Goal: Information Seeking & Learning: Compare options

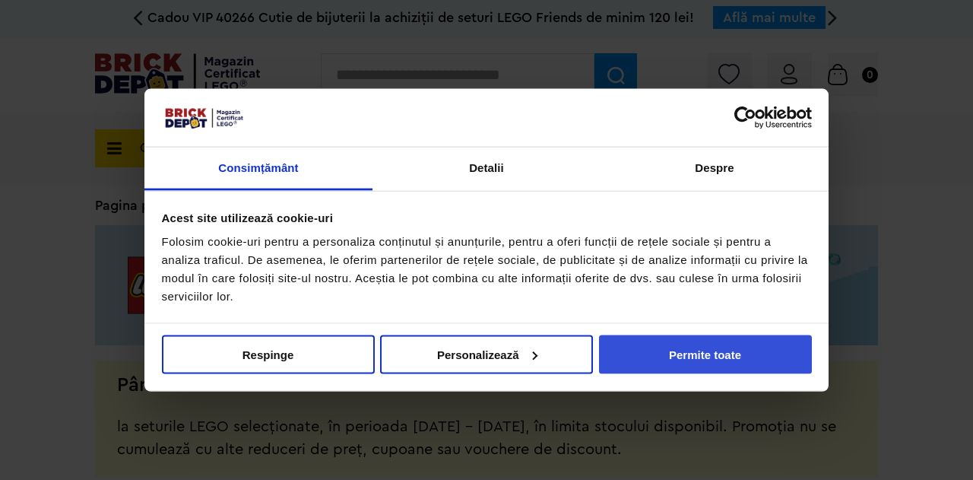
click at [646, 344] on button "Permite toate" at bounding box center [705, 354] width 213 height 39
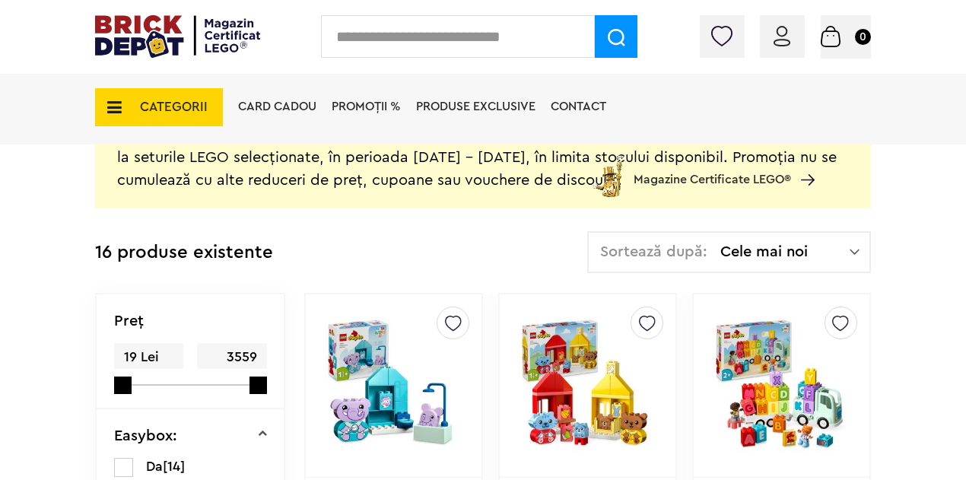
scroll to position [304, 0]
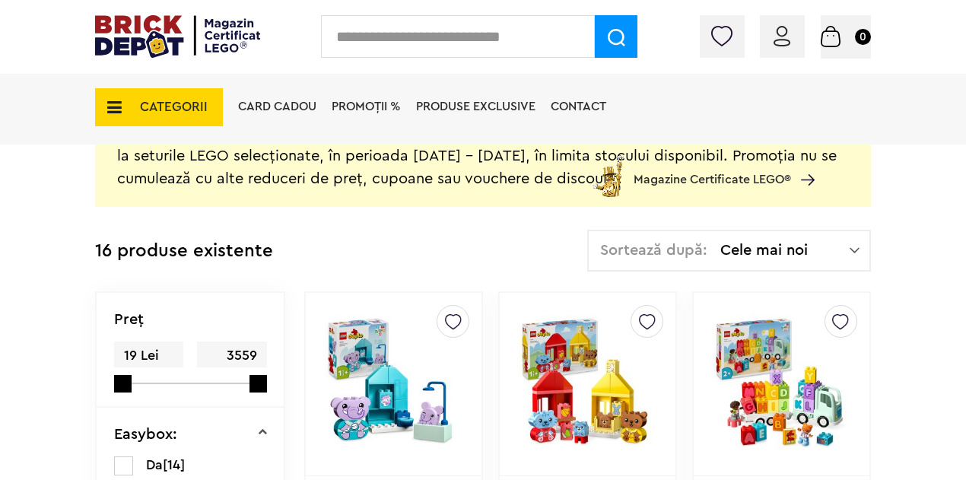
click at [116, 100] on icon at bounding box center [110, 107] width 24 height 17
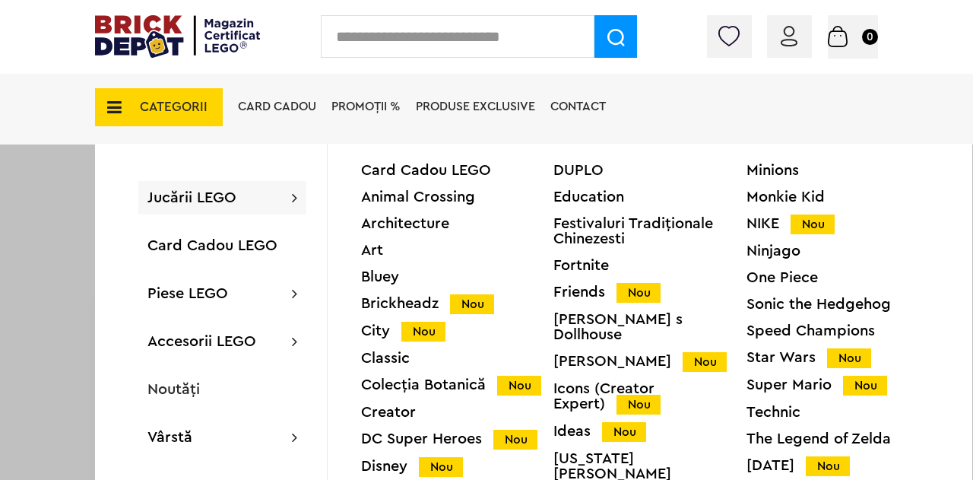
click at [405, 224] on div "Architecture" at bounding box center [457, 223] width 192 height 15
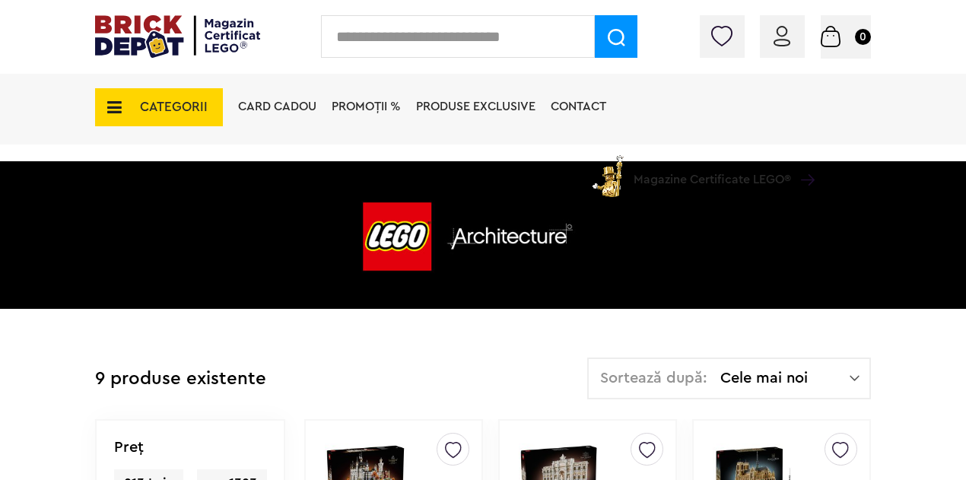
scroll to position [152, 0]
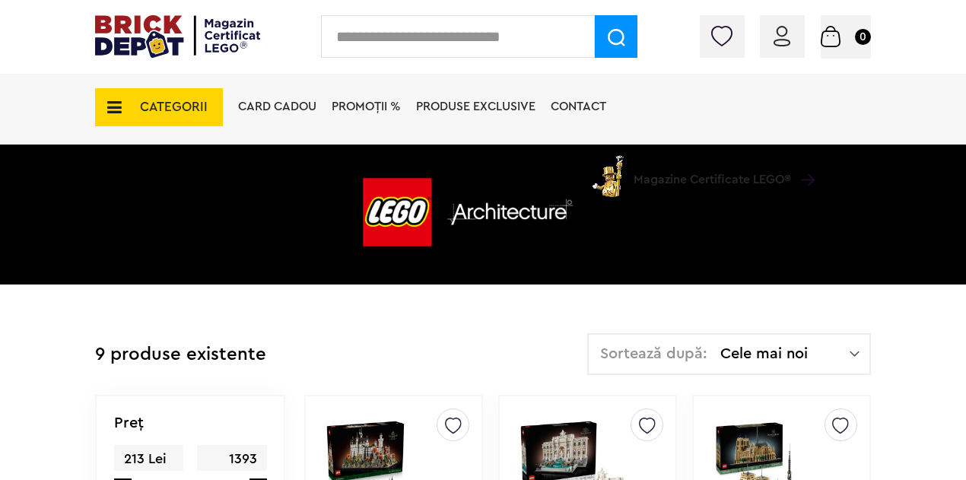
click at [170, 103] on span "CATEGORII" at bounding box center [174, 106] width 68 height 13
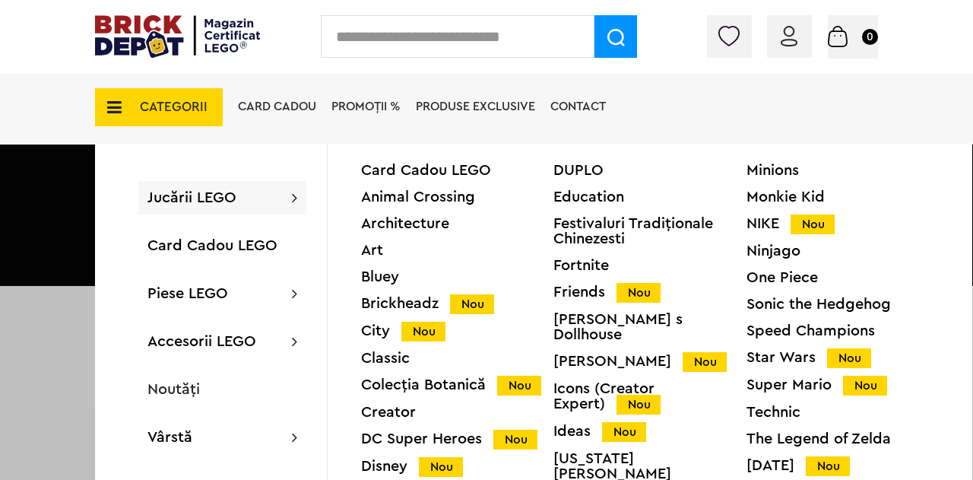
click at [385, 468] on div "Disney Nou" at bounding box center [457, 466] width 192 height 16
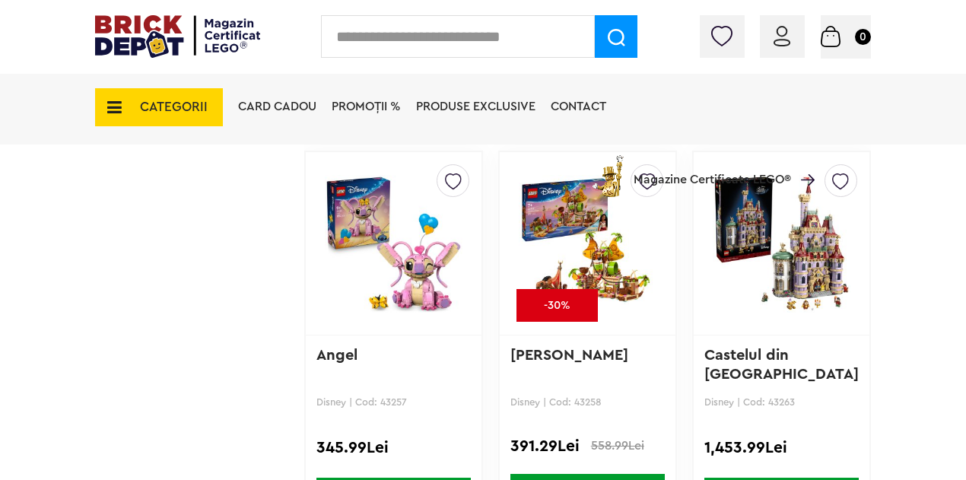
scroll to position [1559, 0]
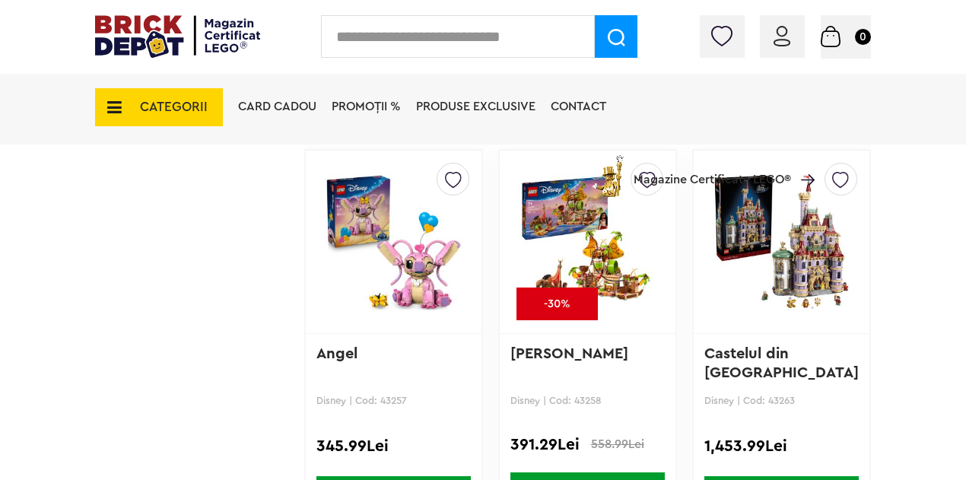
click at [799, 264] on img at bounding box center [781, 241] width 138 height 213
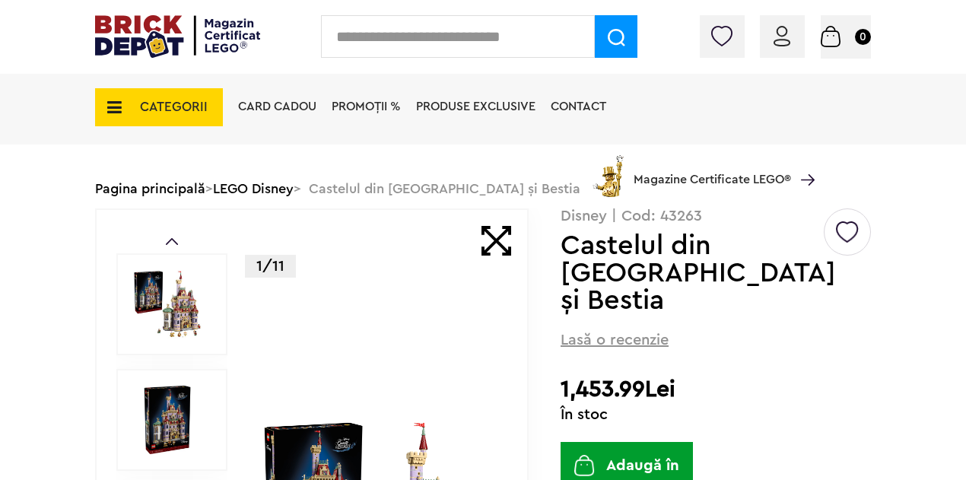
scroll to position [76, 0]
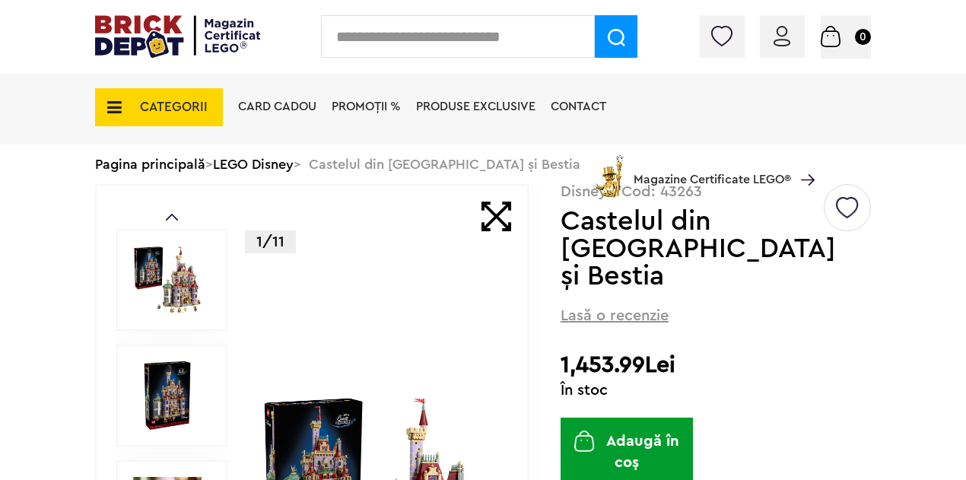
click at [170, 261] on img at bounding box center [167, 280] width 68 height 68
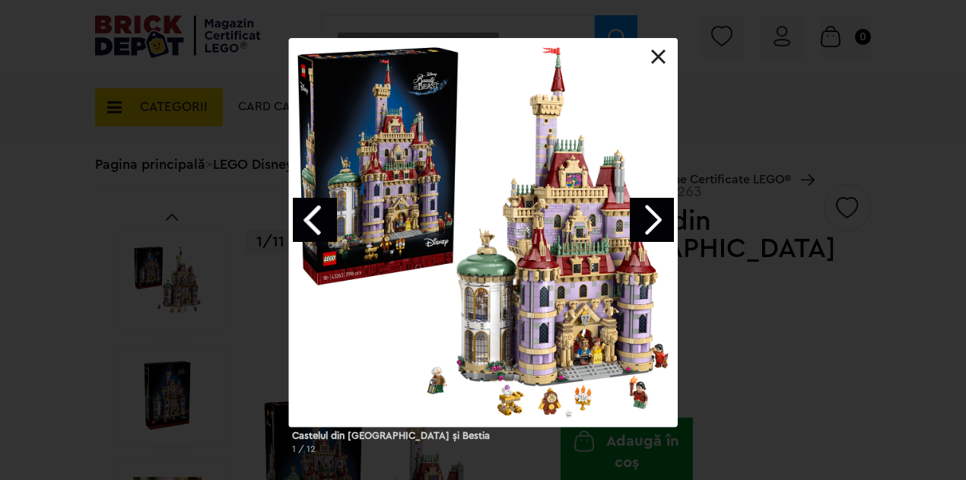
click at [655, 354] on div at bounding box center [483, 232] width 389 height 389
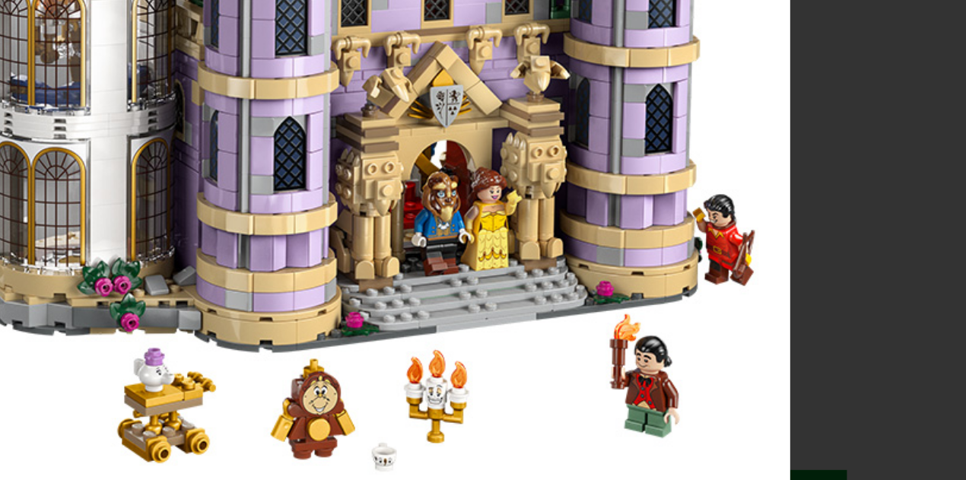
drag, startPoint x: 528, startPoint y: 404, endPoint x: 568, endPoint y: 370, distance: 51.8
click at [617, 373] on div at bounding box center [483, 232] width 389 height 389
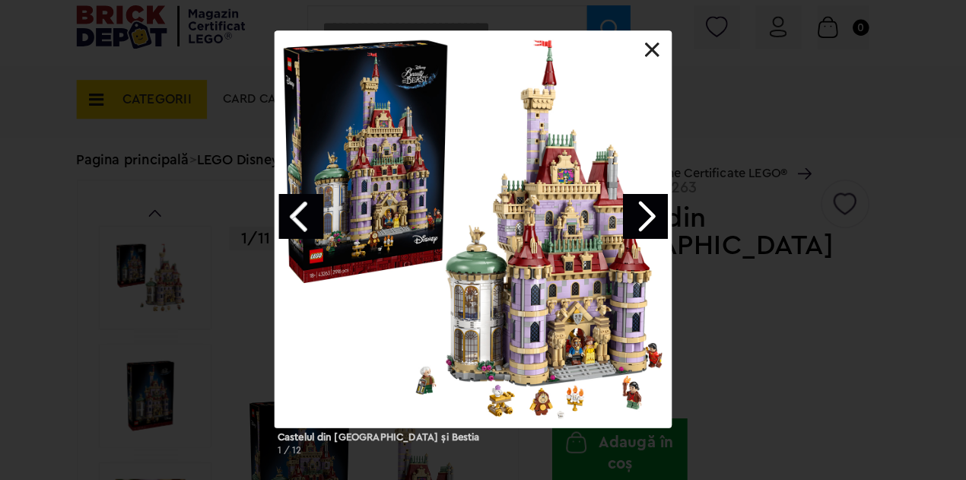
scroll to position [78, 0]
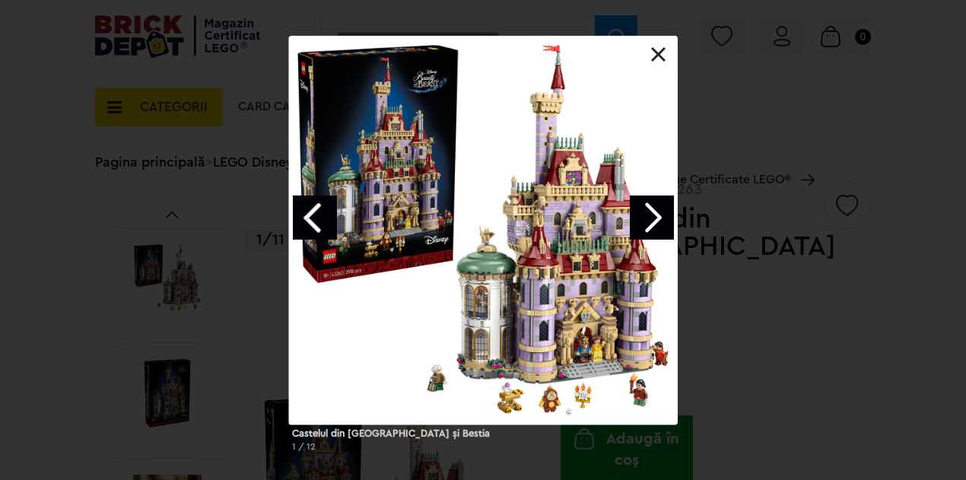
drag, startPoint x: 770, startPoint y: 331, endPoint x: 764, endPoint y: 317, distance: 15.0
click at [769, 329] on div "Castelul din Frumoasa şi Bestia 1 / 12" at bounding box center [483, 250] width 966 height 428
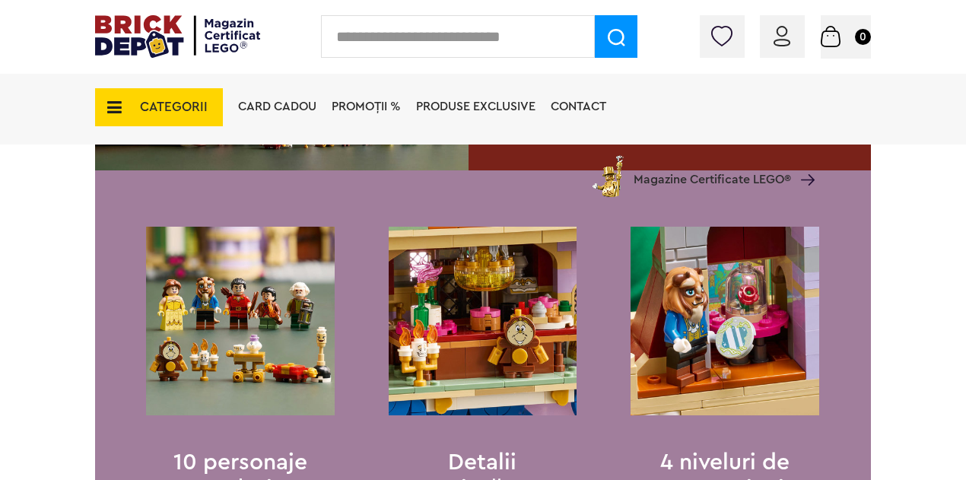
scroll to position [1488, 0]
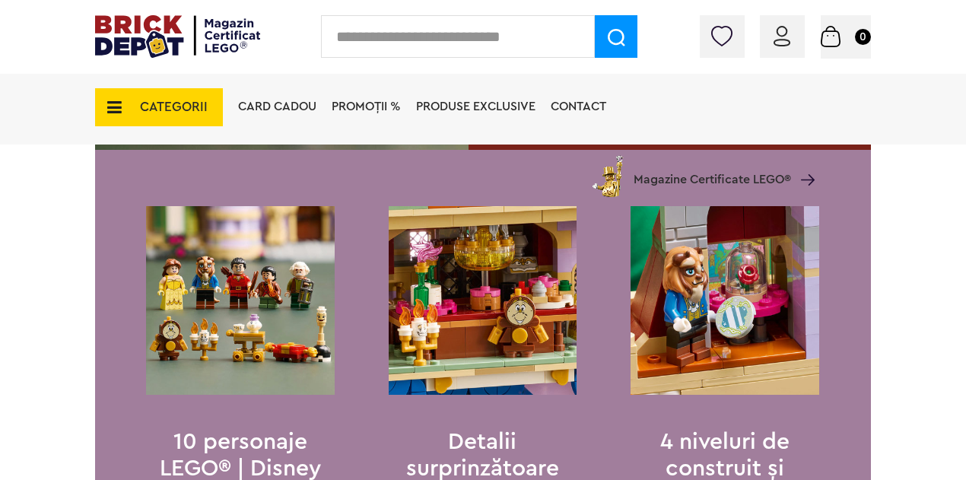
click at [493, 274] on img at bounding box center [483, 300] width 189 height 189
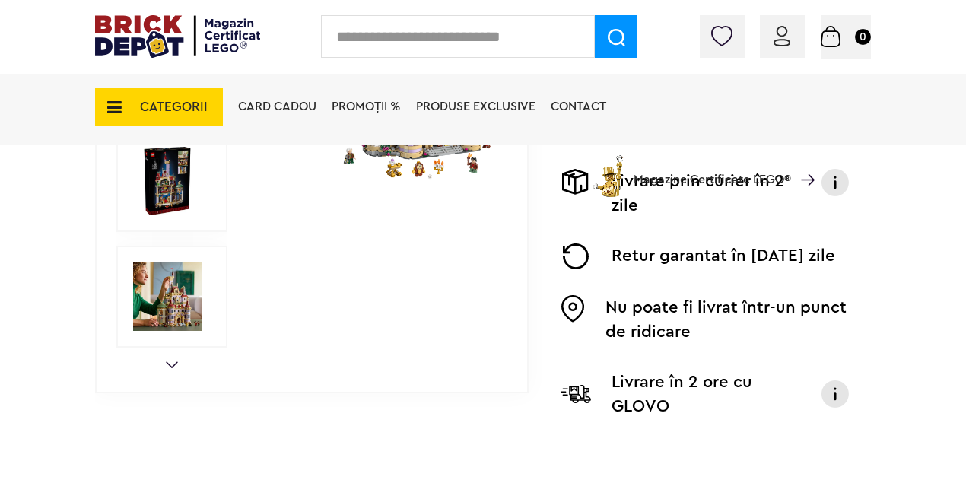
scroll to position [532, 0]
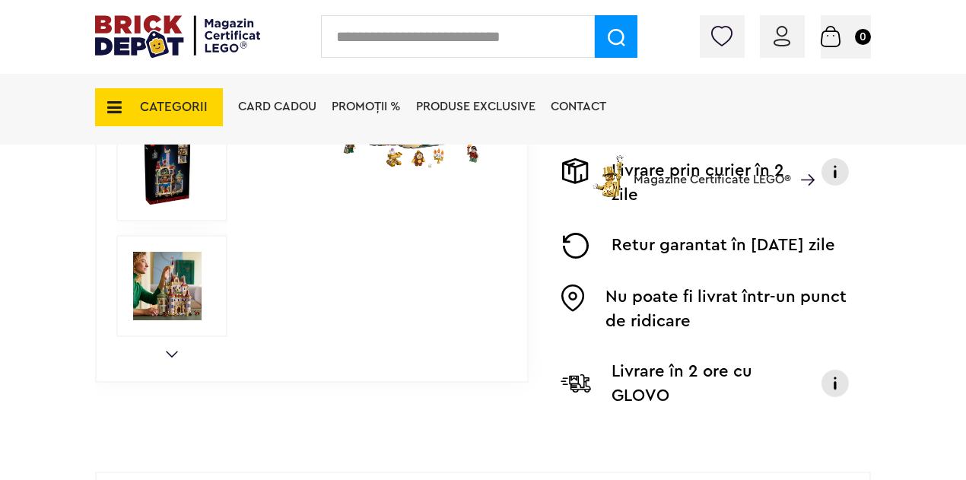
click at [182, 299] on img at bounding box center [167, 286] width 68 height 68
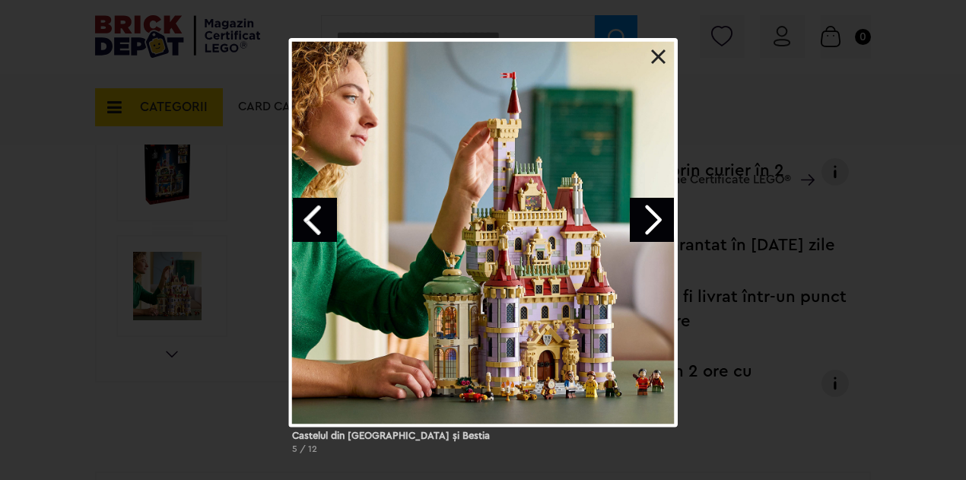
click at [659, 217] on link "Next image" at bounding box center [652, 220] width 44 height 44
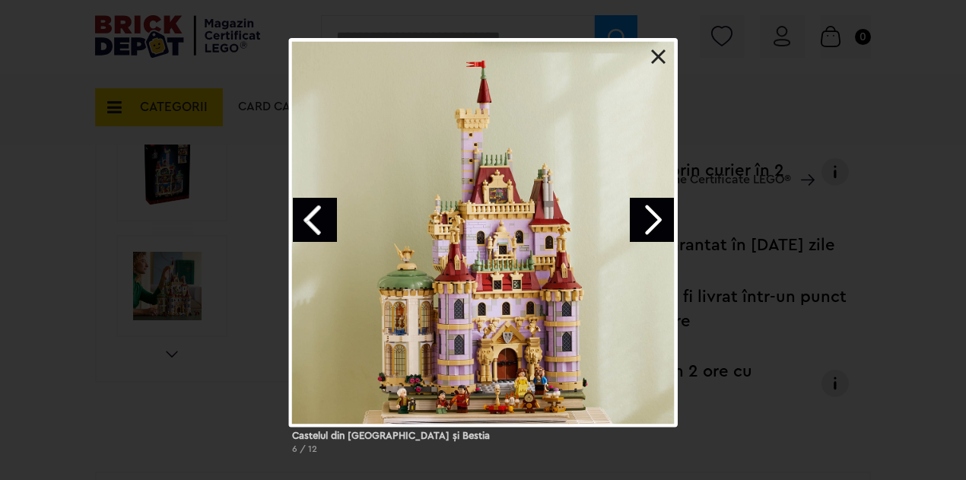
click at [661, 220] on link "Next image" at bounding box center [652, 220] width 44 height 44
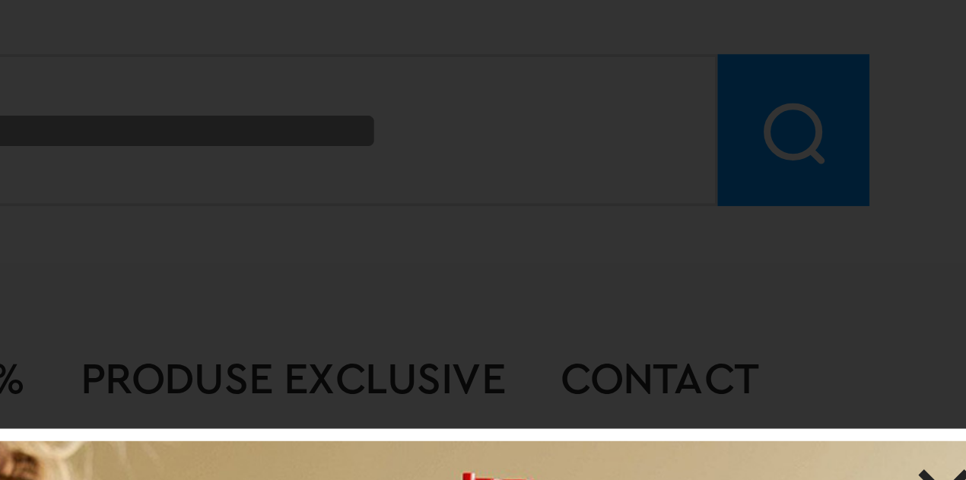
scroll to position [450, 0]
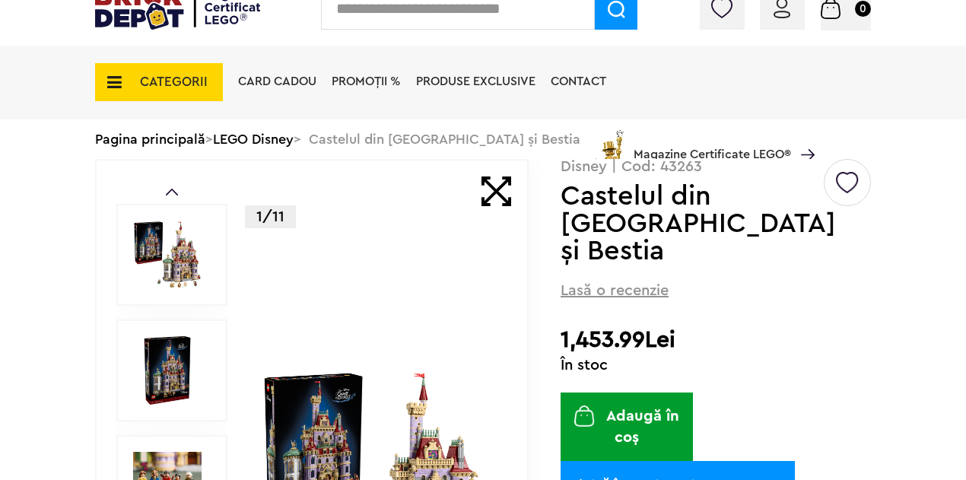
scroll to position [0, 0]
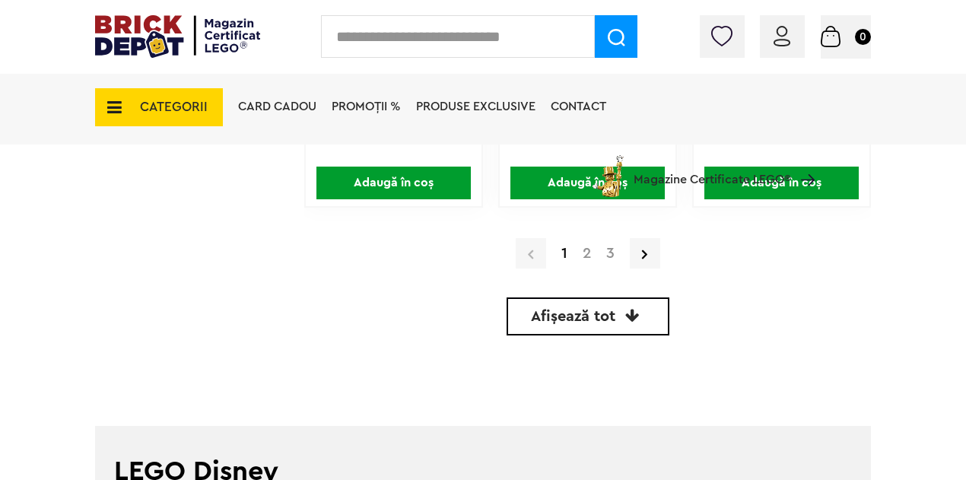
scroll to position [3804, 0]
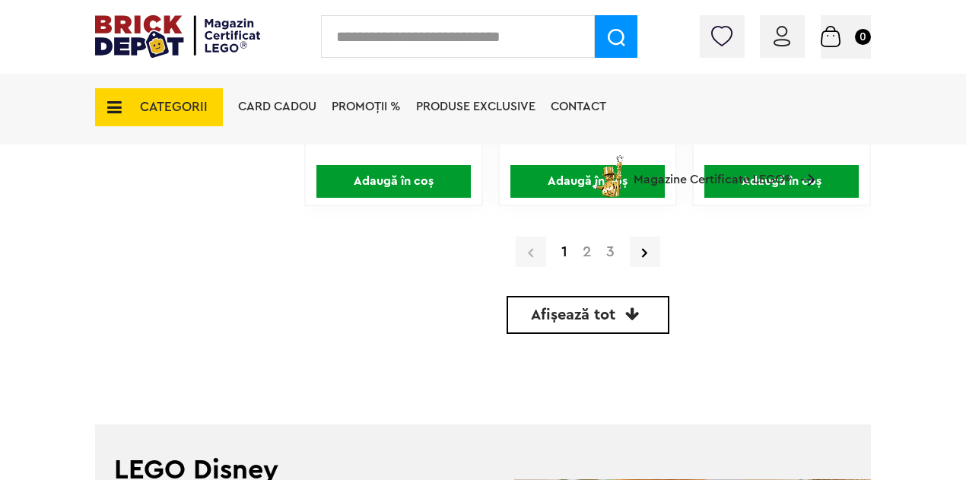
click at [580, 255] on link "2" at bounding box center [587, 251] width 24 height 15
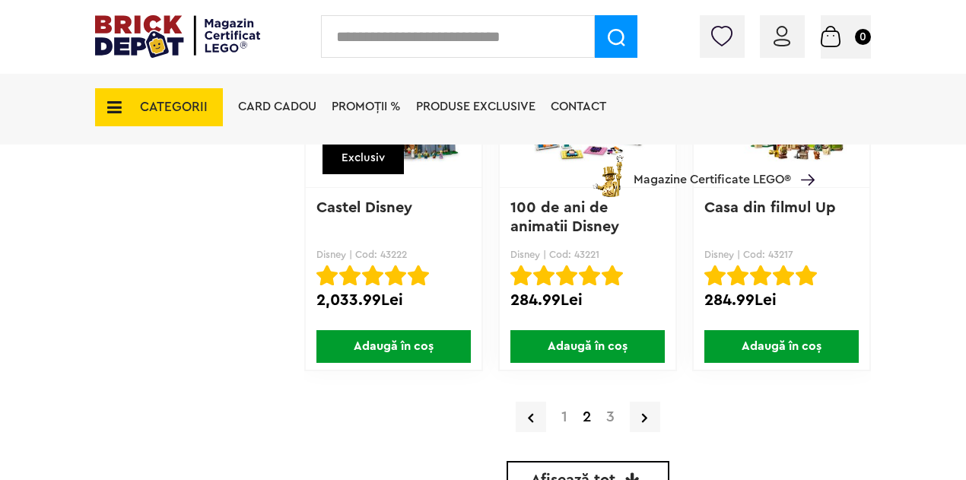
scroll to position [3801, 0]
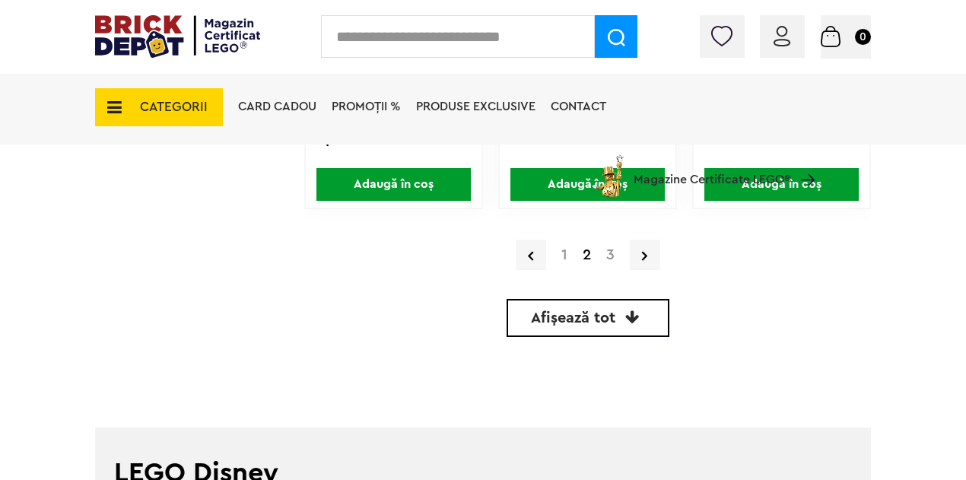
click at [611, 255] on link "3" at bounding box center [610, 254] width 24 height 15
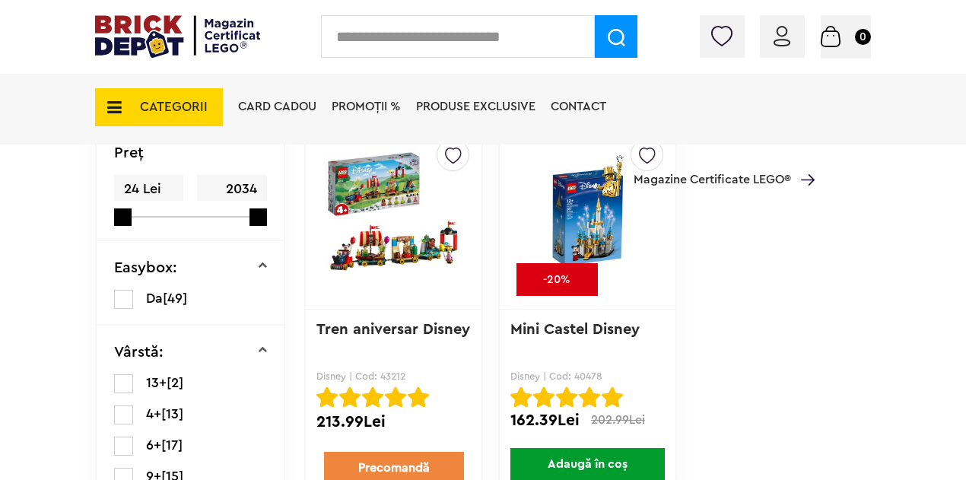
scroll to position [456, 0]
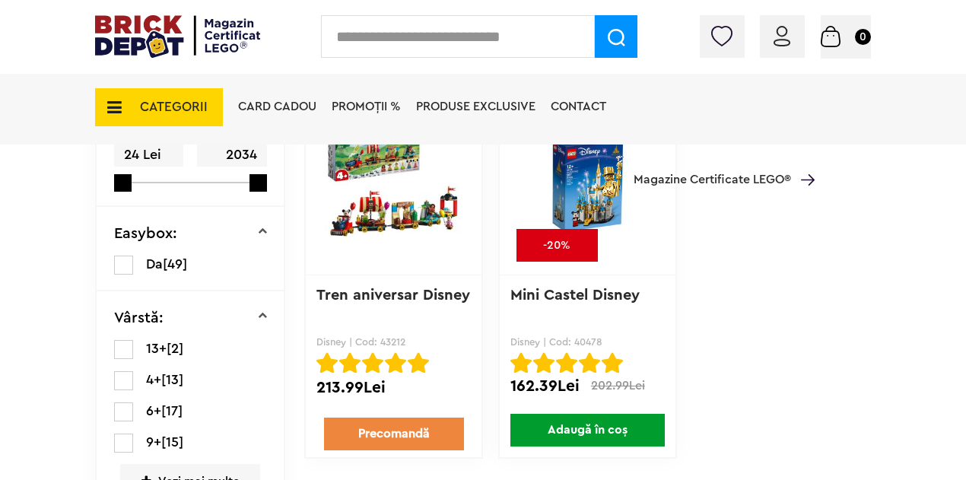
click at [579, 189] on img at bounding box center [588, 183] width 138 height 154
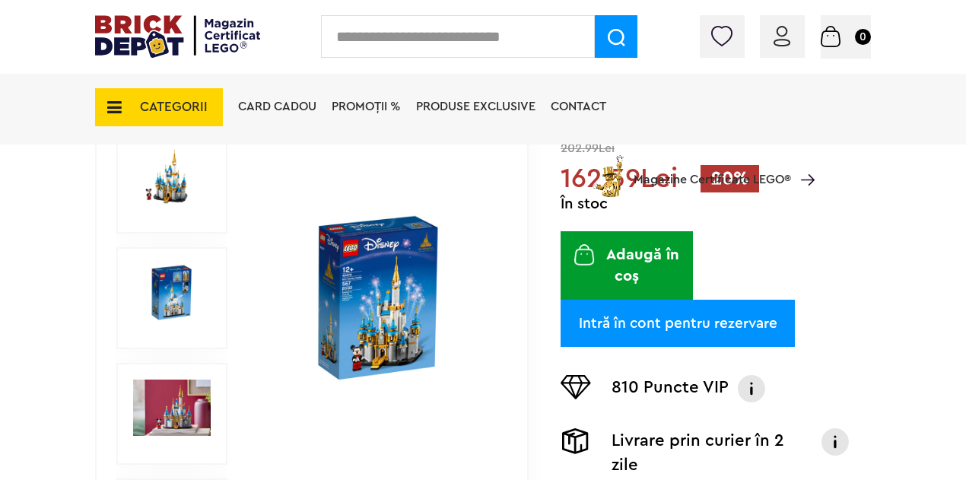
scroll to position [304, 0]
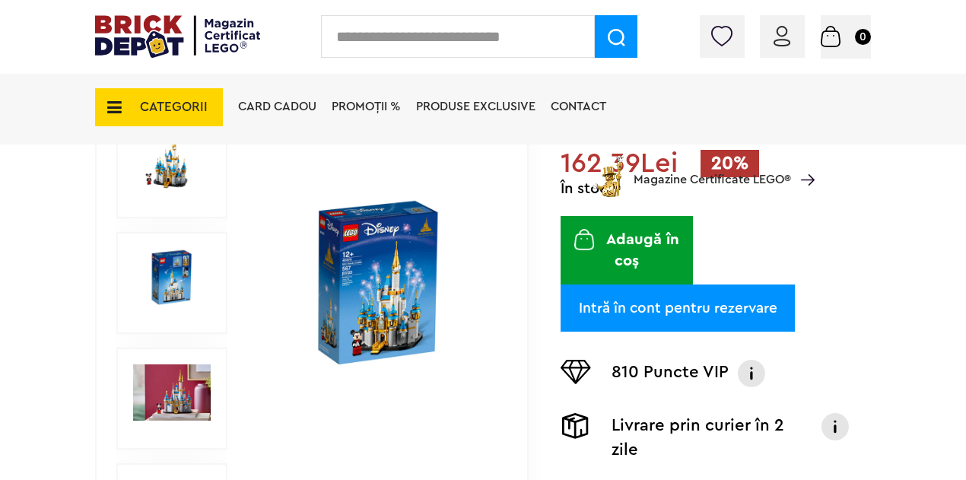
click at [385, 287] on img at bounding box center [377, 283] width 233 height 169
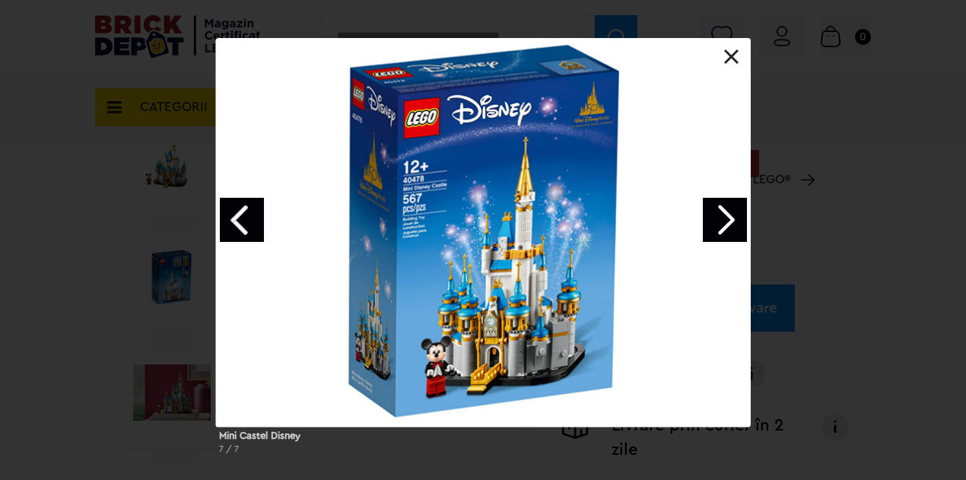
click at [703, 205] on link "Next image" at bounding box center [725, 220] width 44 height 44
click at [704, 205] on link "Next image" at bounding box center [725, 220] width 44 height 44
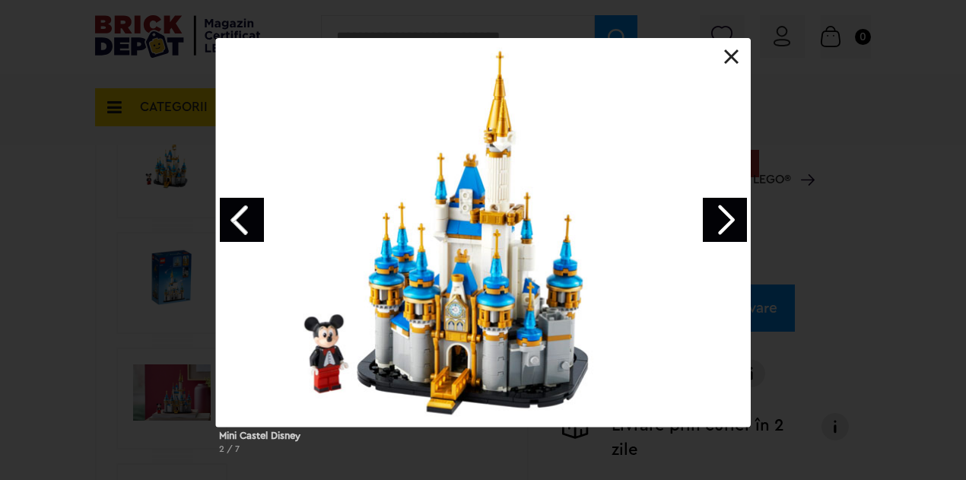
click at [704, 205] on link "Next image" at bounding box center [725, 220] width 44 height 44
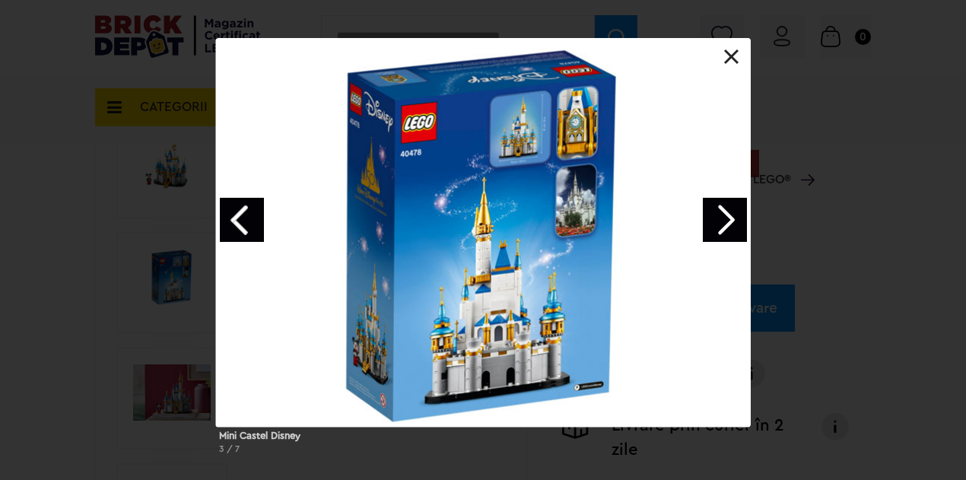
click at [704, 205] on link "Next image" at bounding box center [725, 220] width 44 height 44
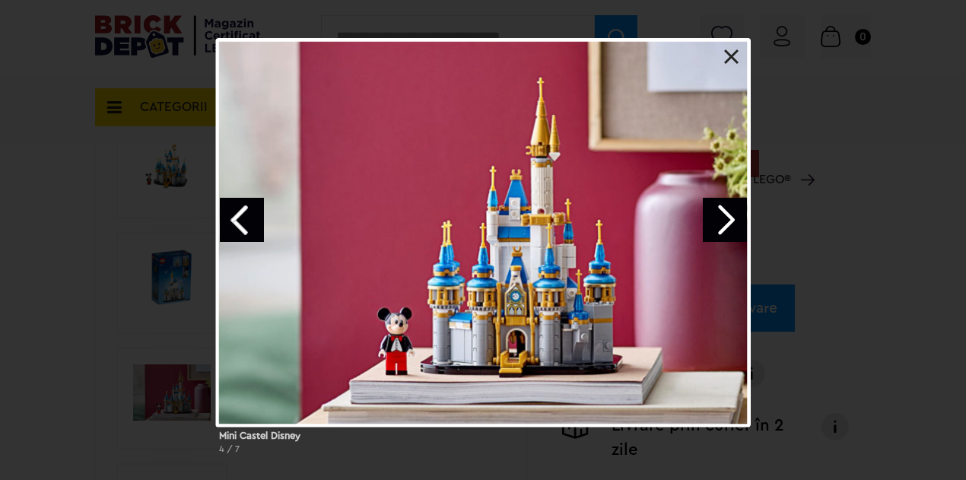
click at [709, 217] on link "Next image" at bounding box center [725, 220] width 44 height 44
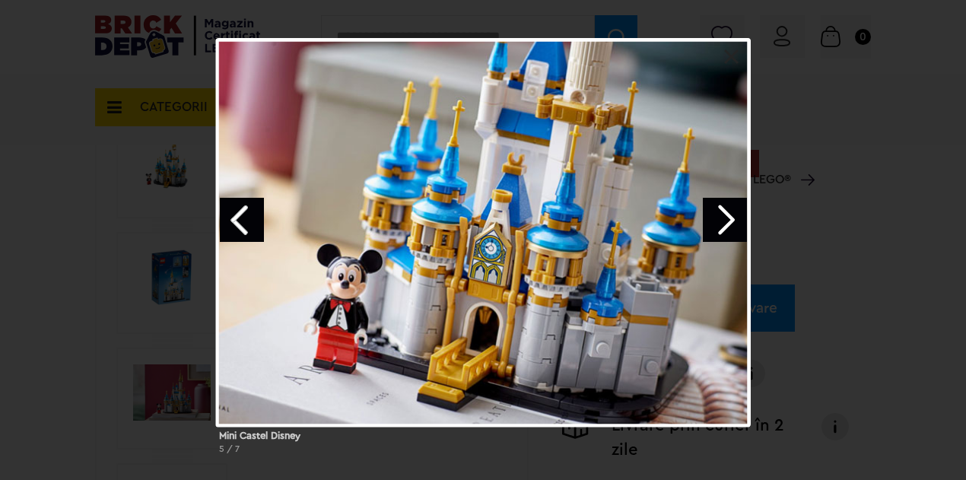
click at [713, 219] on link "Next image" at bounding box center [725, 220] width 44 height 44
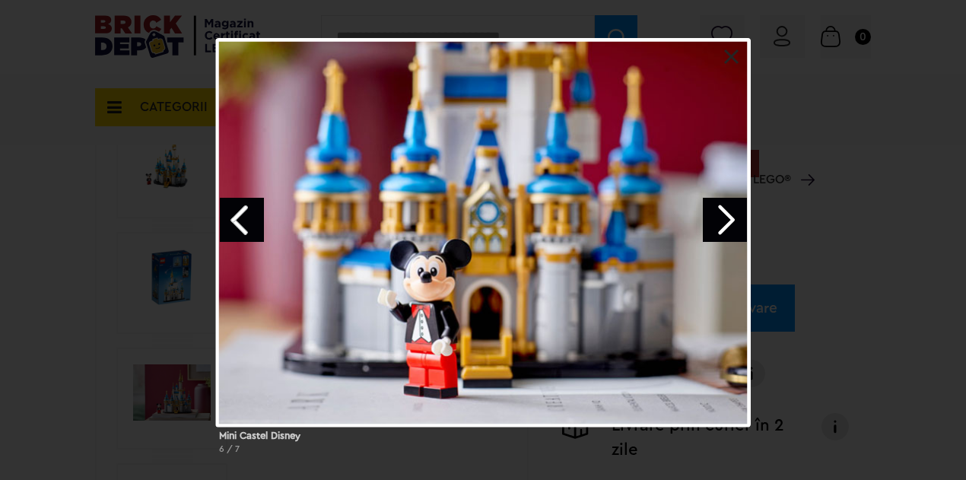
click at [713, 219] on link "Next image" at bounding box center [725, 220] width 44 height 44
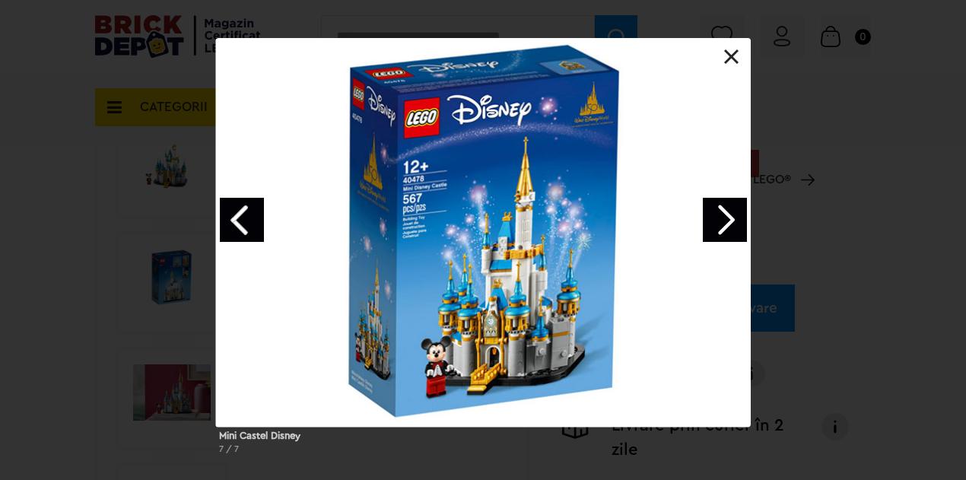
click at [886, 228] on div "Mini Castel Disney 7 / 7" at bounding box center [483, 252] width 966 height 428
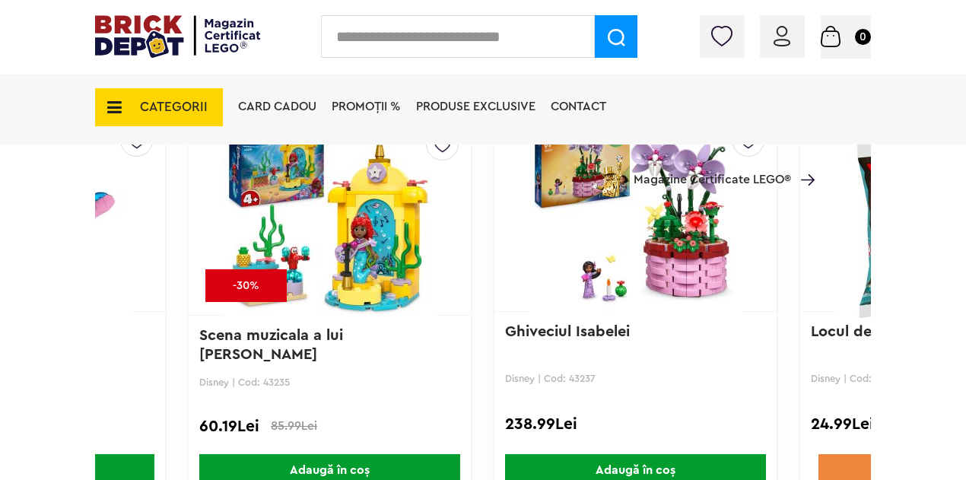
scroll to position [0, 753]
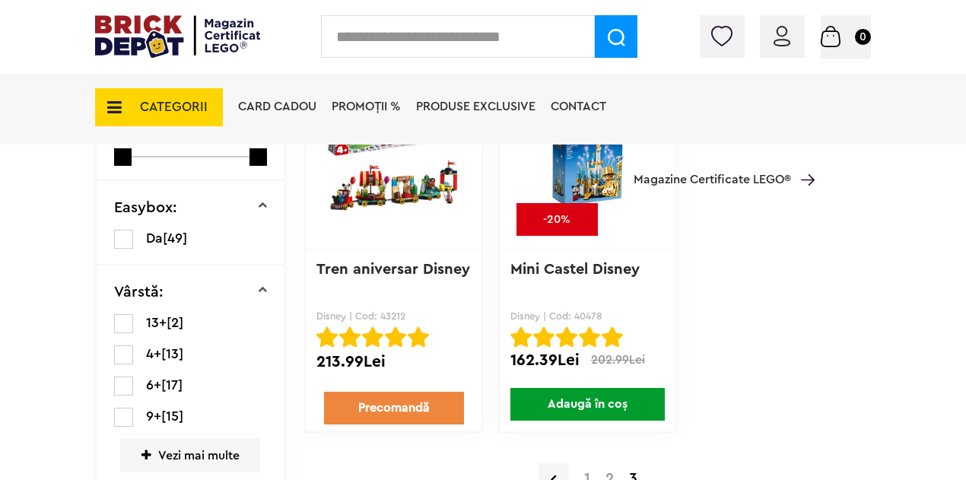
scroll to position [573, 0]
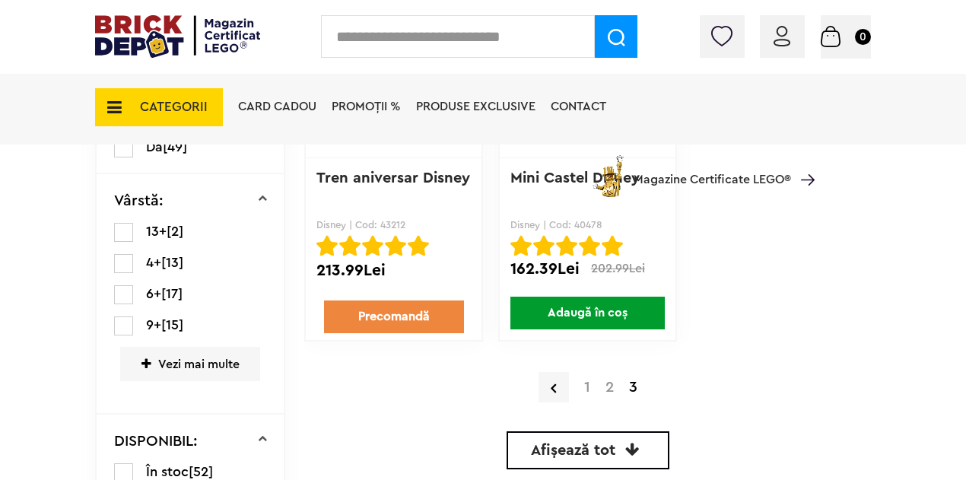
click at [608, 386] on link "2" at bounding box center [610, 386] width 24 height 15
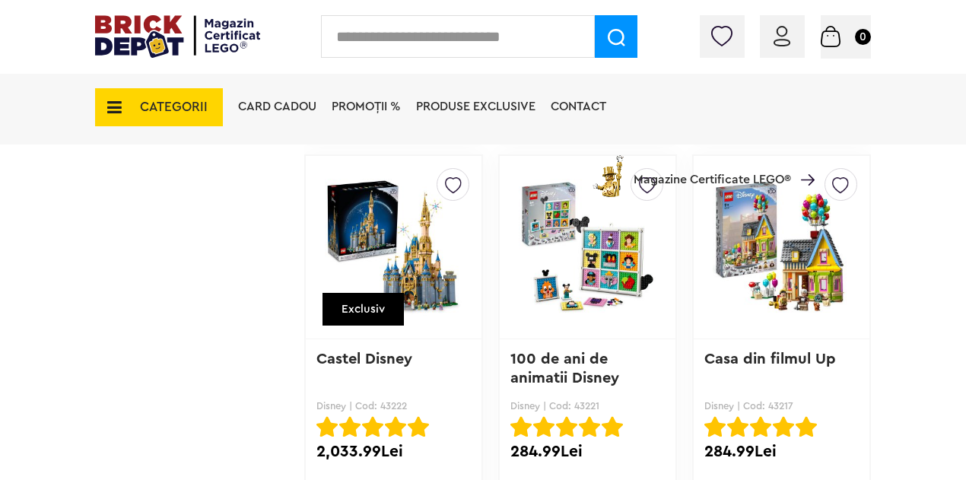
scroll to position [3573, 0]
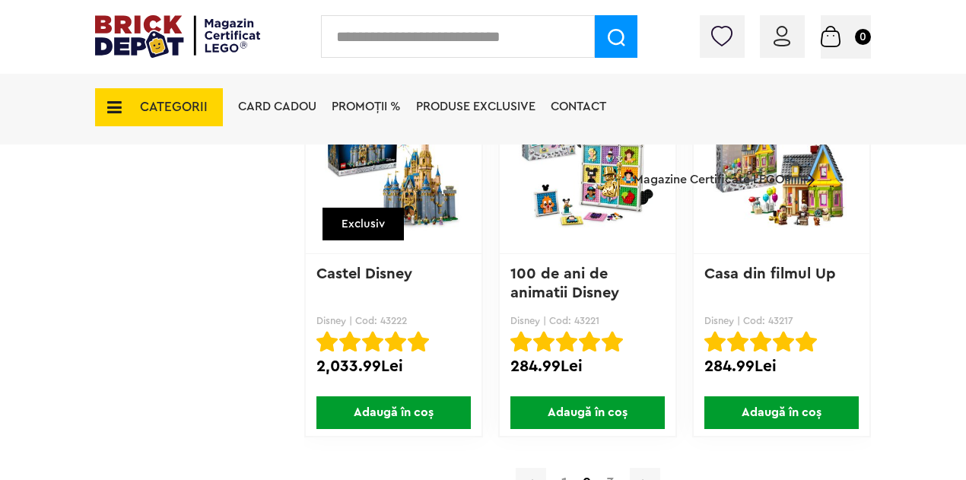
click at [450, 188] on img at bounding box center [394, 162] width 138 height 213
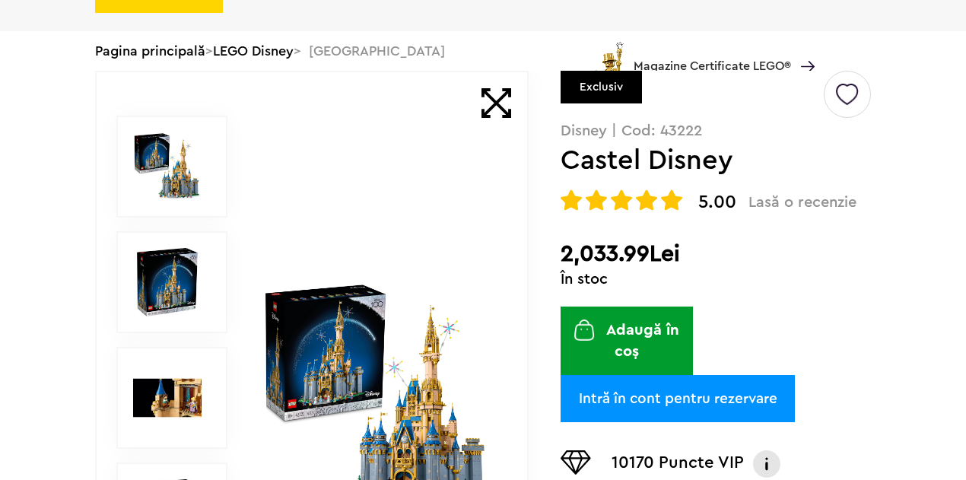
scroll to position [152, 0]
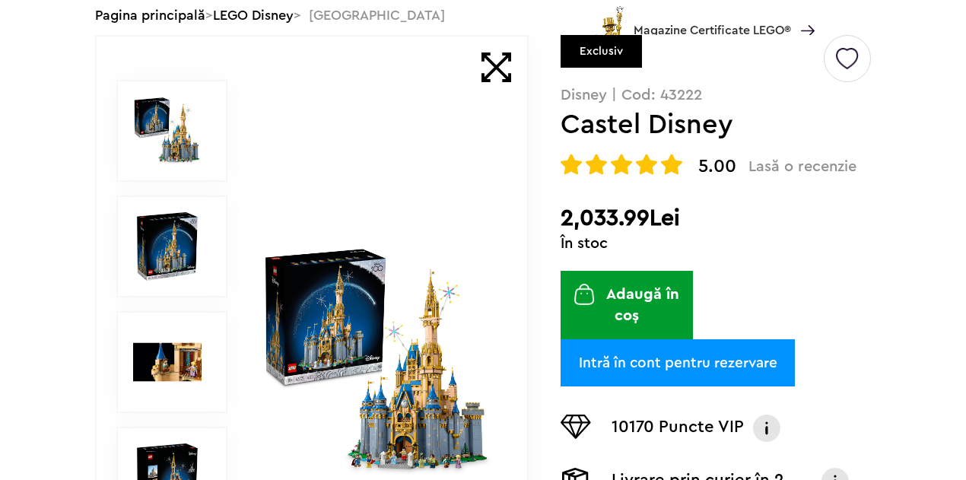
click at [297, 285] on img at bounding box center [377, 362] width 233 height 233
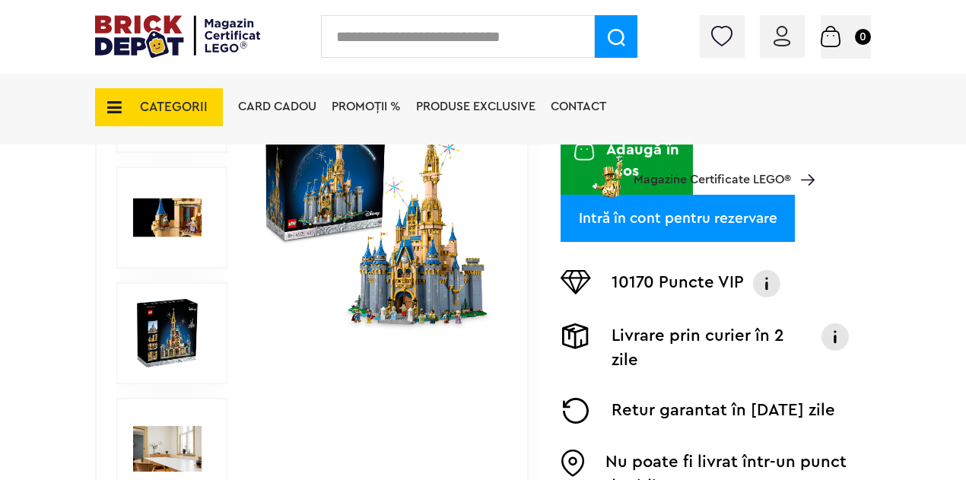
scroll to position [418, 0]
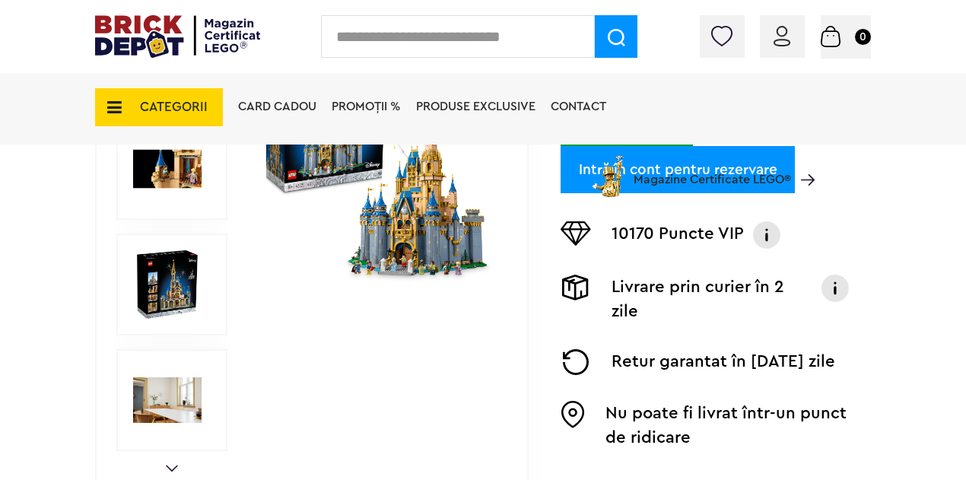
click at [366, 227] on img at bounding box center [377, 168] width 233 height 233
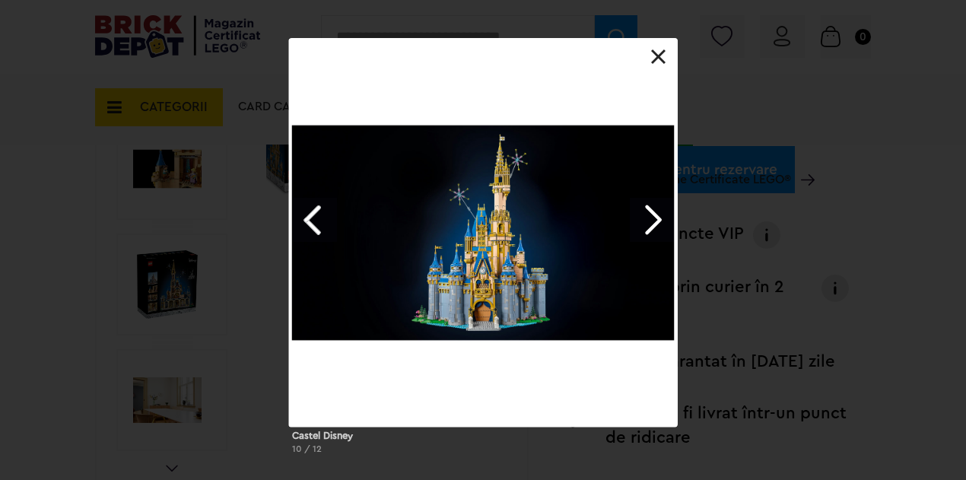
click at [651, 56] on link at bounding box center [658, 56] width 15 height 15
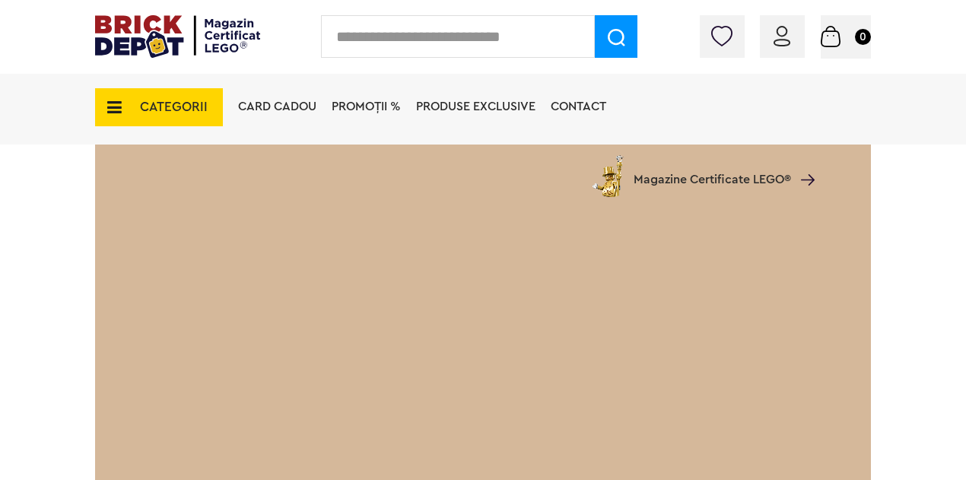
scroll to position [2319, 0]
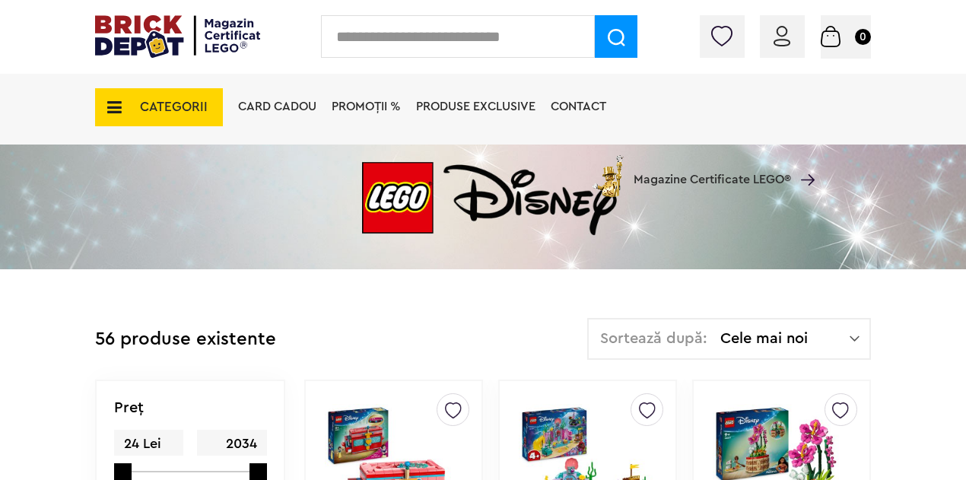
scroll to position [152, 0]
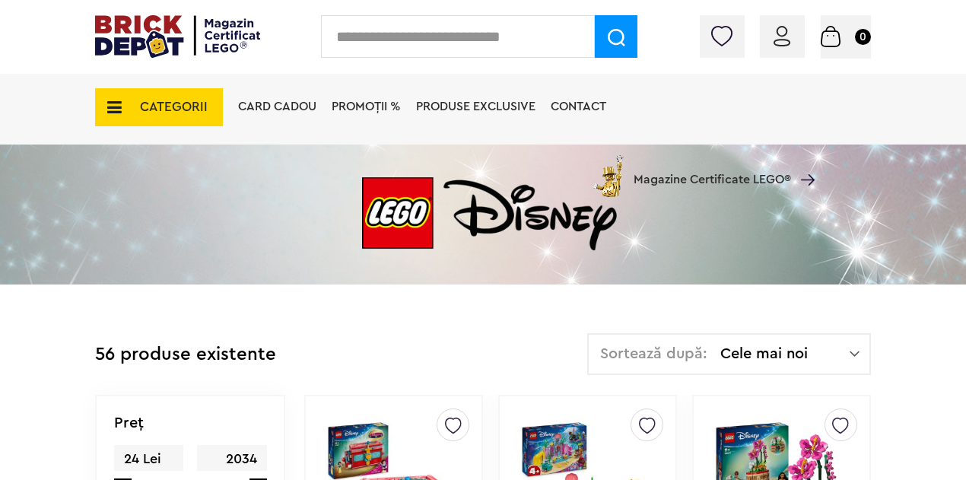
click at [170, 97] on span "CATEGORII" at bounding box center [159, 107] width 128 height 38
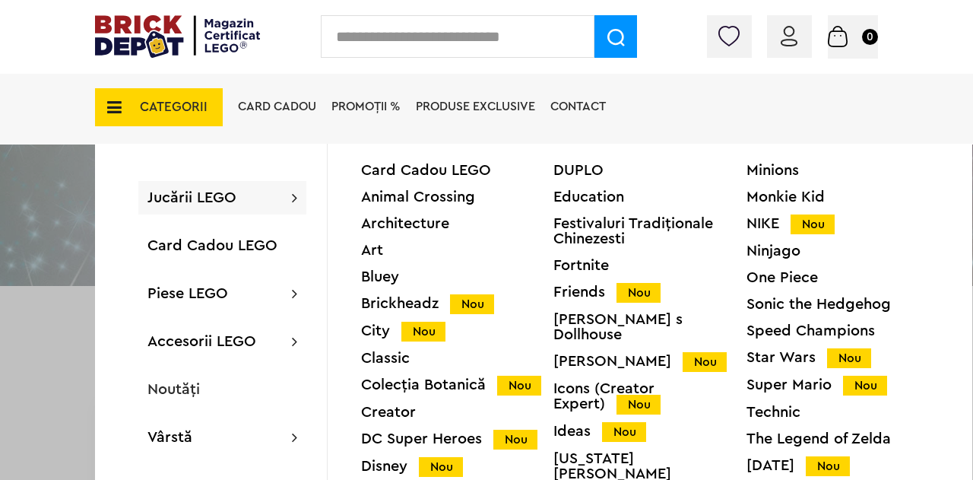
click at [396, 392] on div "Colecția Botanică Nou" at bounding box center [457, 385] width 192 height 16
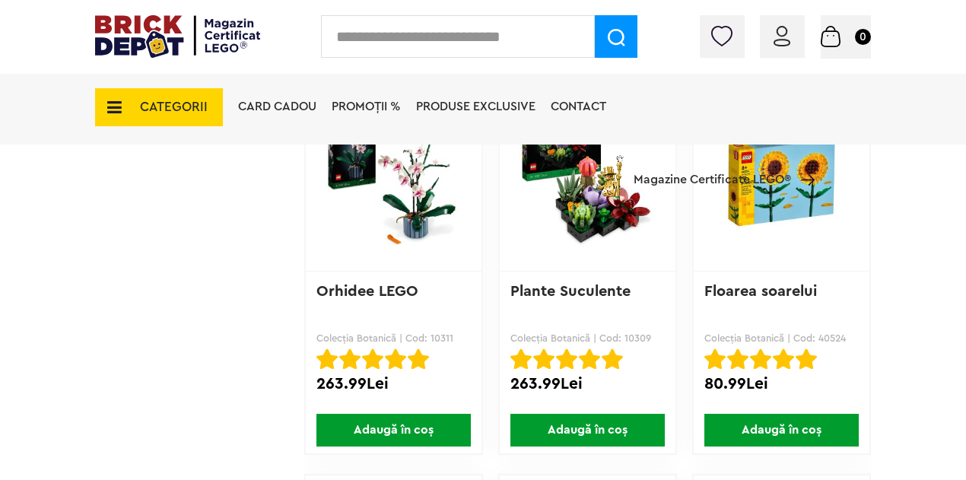
scroll to position [3383, 0]
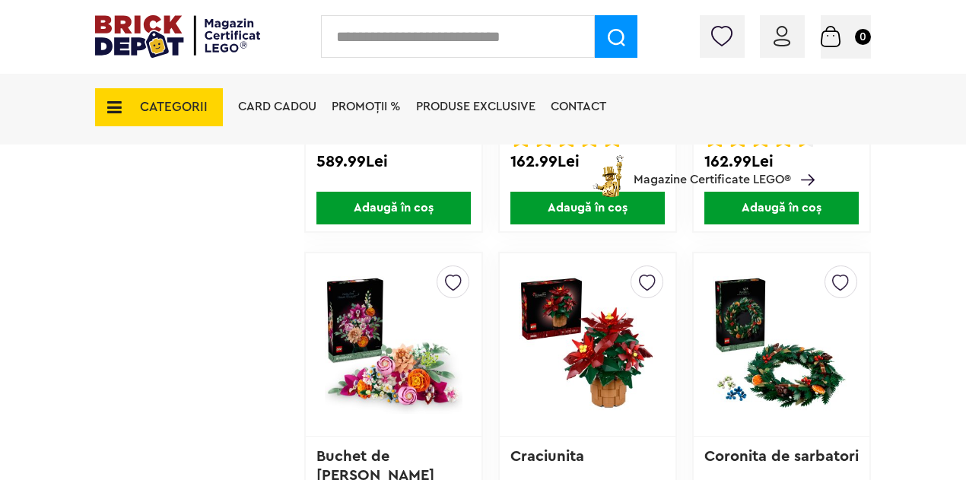
click at [155, 116] on span "CATEGORII" at bounding box center [159, 107] width 128 height 38
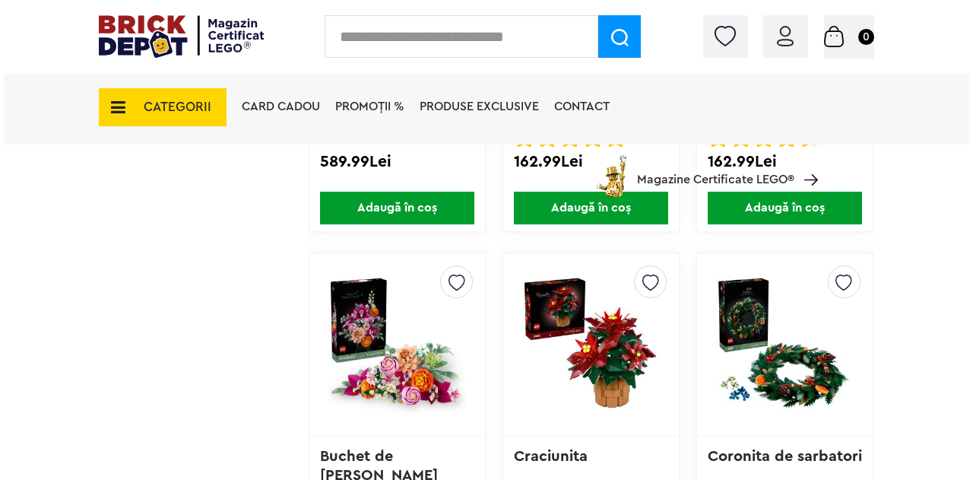
scroll to position [1452, 0]
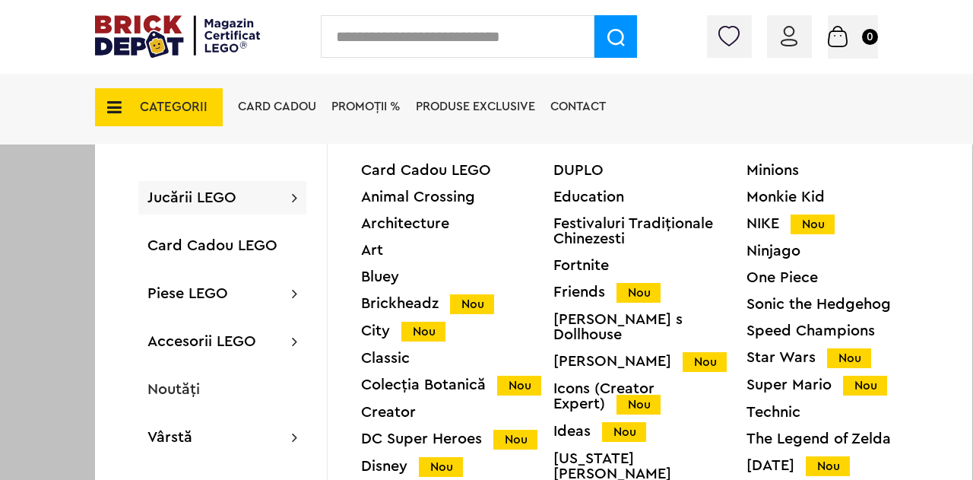
click at [376, 331] on div "City Nou" at bounding box center [457, 331] width 192 height 16
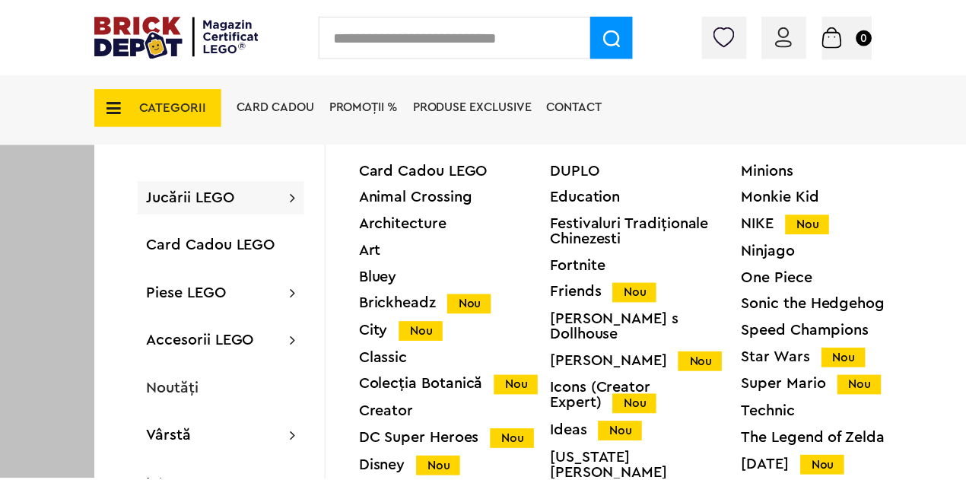
scroll to position [1451, 0]
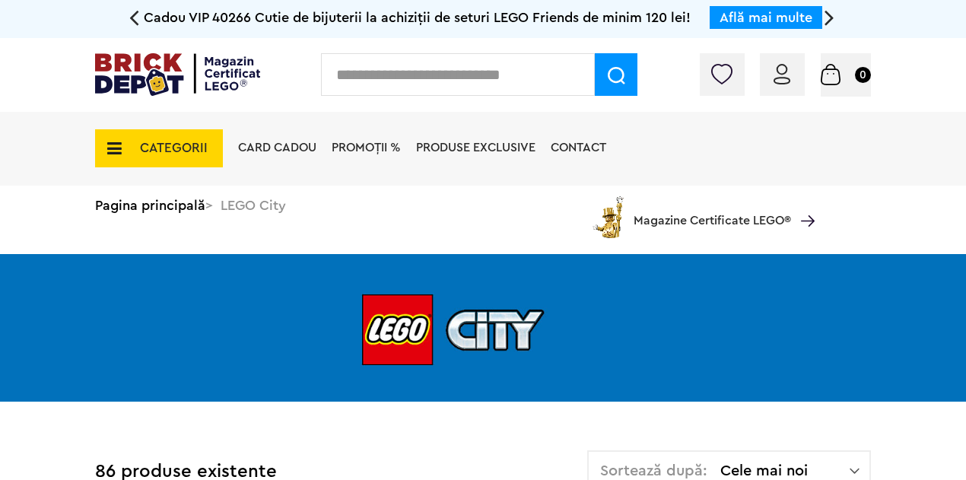
click at [162, 118] on div "CATEGORII Jucării LEGO Card Cadou LEGO Animal Crossing Architecture Art Bluey B…" at bounding box center [159, 140] width 128 height 56
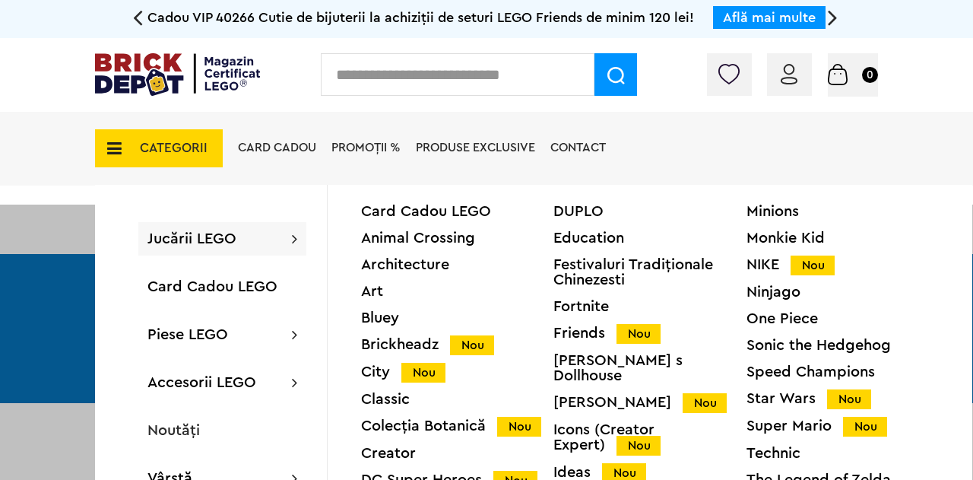
click at [368, 293] on div "Art" at bounding box center [457, 291] width 192 height 15
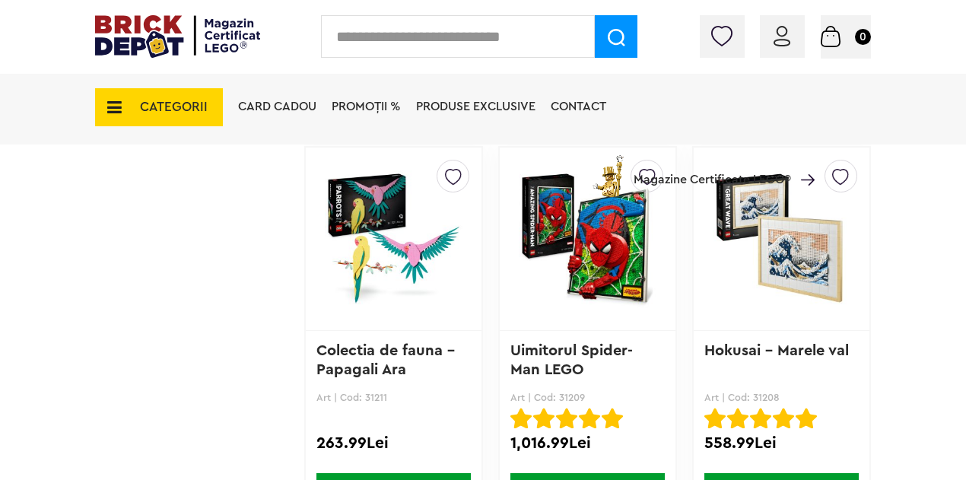
scroll to position [1178, 0]
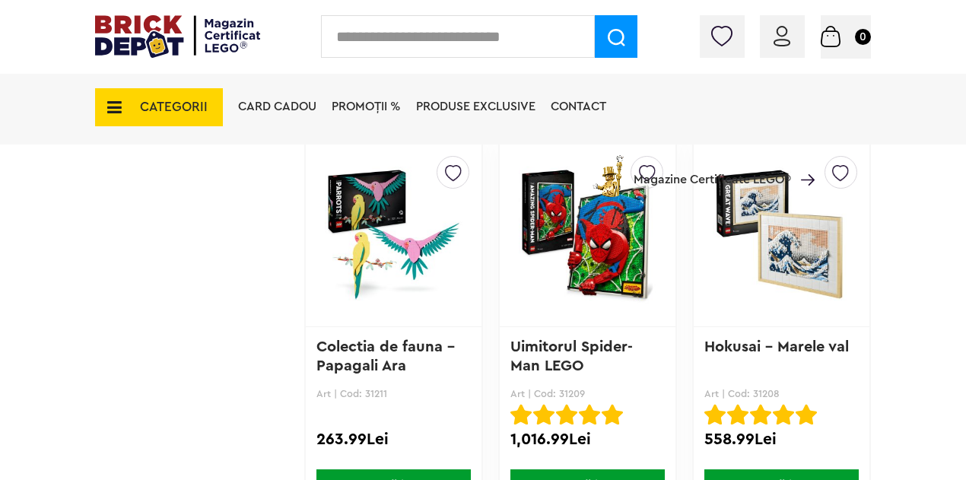
click at [197, 106] on span "CATEGORII" at bounding box center [174, 106] width 68 height 13
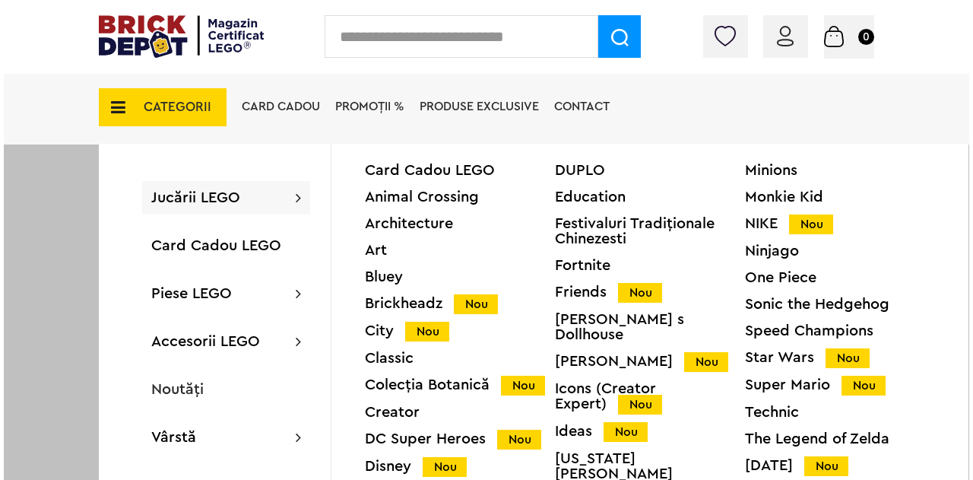
scroll to position [1179, 0]
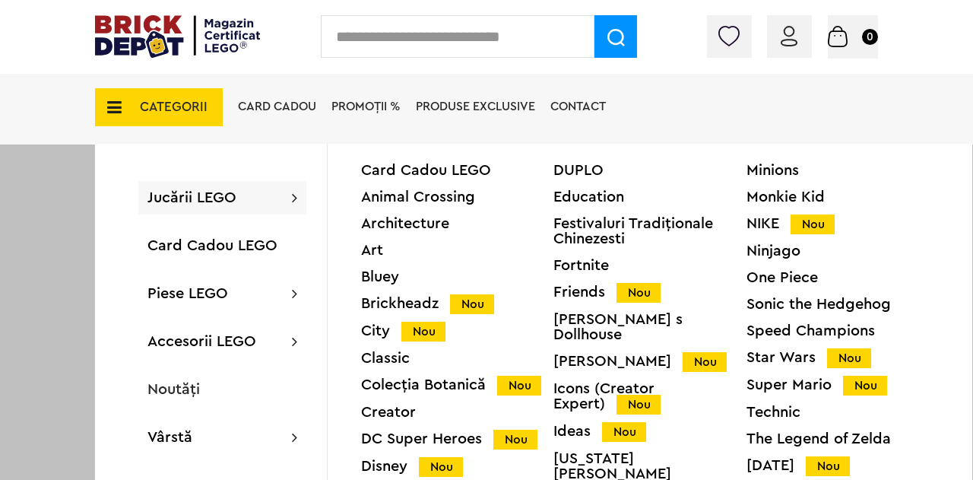
click at [382, 305] on div "Brickheadz Nou" at bounding box center [457, 304] width 192 height 16
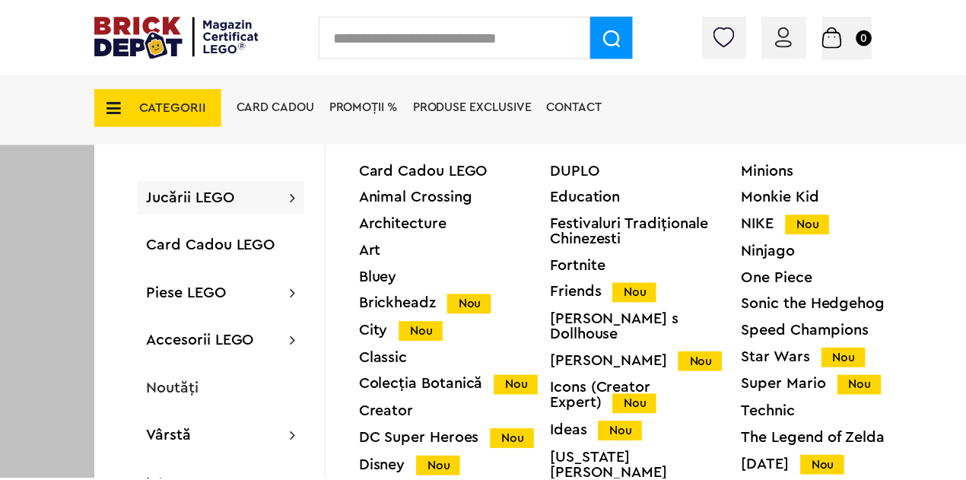
scroll to position [1178, 0]
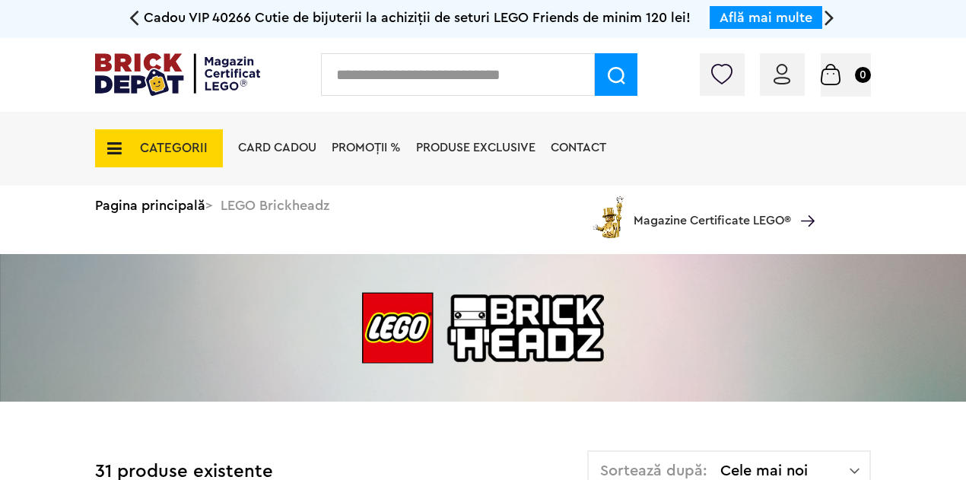
click at [173, 158] on span "CATEGORII" at bounding box center [159, 148] width 128 height 38
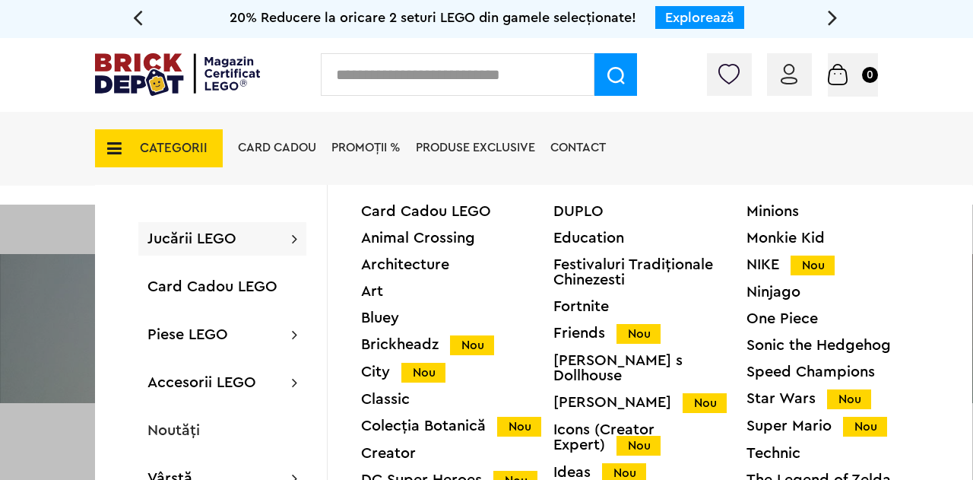
click at [379, 402] on div "Classic" at bounding box center [457, 399] width 192 height 15
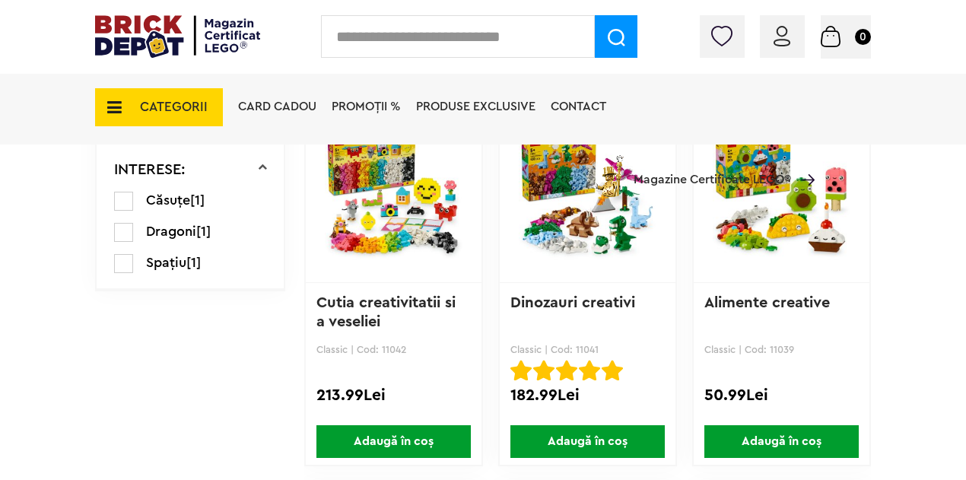
scroll to position [836, 0]
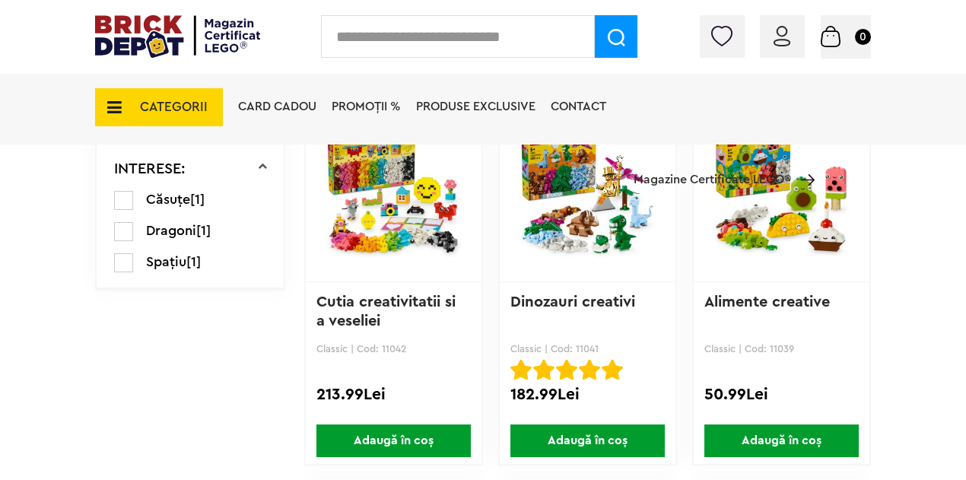
click at [188, 107] on span "CATEGORII" at bounding box center [174, 106] width 68 height 13
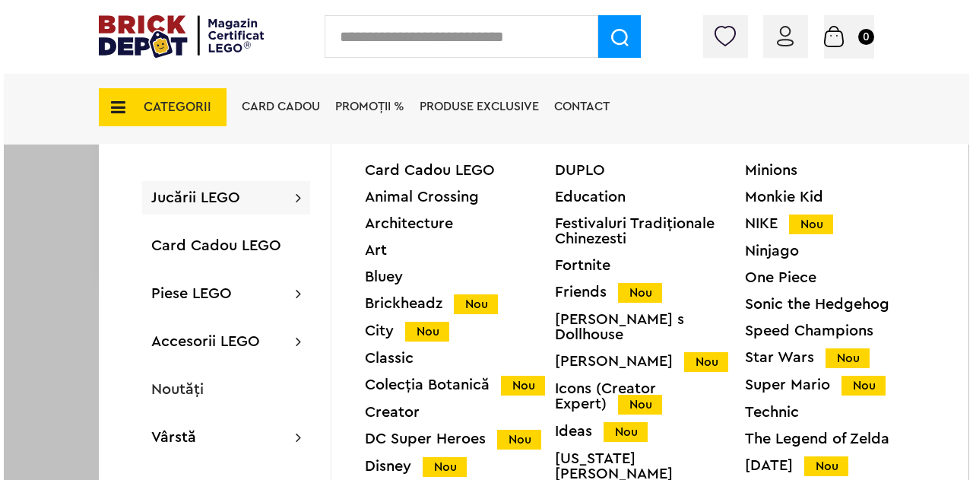
scroll to position [838, 0]
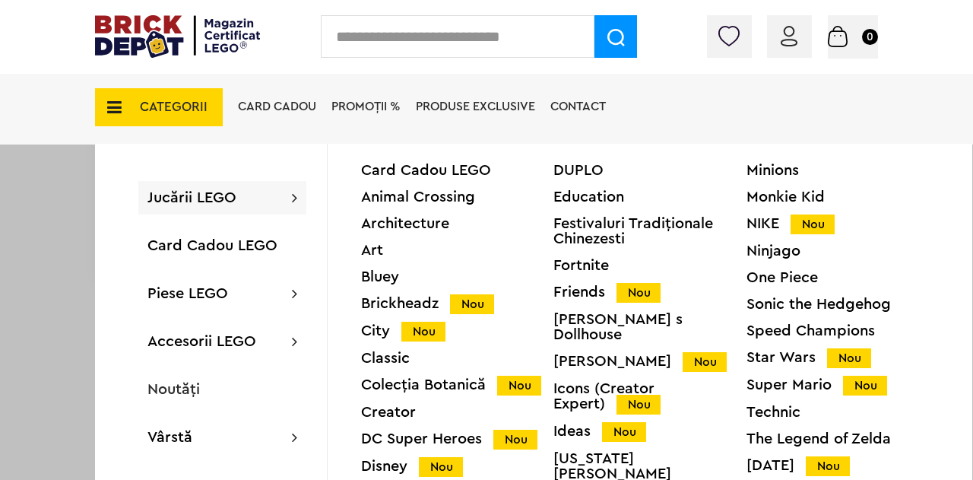
click at [567, 233] on div "Festivaluri Tradiţionale Chinezesti" at bounding box center [649, 231] width 192 height 30
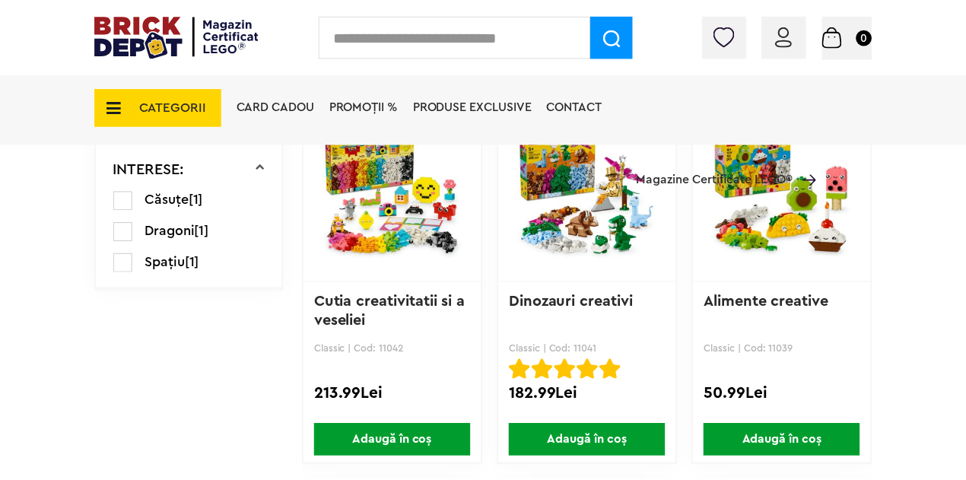
scroll to position [836, 0]
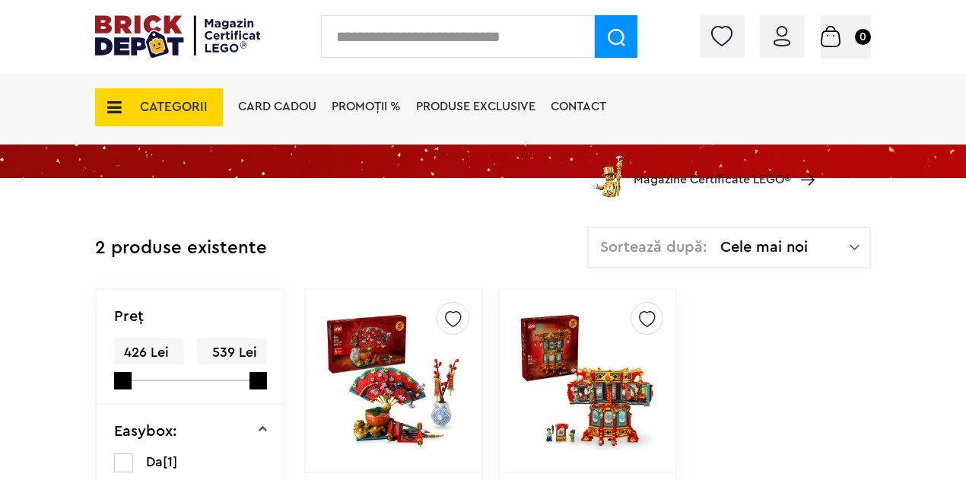
scroll to position [228, 0]
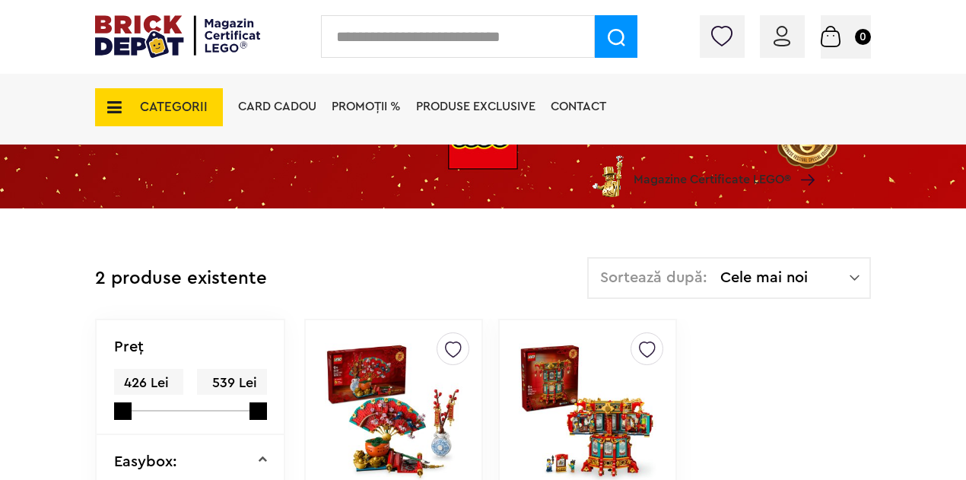
click at [201, 104] on span "CATEGORII" at bounding box center [174, 106] width 68 height 13
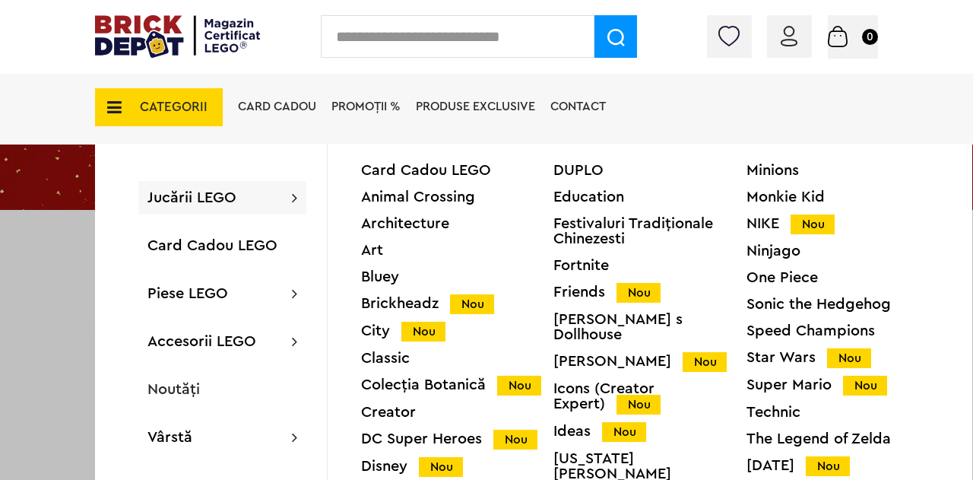
click at [565, 423] on div "Ideas Nou" at bounding box center [649, 431] width 192 height 16
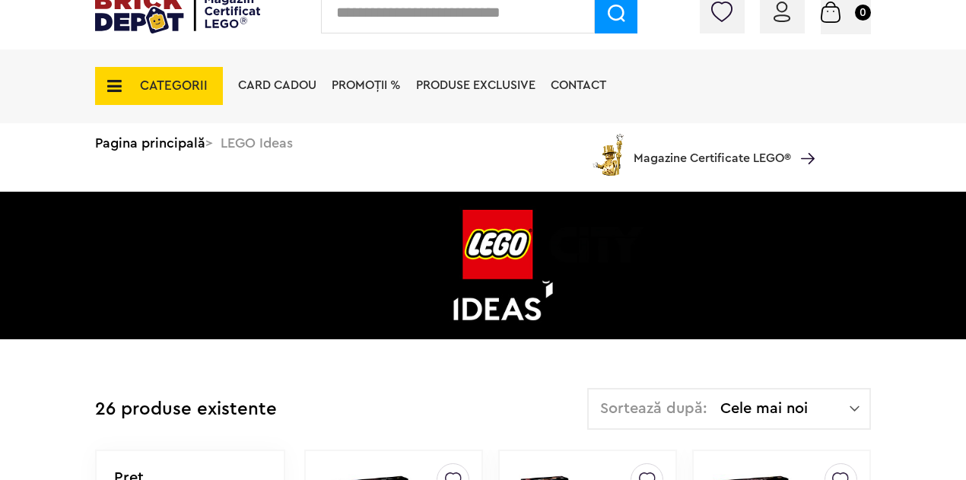
scroll to position [38, 0]
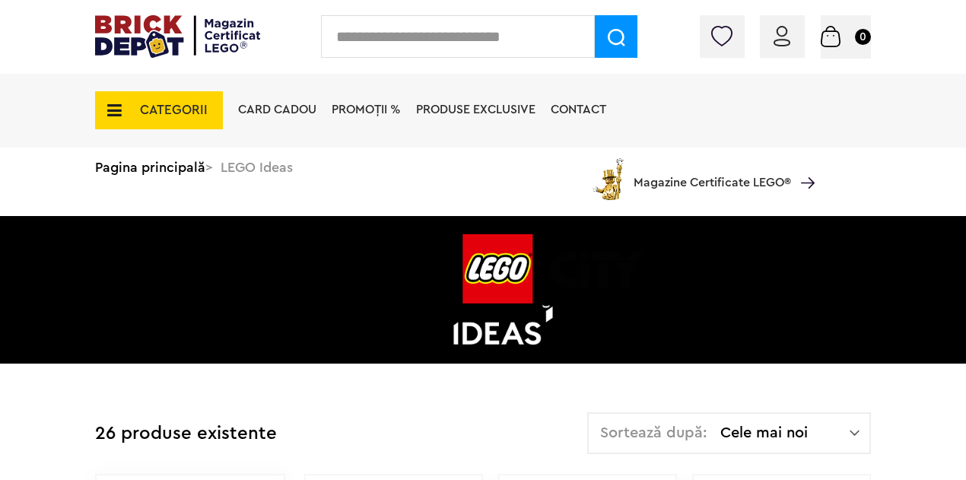
click at [168, 129] on div "CATEGORII Jucării LEGO Card Cadou LEGO Animal Crossing Architecture Art Bluey B…" at bounding box center [482, 137] width 775 height 126
click at [170, 122] on span "CATEGORII" at bounding box center [159, 110] width 128 height 38
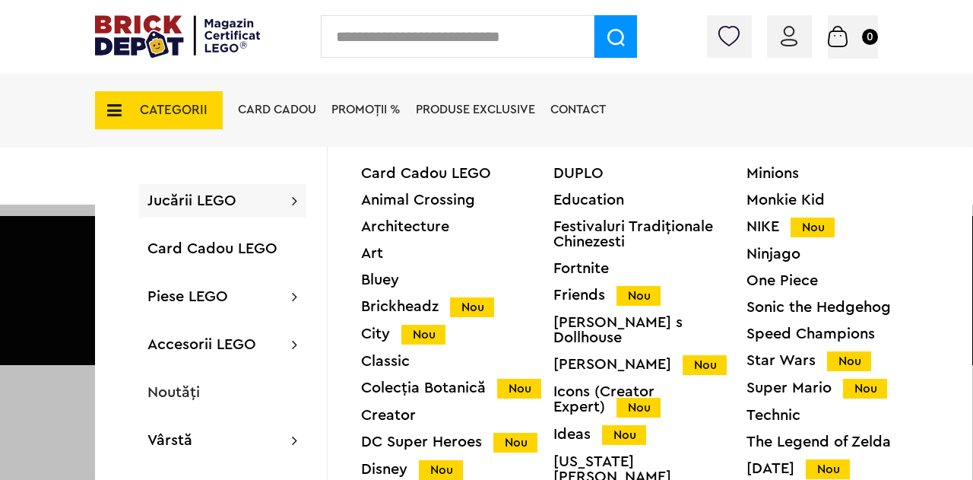
click at [750, 172] on div "Minions" at bounding box center [843, 173] width 192 height 15
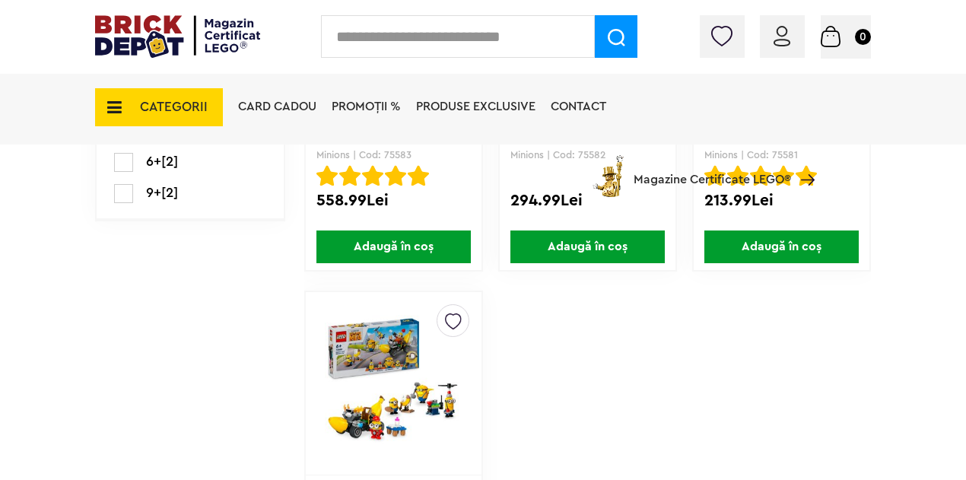
scroll to position [684, 0]
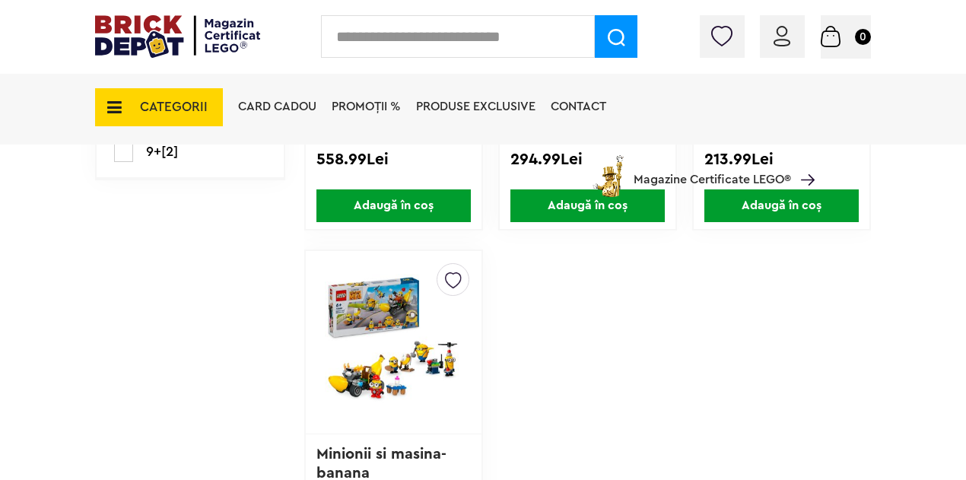
click at [169, 104] on span "CATEGORII" at bounding box center [174, 106] width 68 height 13
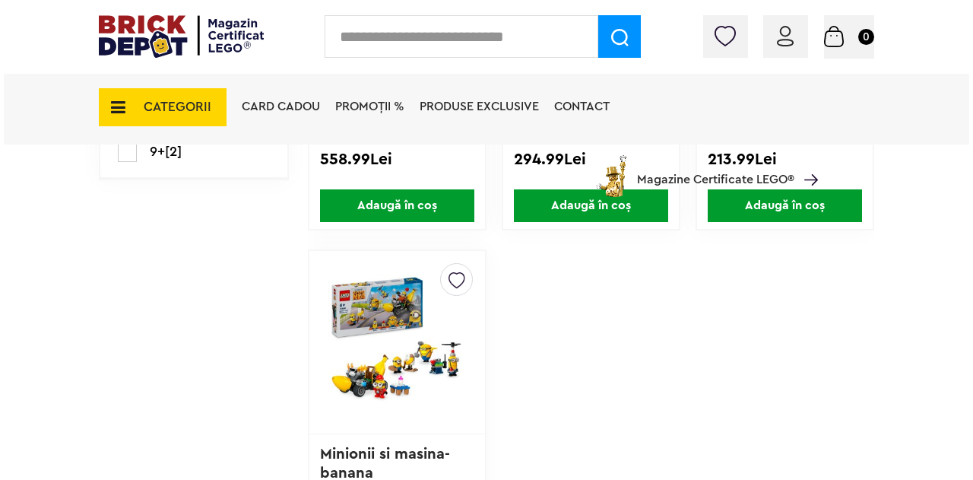
scroll to position [685, 0]
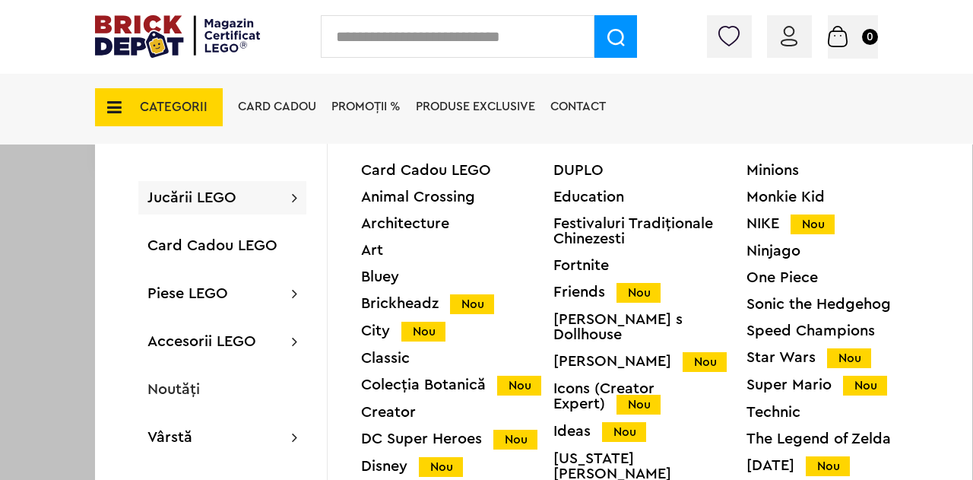
click at [751, 223] on div "NIKE Nou" at bounding box center [843, 224] width 192 height 16
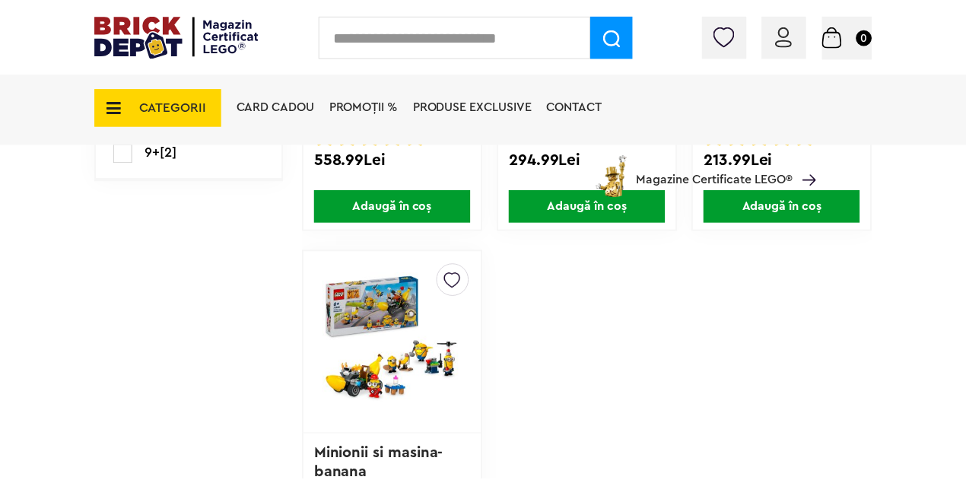
scroll to position [684, 0]
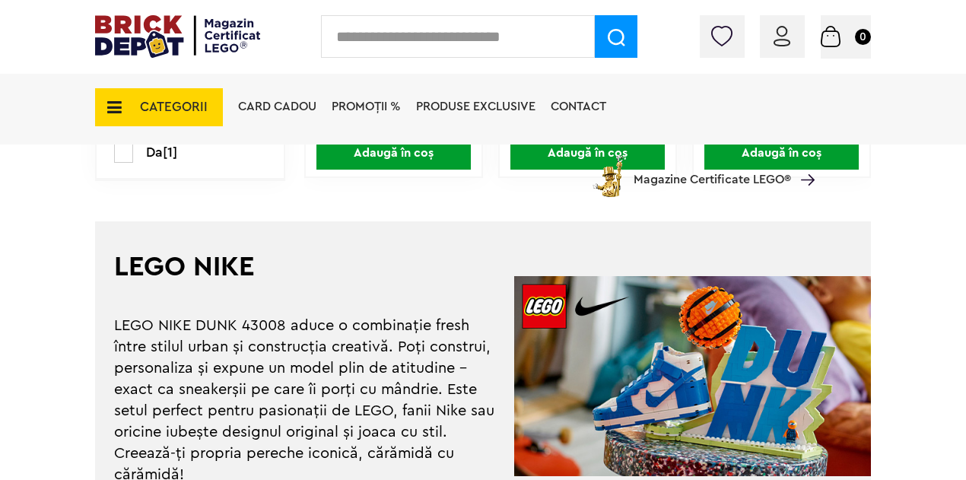
scroll to position [760, 0]
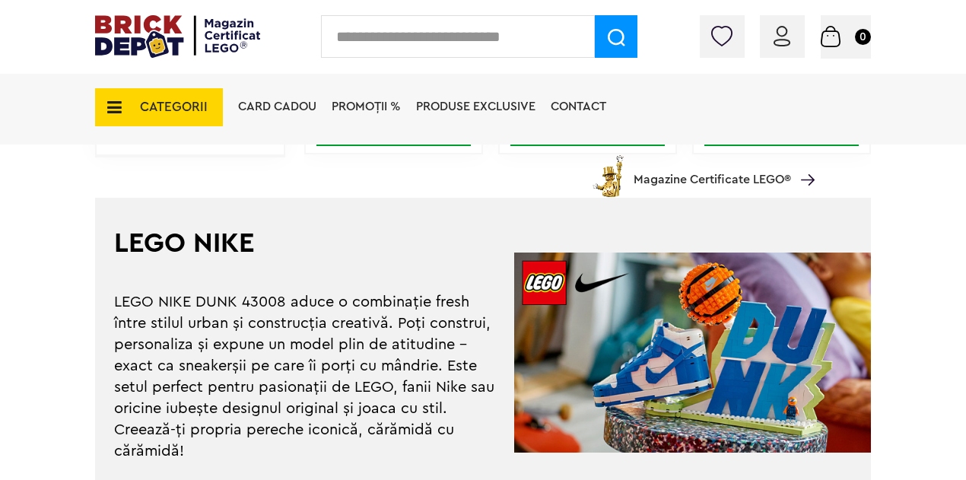
click at [158, 109] on span "CATEGORII" at bounding box center [174, 106] width 68 height 13
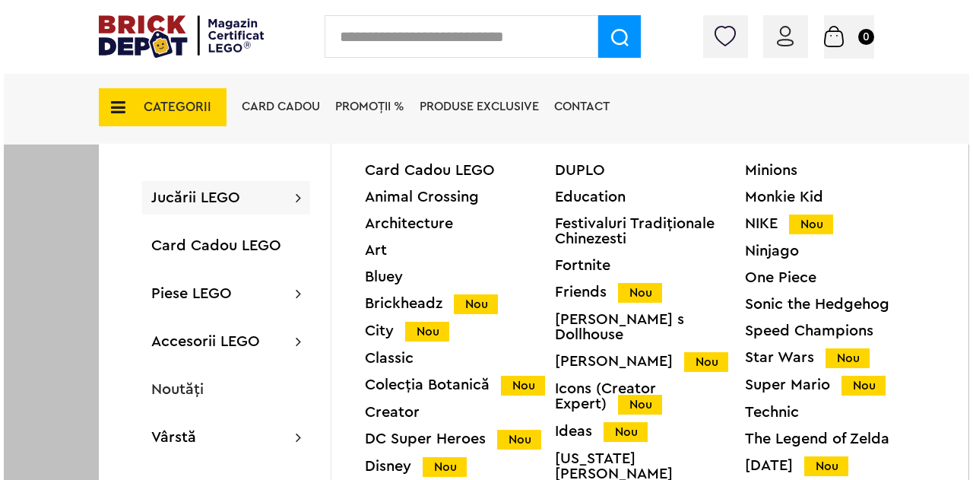
scroll to position [762, 0]
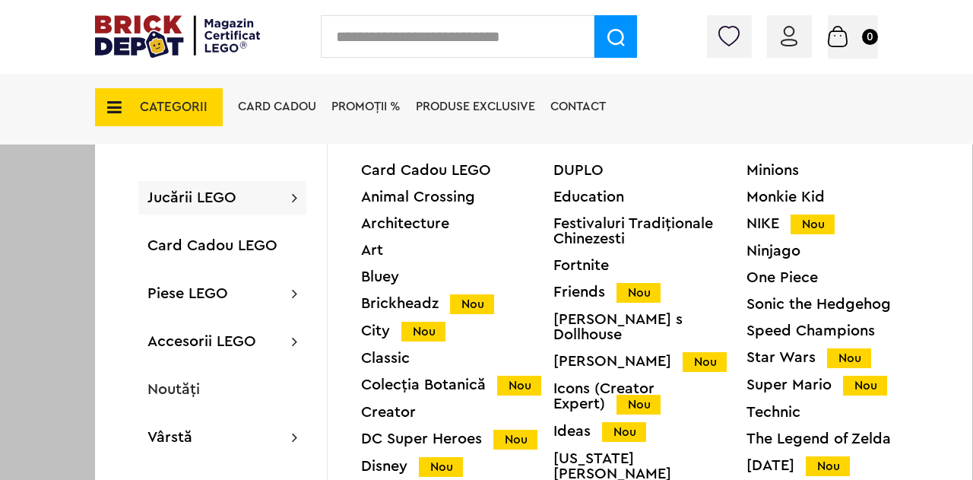
click at [770, 461] on div "Wednesday Nou" at bounding box center [843, 466] width 192 height 16
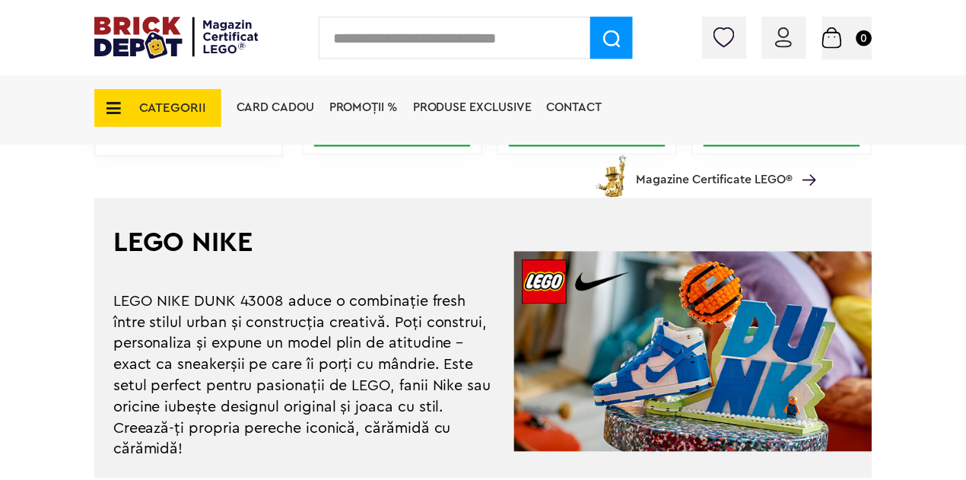
scroll to position [760, 0]
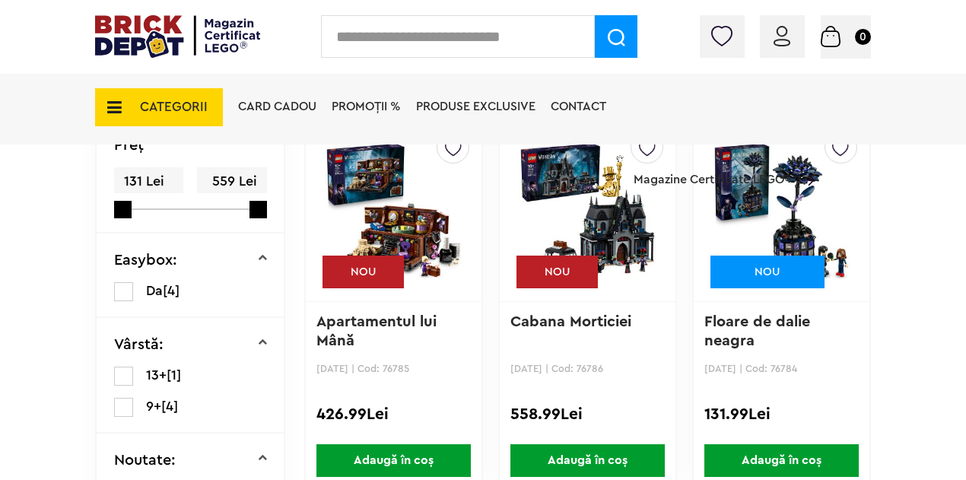
scroll to position [456, 0]
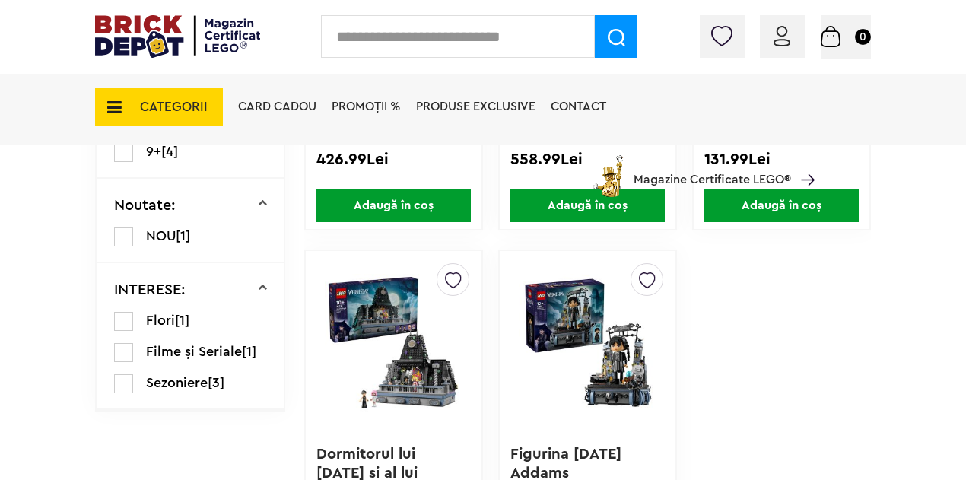
click at [190, 119] on span "CATEGORII" at bounding box center [159, 107] width 128 height 38
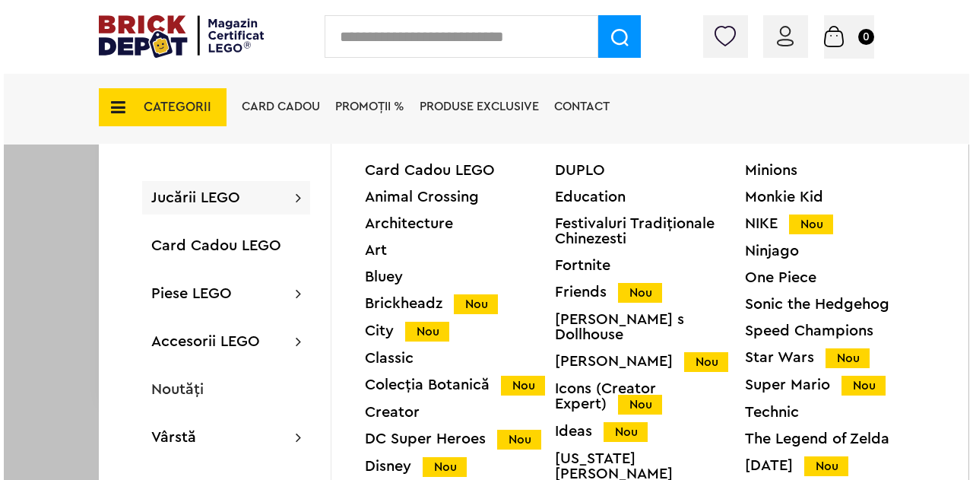
scroll to position [685, 0]
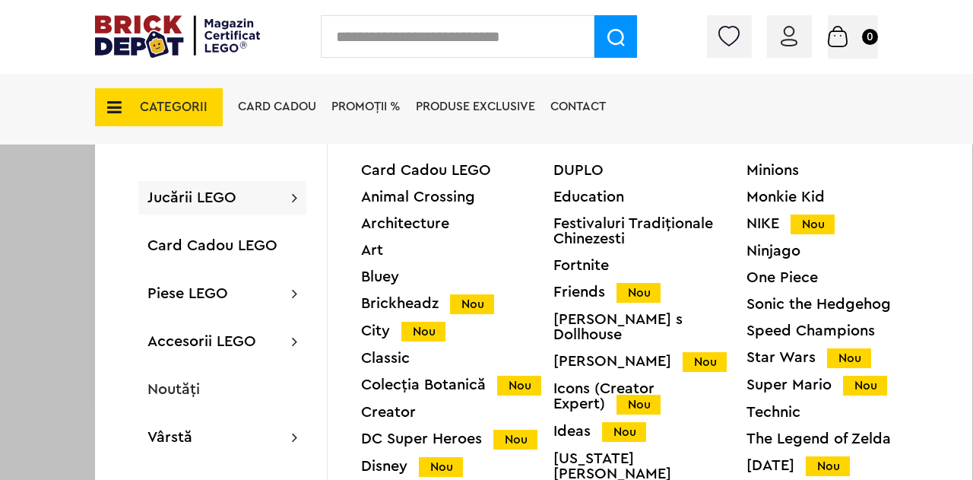
click at [758, 408] on div "Technic" at bounding box center [843, 411] width 192 height 15
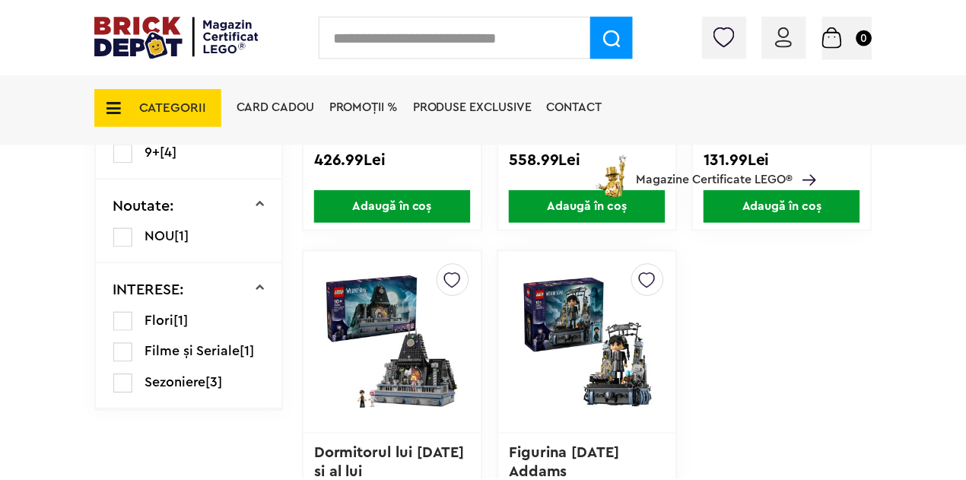
scroll to position [684, 0]
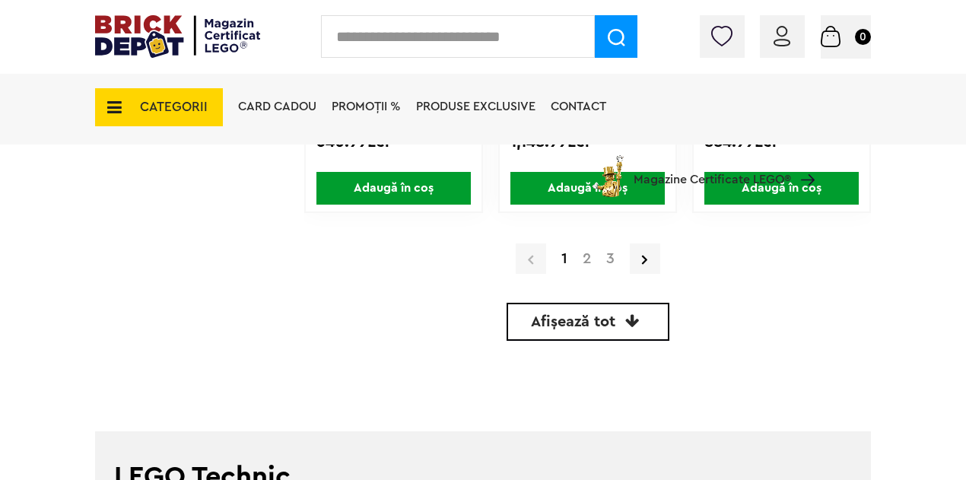
scroll to position [3801, 0]
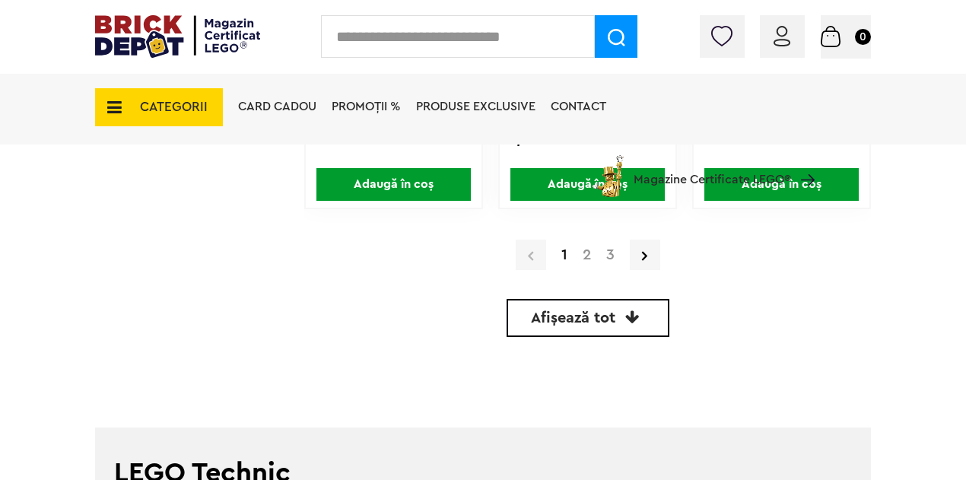
click at [588, 324] on span "Afișează tot" at bounding box center [573, 317] width 84 height 15
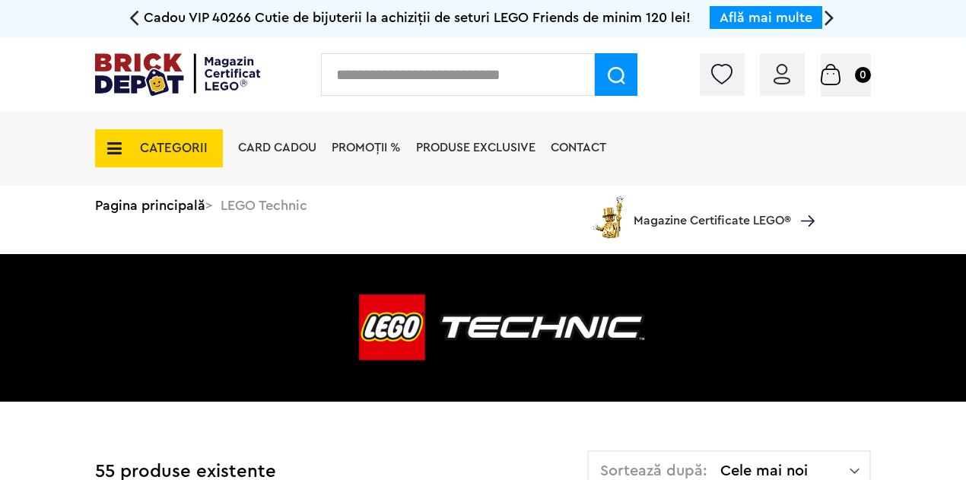
click at [179, 134] on span "CATEGORII" at bounding box center [159, 148] width 128 height 38
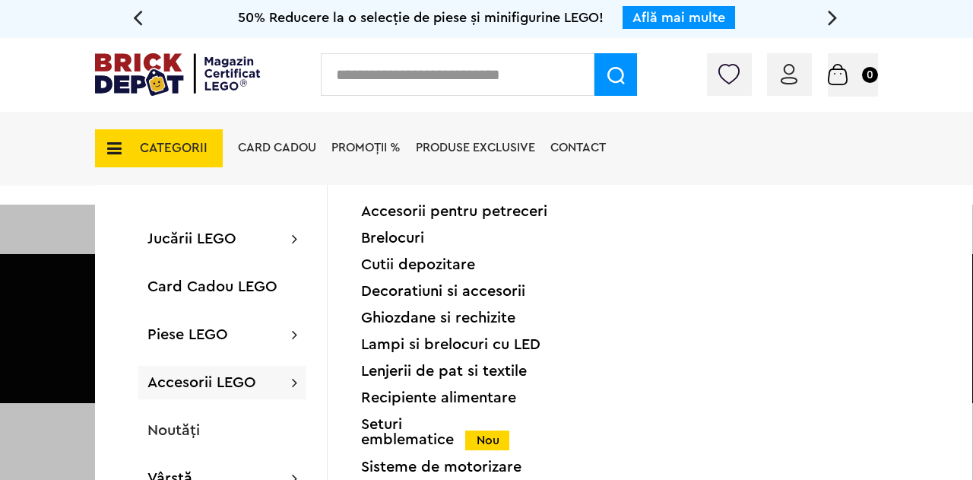
click at [214, 382] on span "Accesorii LEGO" at bounding box center [201, 382] width 109 height 15
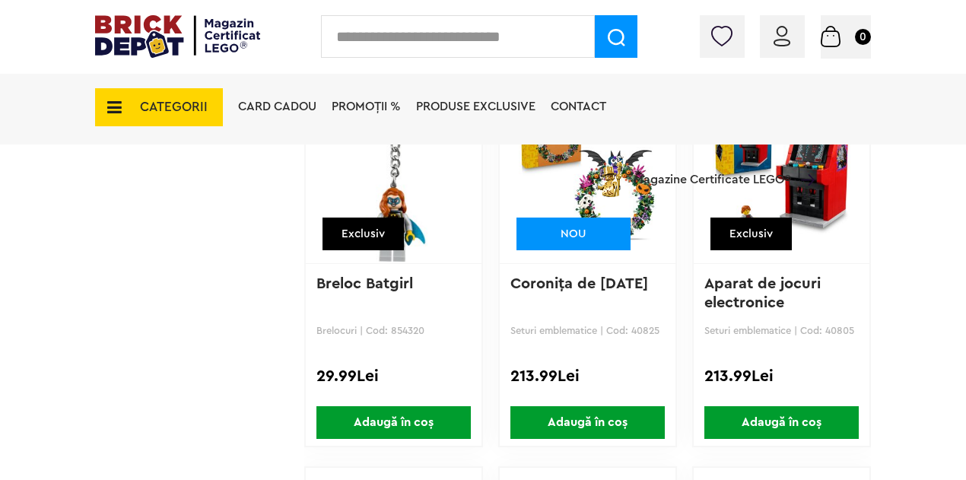
scroll to position [2661, 0]
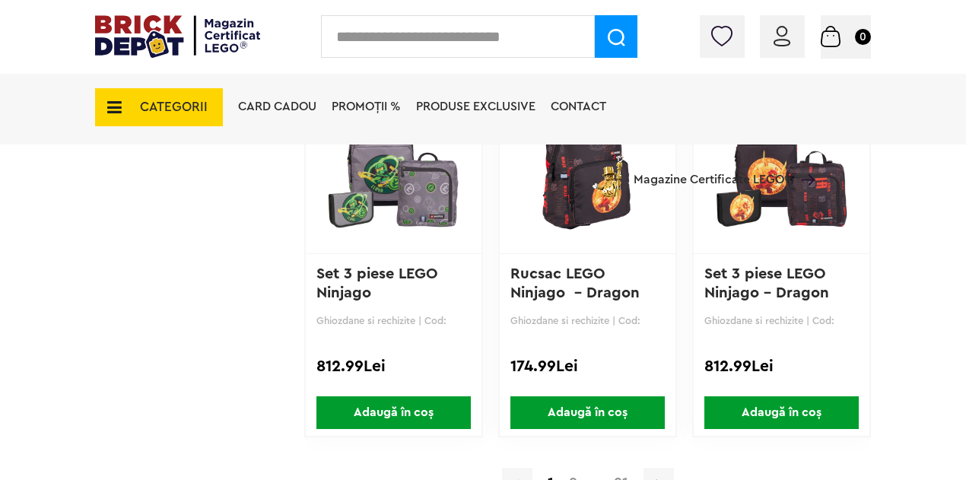
click at [138, 97] on span "CATEGORII" at bounding box center [159, 107] width 128 height 38
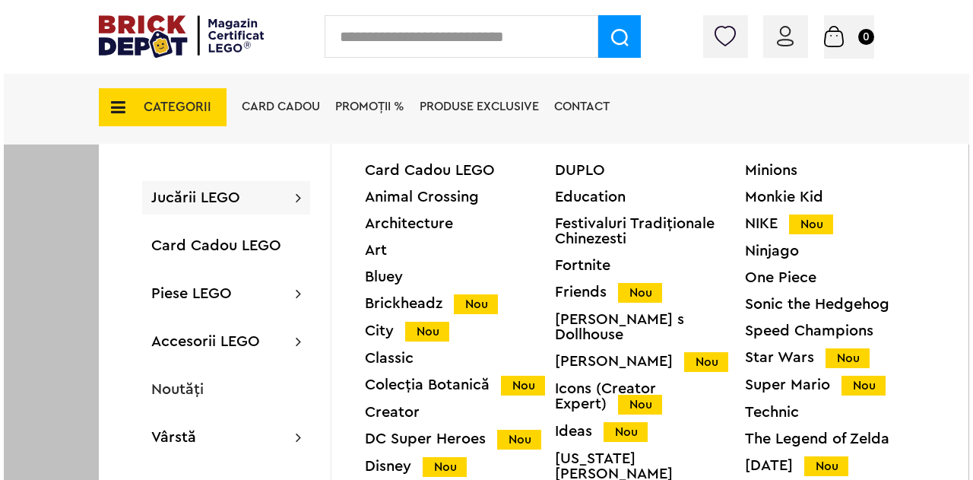
scroll to position [3574, 0]
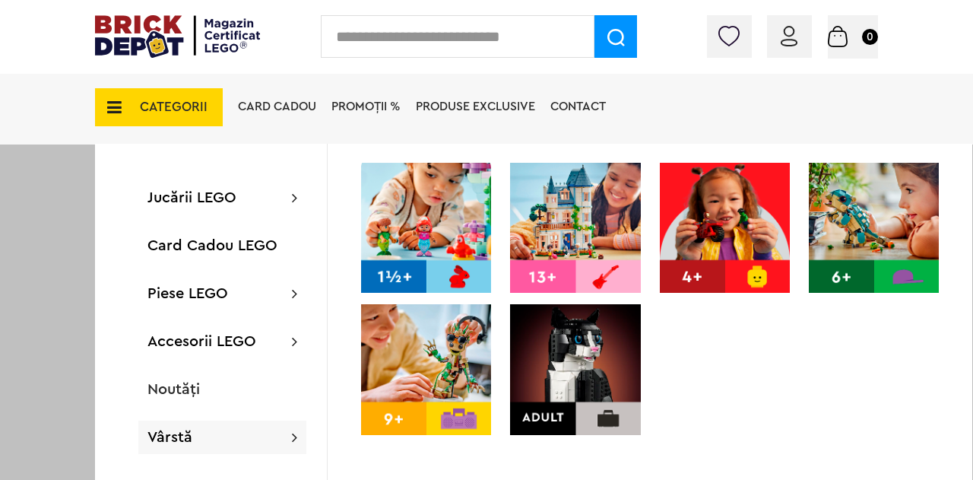
click at [563, 376] on img at bounding box center [575, 369] width 130 height 130
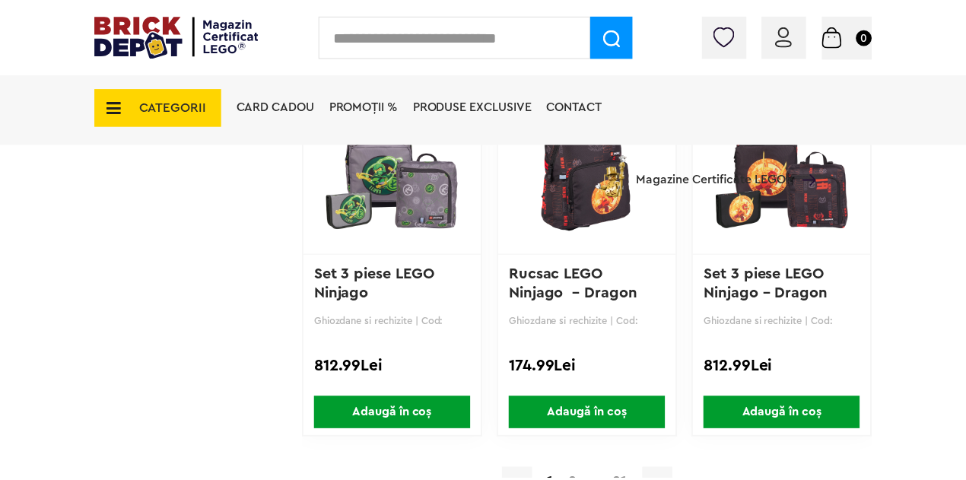
scroll to position [3573, 0]
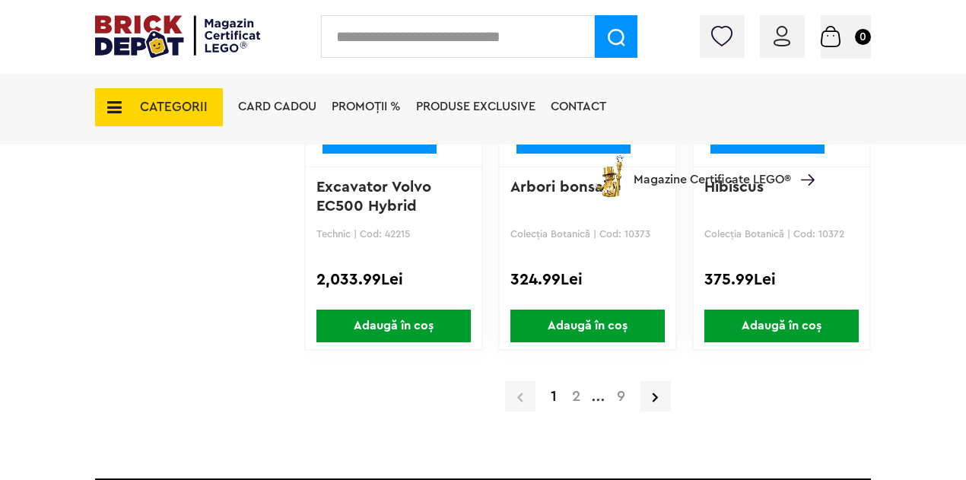
scroll to position [2737, 0]
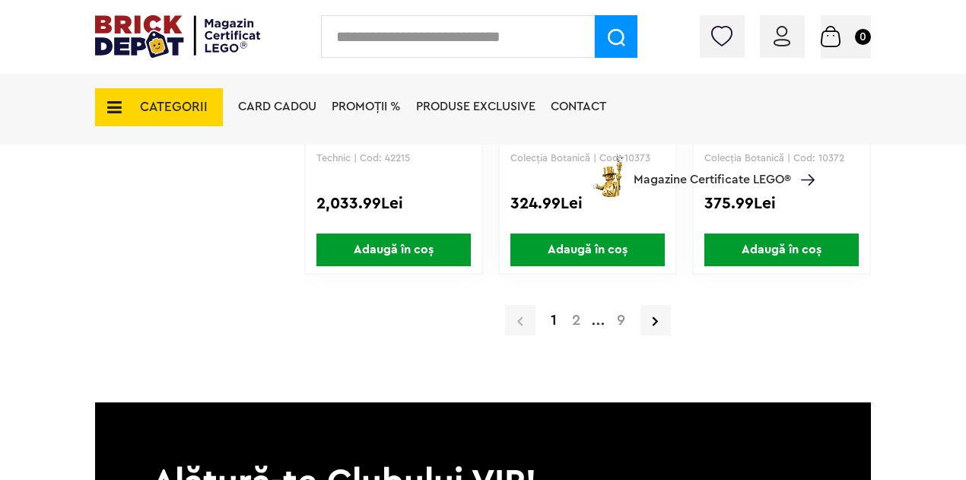
click at [572, 320] on a=Adult&order=1&page=2"] "2" at bounding box center [576, 319] width 24 height 15
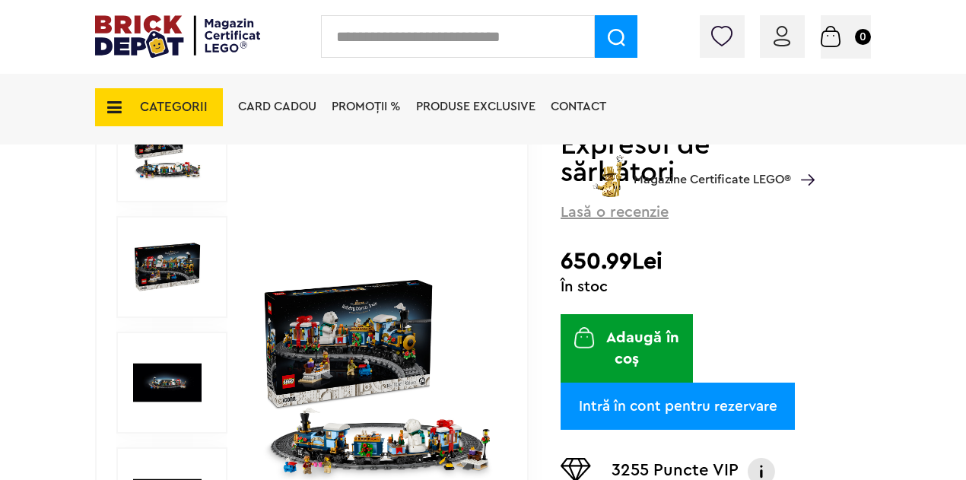
scroll to position [228, 0]
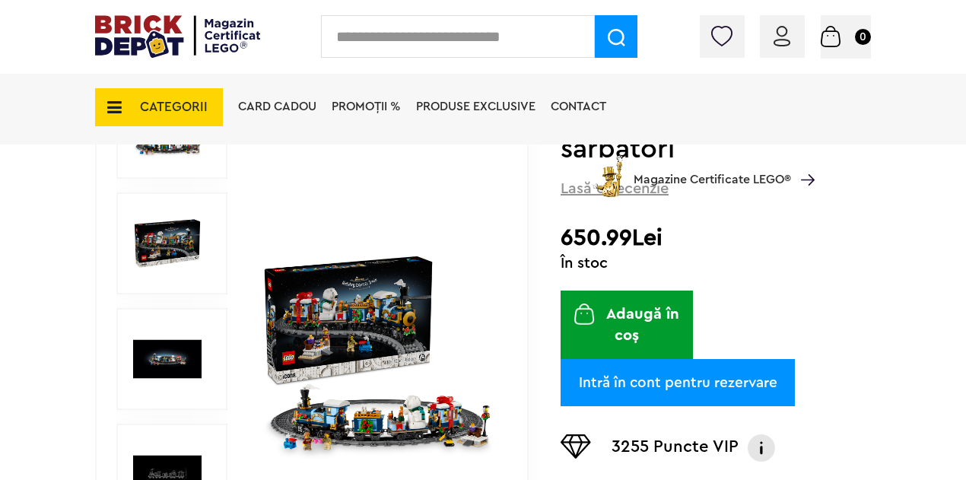
click at [368, 341] on img at bounding box center [377, 359] width 233 height 233
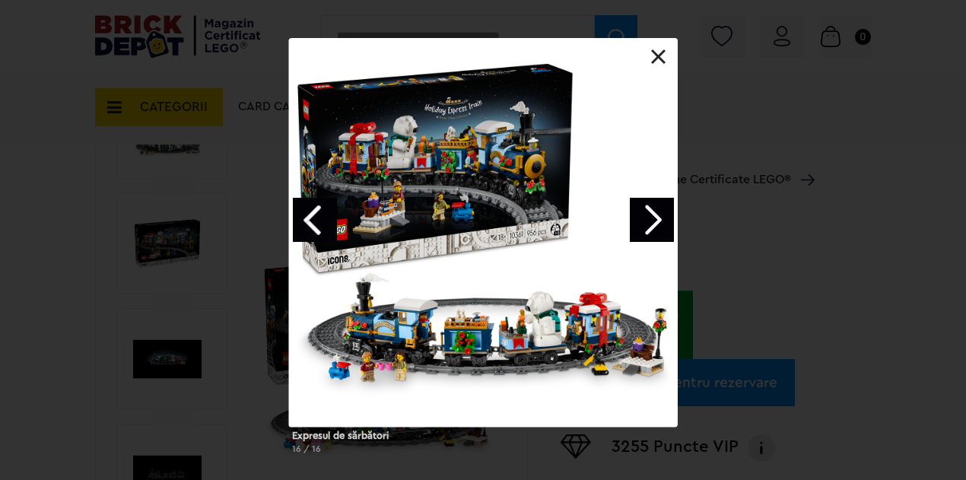
click at [645, 226] on link "Next image" at bounding box center [652, 220] width 44 height 44
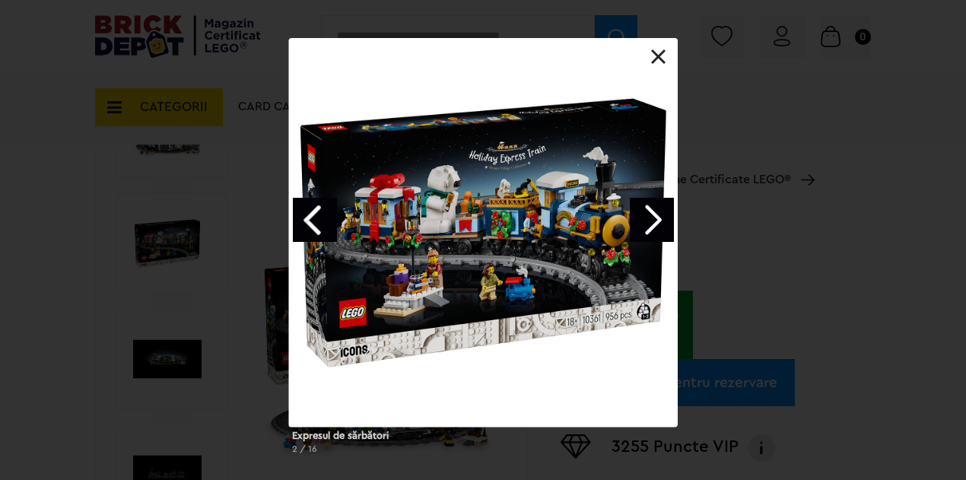
click at [645, 226] on link "Next image" at bounding box center [652, 220] width 44 height 44
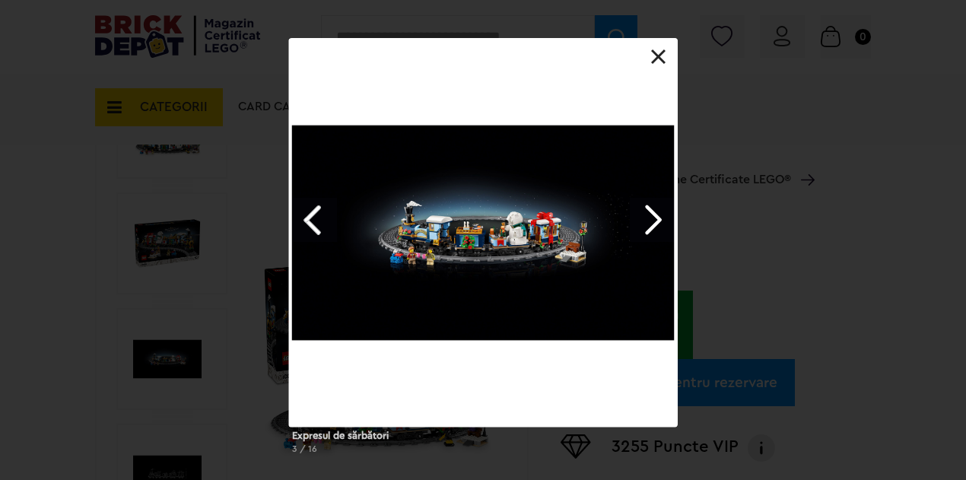
click at [645, 226] on link "Next image" at bounding box center [652, 220] width 44 height 44
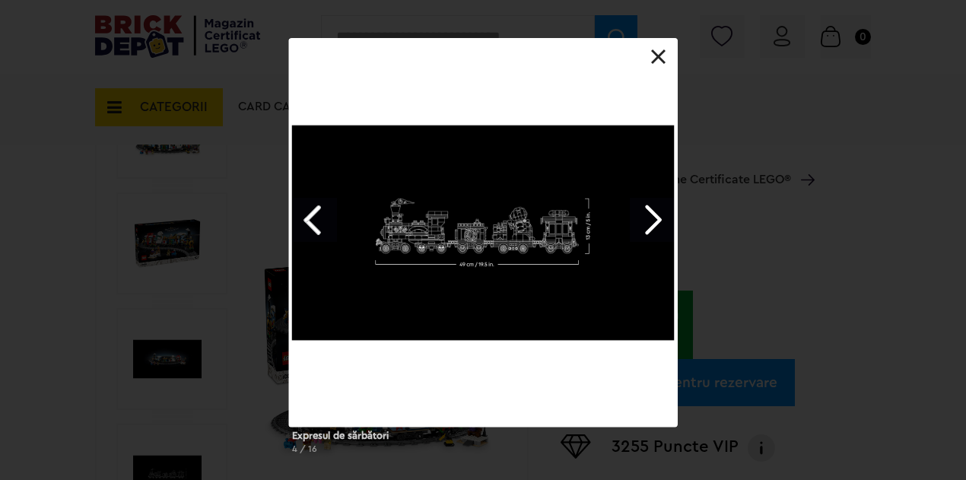
click at [645, 226] on link "Next image" at bounding box center [652, 220] width 44 height 44
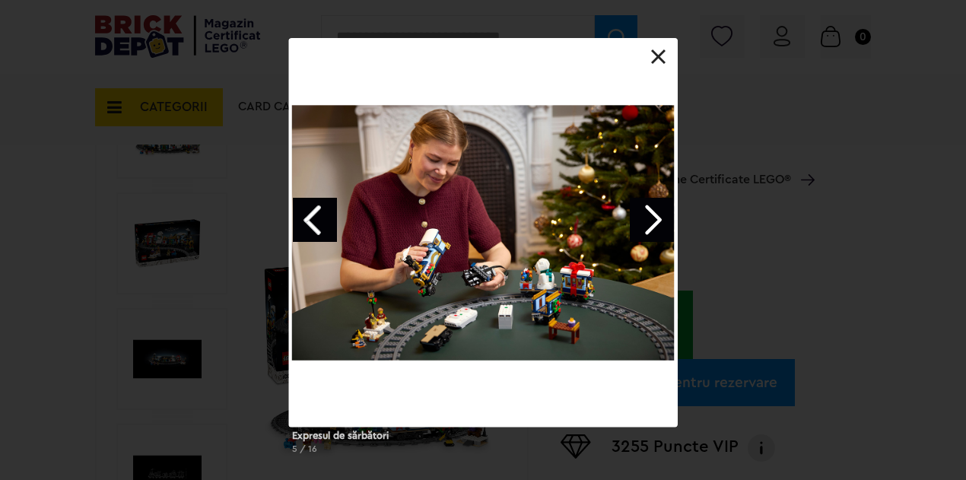
click at [649, 229] on link "Next image" at bounding box center [652, 220] width 44 height 44
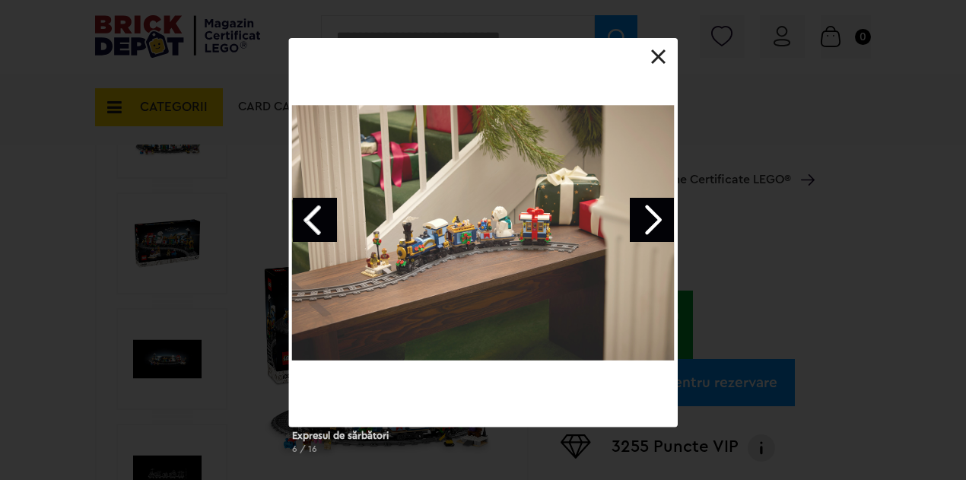
click at [746, 258] on div "Expresul de sărbători 6 / 16" at bounding box center [483, 252] width 966 height 428
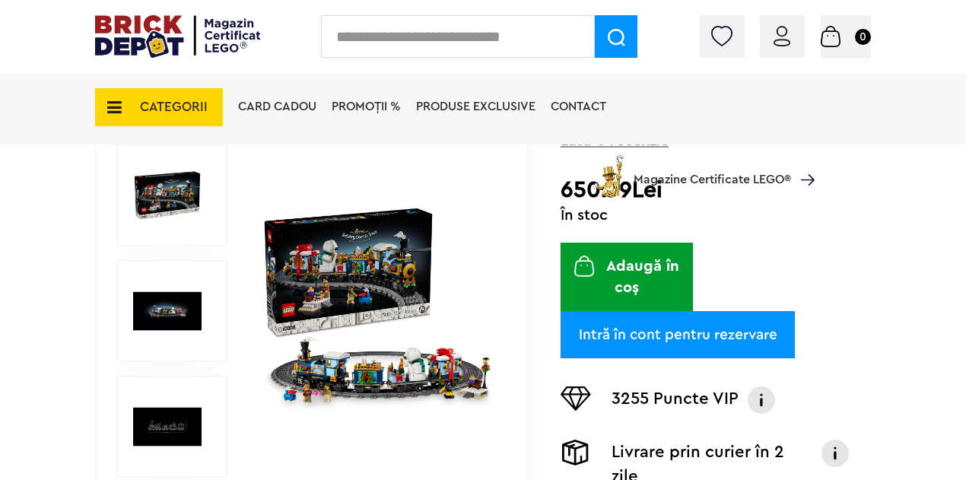
scroll to position [380, 0]
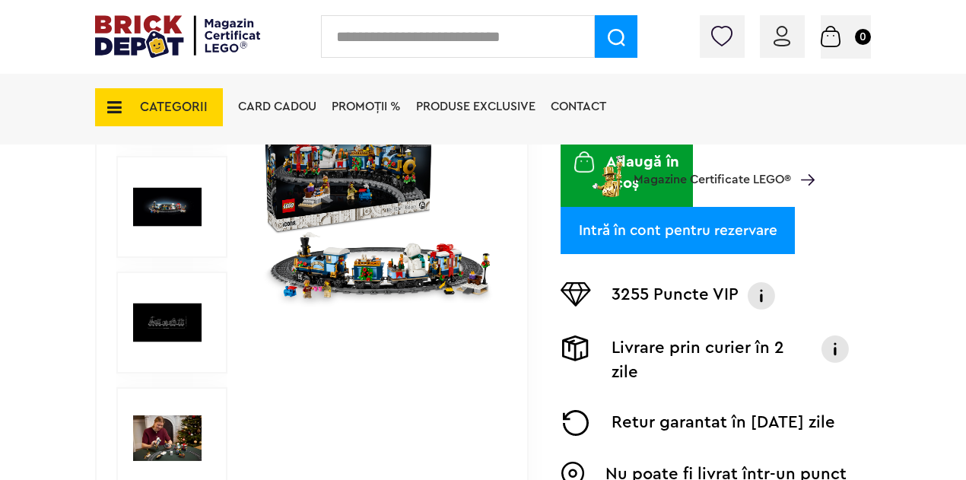
click at [373, 293] on img at bounding box center [377, 206] width 233 height 233
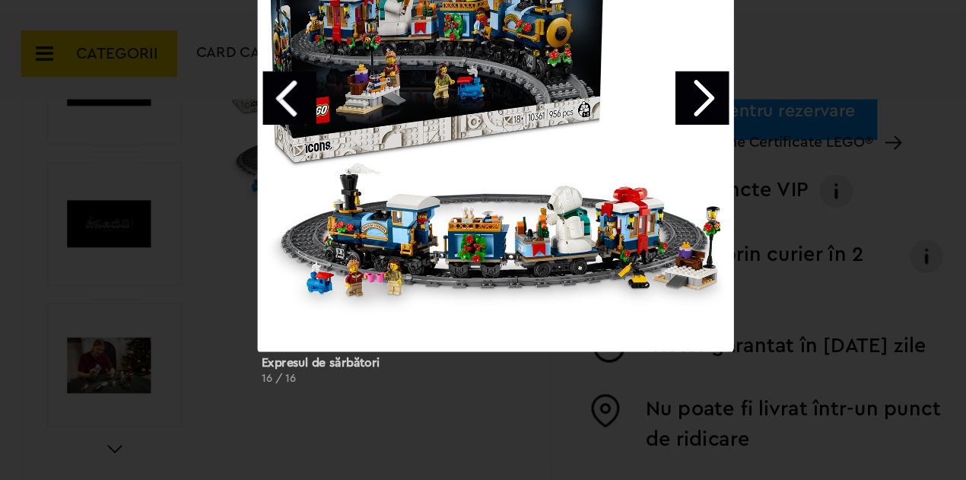
scroll to position [456, 0]
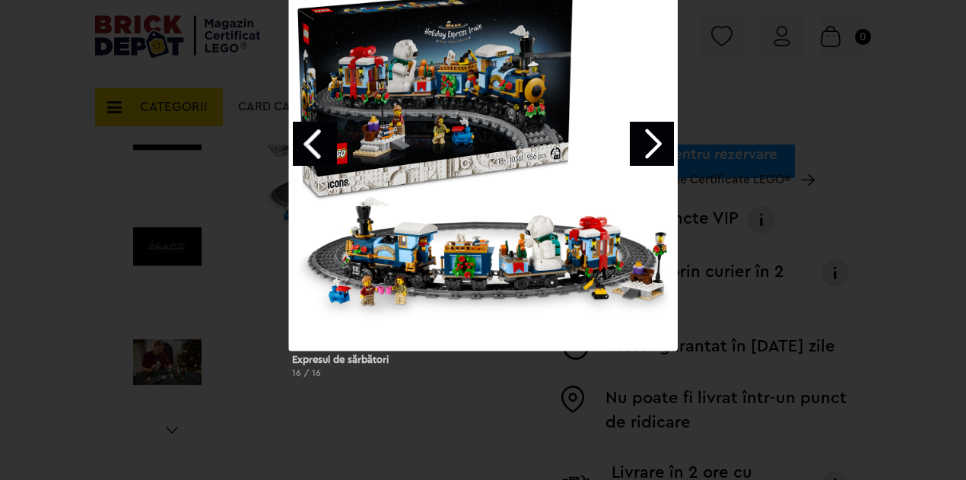
click at [800, 272] on div "Expresul de sărbători 16 / 16" at bounding box center [483, 176] width 966 height 428
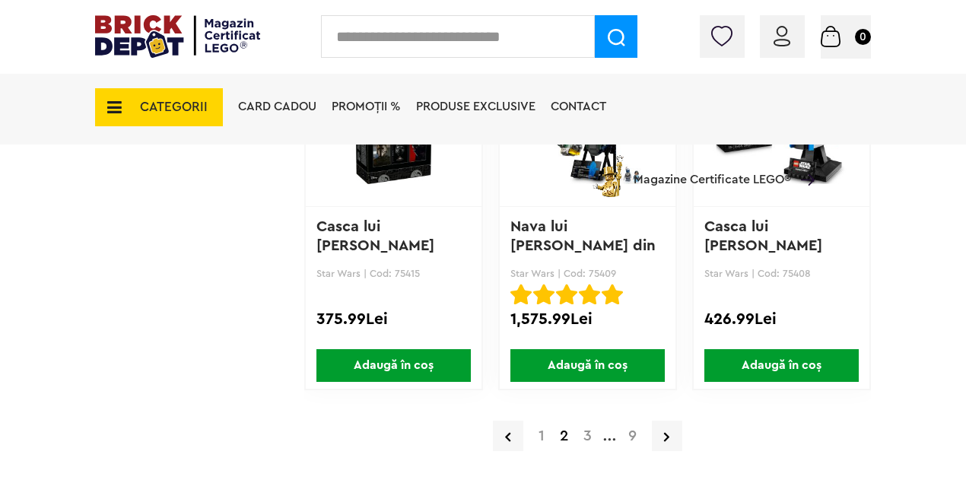
scroll to position [2813, 0]
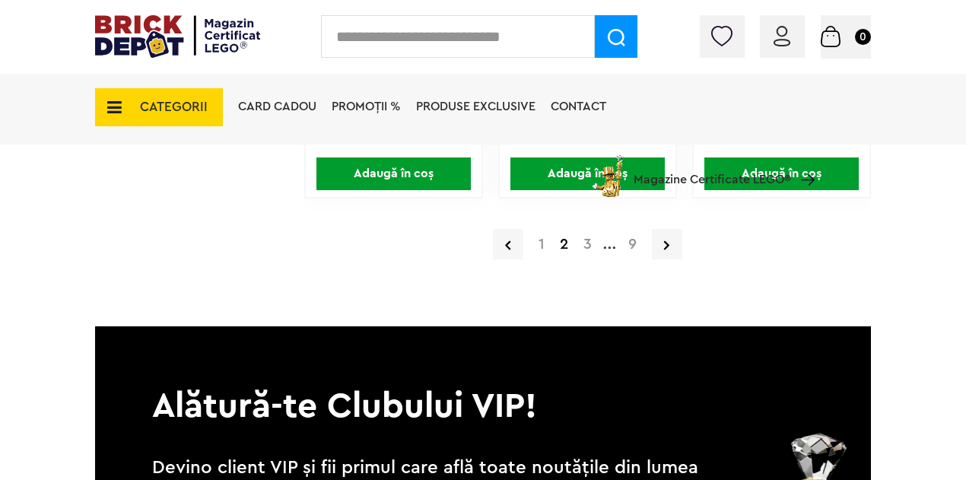
click at [582, 246] on a=Adult&order=1&page=3"] "3" at bounding box center [588, 243] width 24 height 15
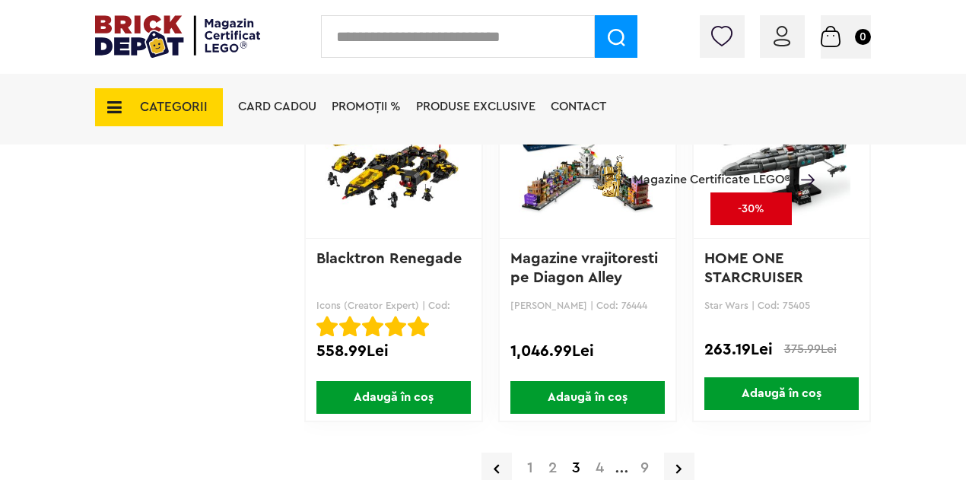
scroll to position [2661, 0]
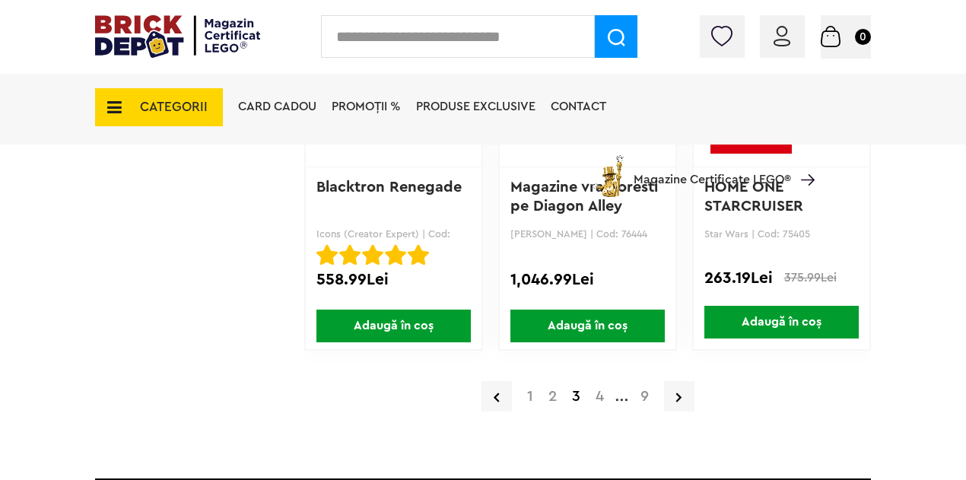
click at [600, 398] on a=Adult&order=1&page=4"] "4" at bounding box center [600, 396] width 24 height 15
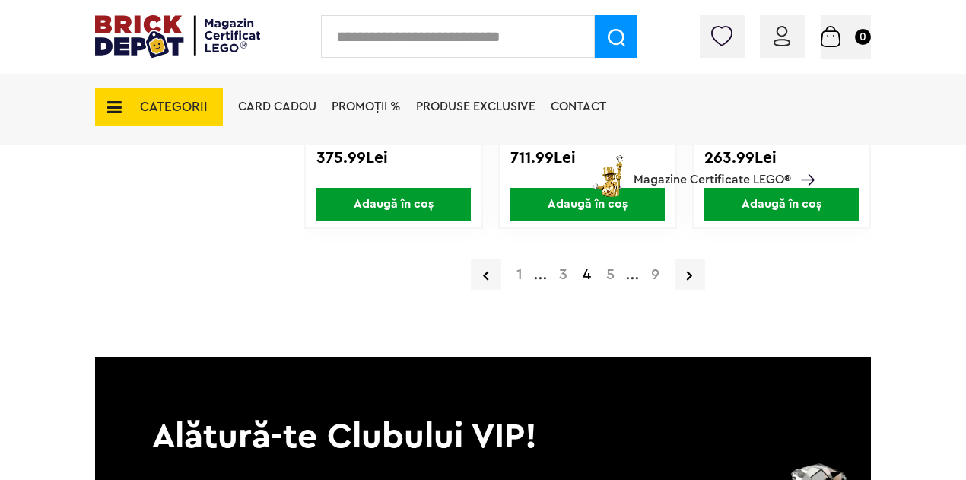
scroll to position [2889, 0]
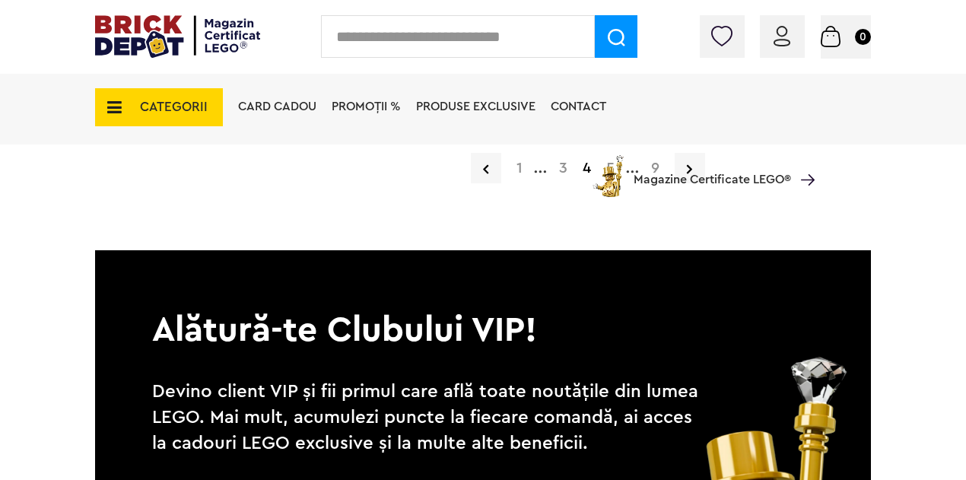
click at [605, 165] on a=Adult&order=1&page=5"] "5" at bounding box center [610, 167] width 24 height 15
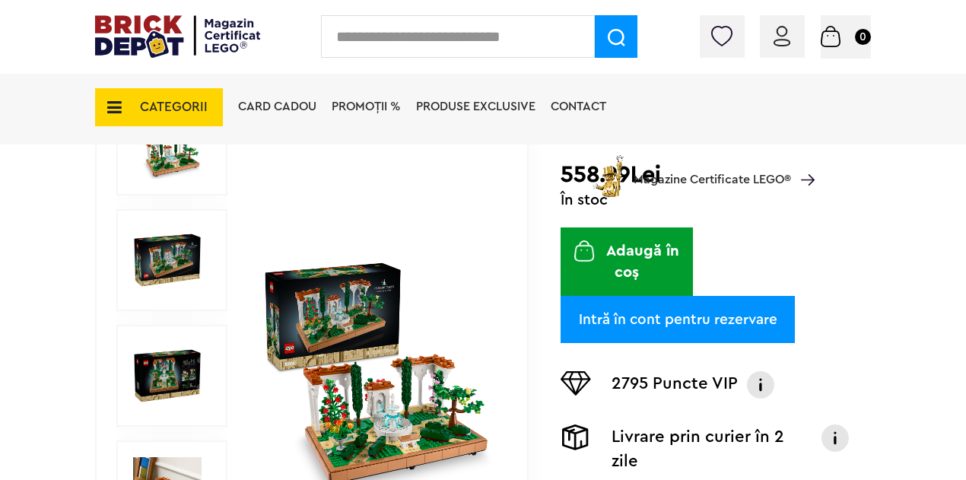
scroll to position [228, 0]
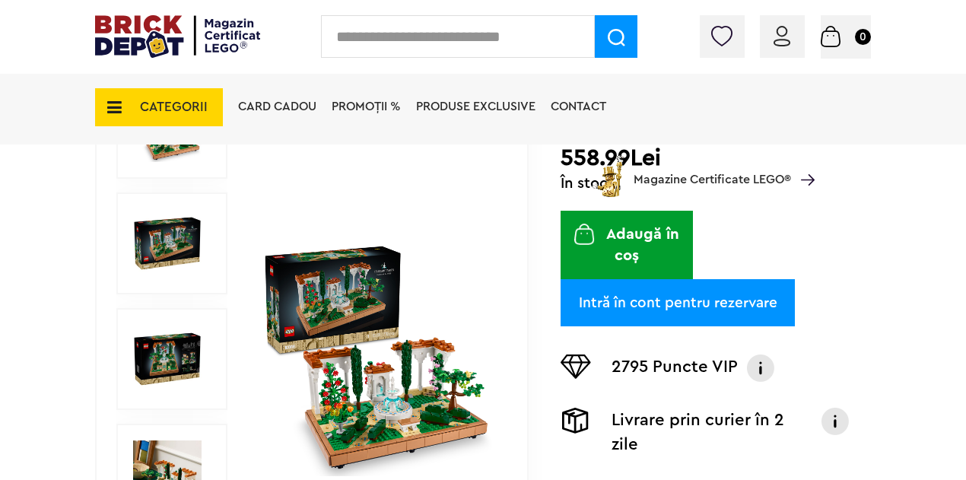
click at [376, 364] on img at bounding box center [377, 359] width 233 height 233
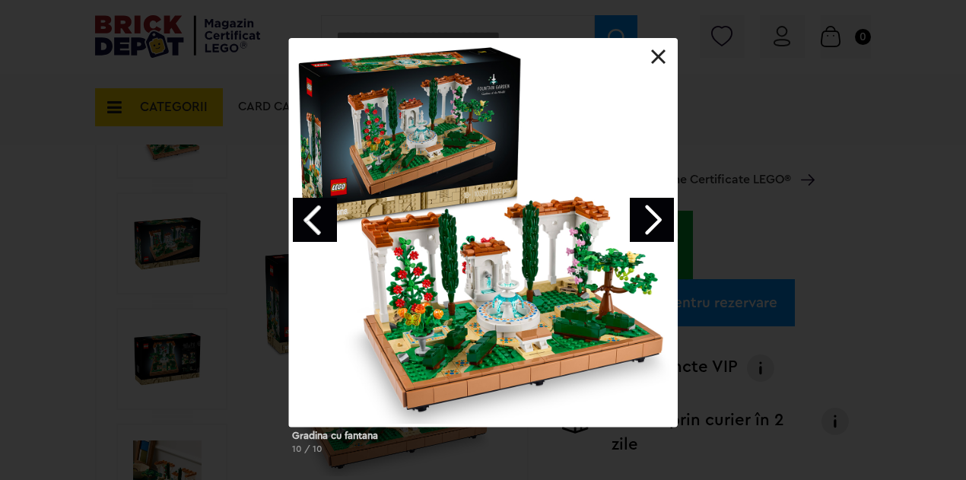
click at [668, 59] on div at bounding box center [483, 232] width 389 height 389
click at [652, 59] on link at bounding box center [658, 56] width 15 height 15
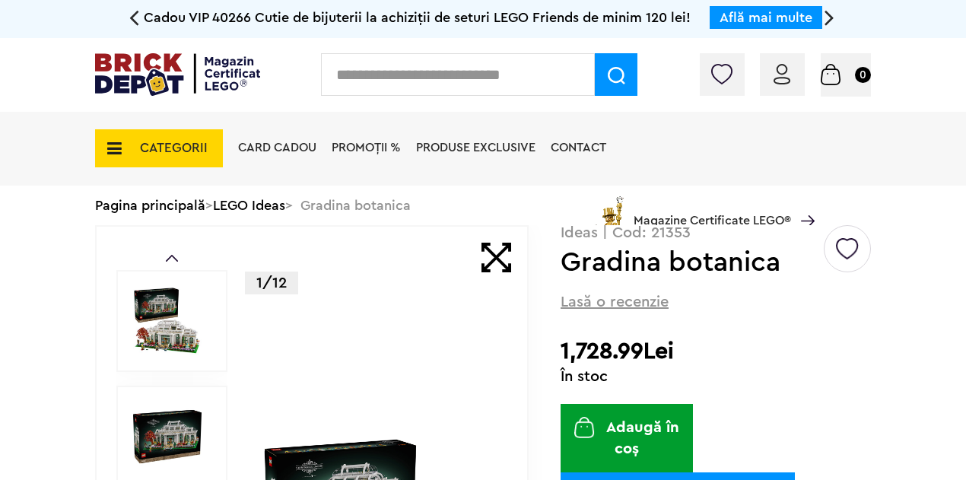
click at [186, 319] on img at bounding box center [167, 321] width 68 height 68
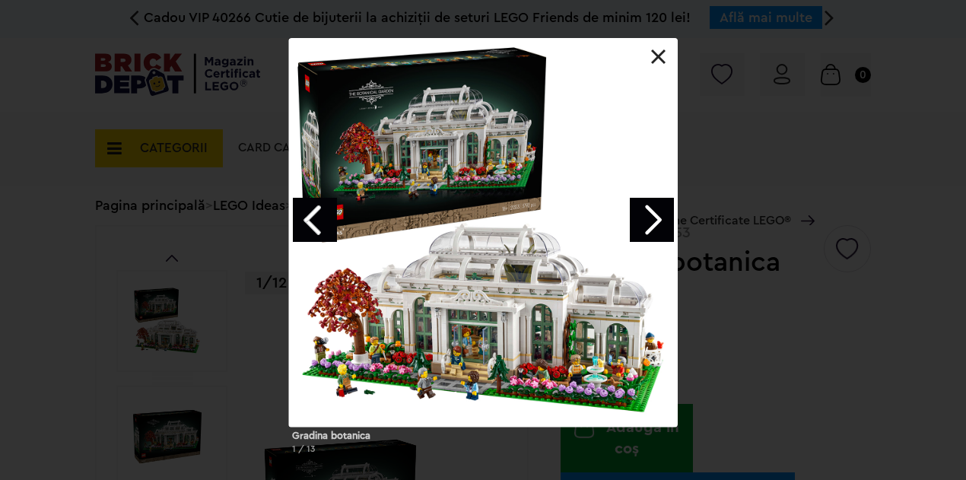
click at [68, 258] on div "Gradina botanica 1 / 13" at bounding box center [483, 252] width 966 height 428
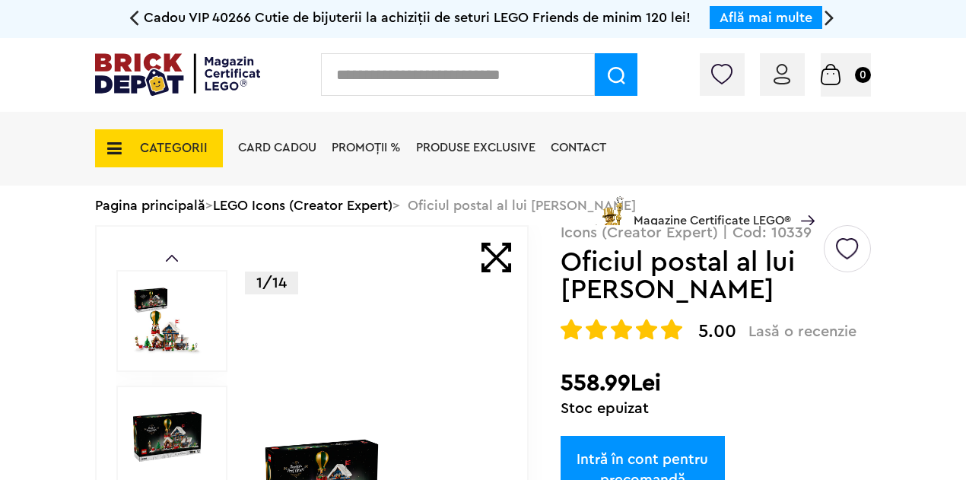
click at [209, 315] on div at bounding box center [171, 321] width 111 height 102
click at [176, 317] on img at bounding box center [167, 321] width 68 height 68
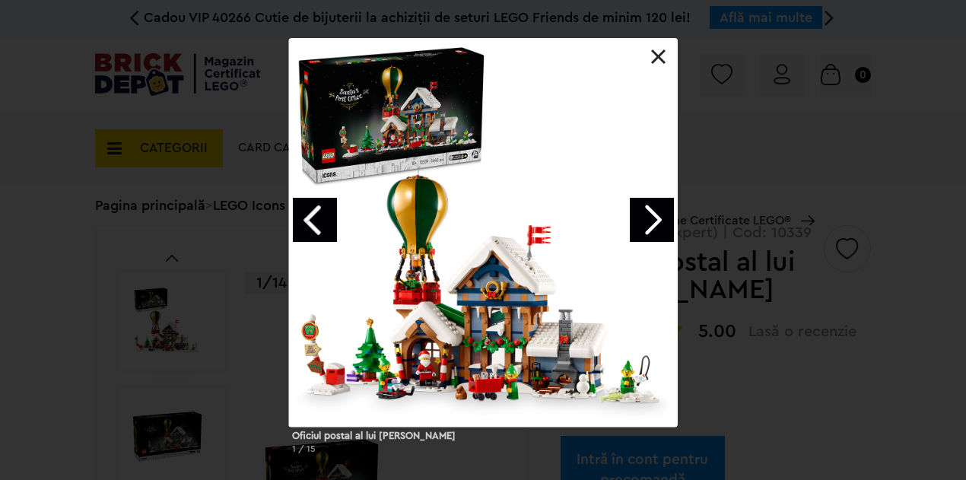
click at [756, 360] on div "Oficiul postal al lui Mos Craciun 1 / 15" at bounding box center [483, 252] width 966 height 428
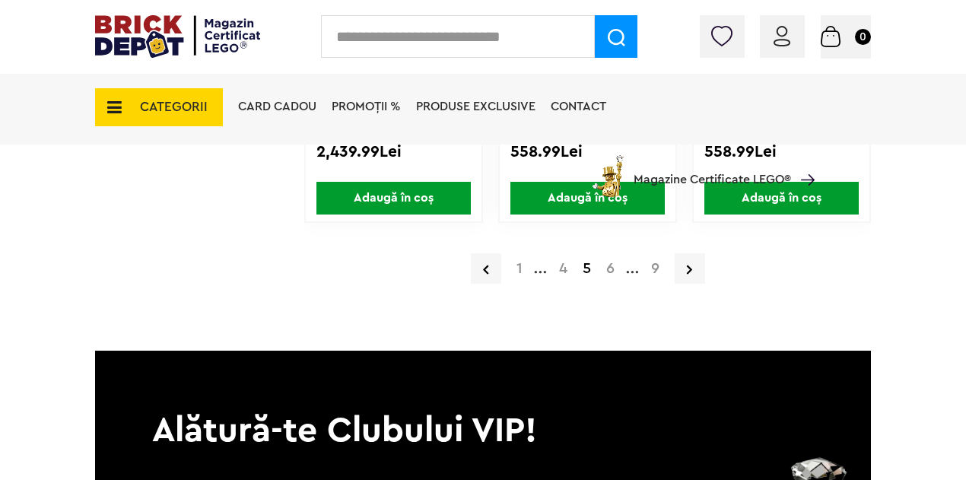
scroll to position [2813, 0]
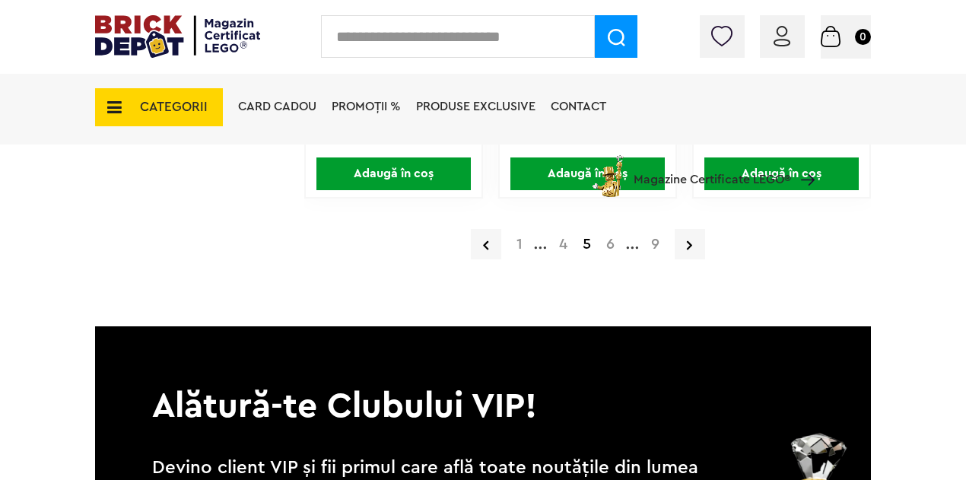
click at [606, 244] on a=Adult&order=1&page=6"] "6" at bounding box center [610, 243] width 24 height 15
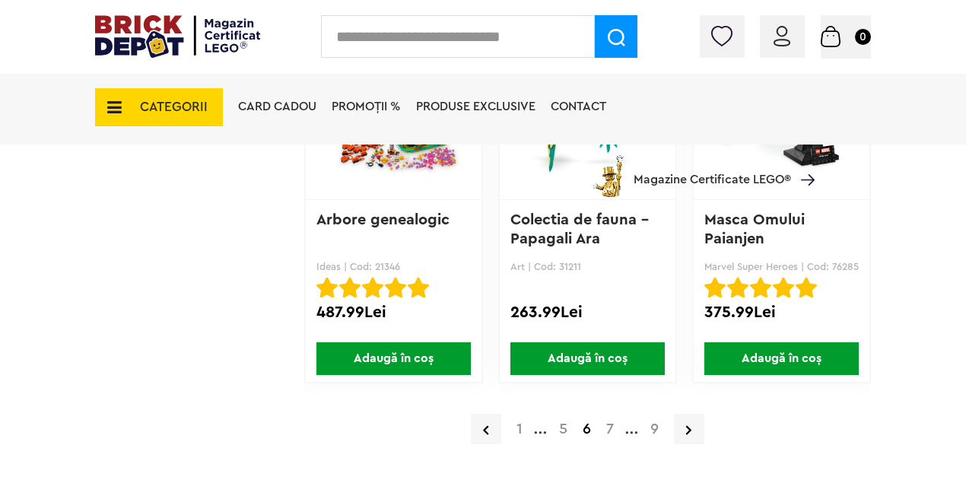
scroll to position [2661, 0]
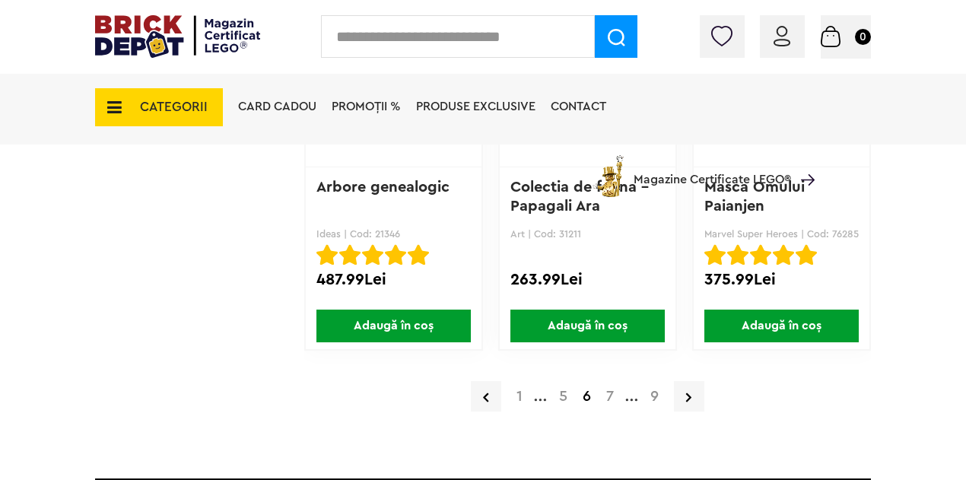
click at [603, 395] on a=Adult&order=1&page=7"] "7" at bounding box center [609, 396] width 23 height 15
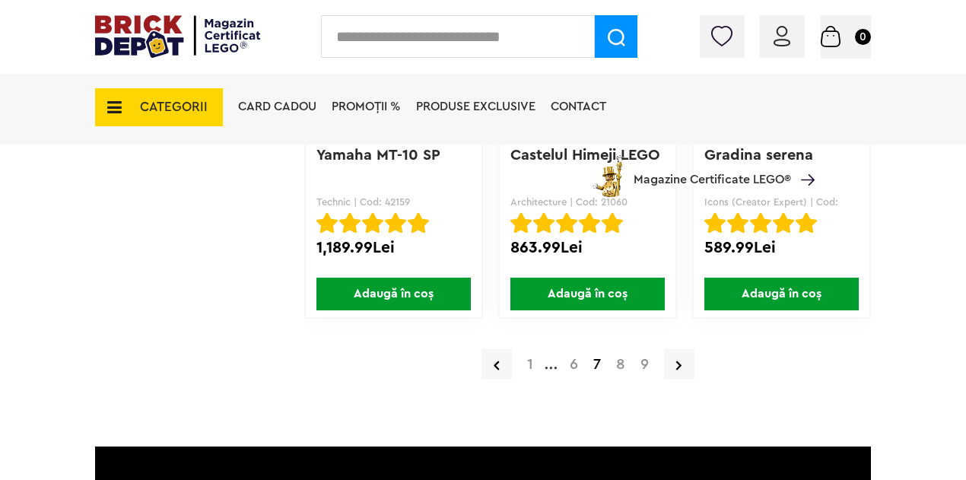
scroll to position [2813, 0]
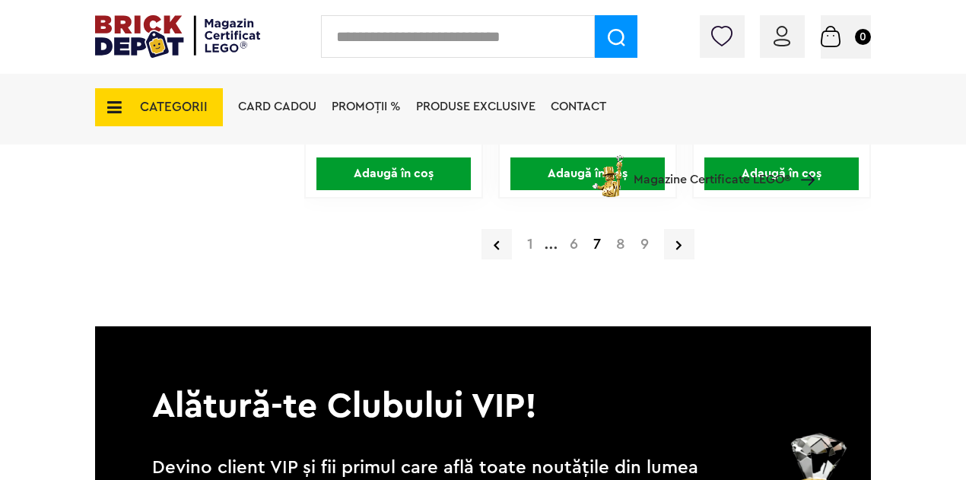
click at [616, 249] on a=Adult&order=1&page=8"] "8" at bounding box center [620, 243] width 24 height 15
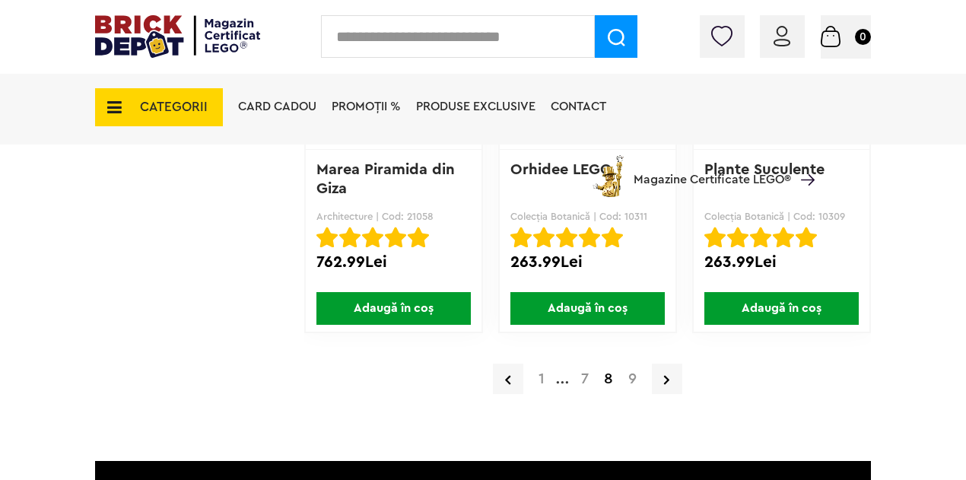
scroll to position [2699, 0]
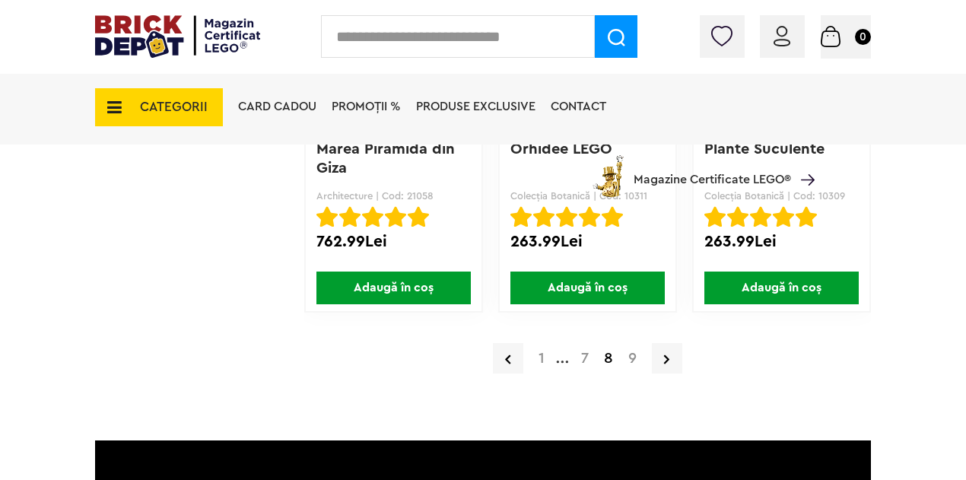
click at [634, 358] on a=Adult&order=1&page=9"] "9" at bounding box center [632, 357] width 24 height 15
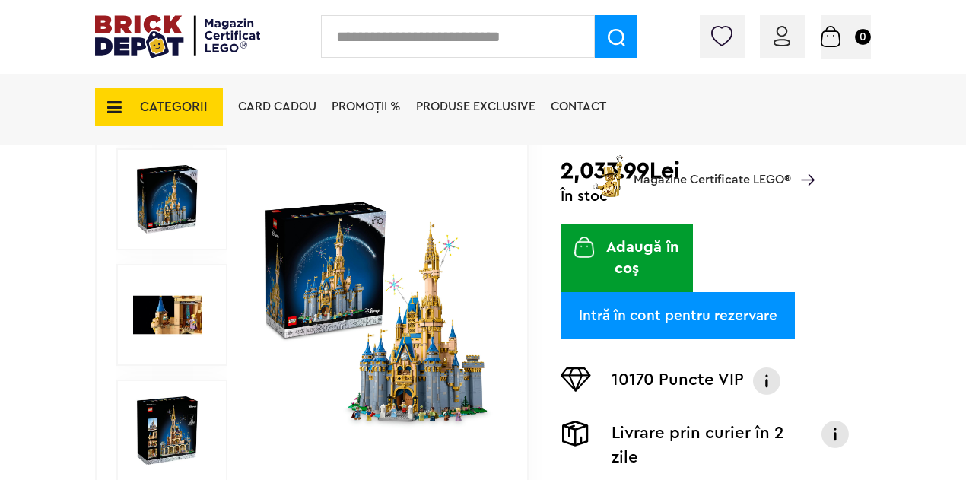
scroll to position [304, 0]
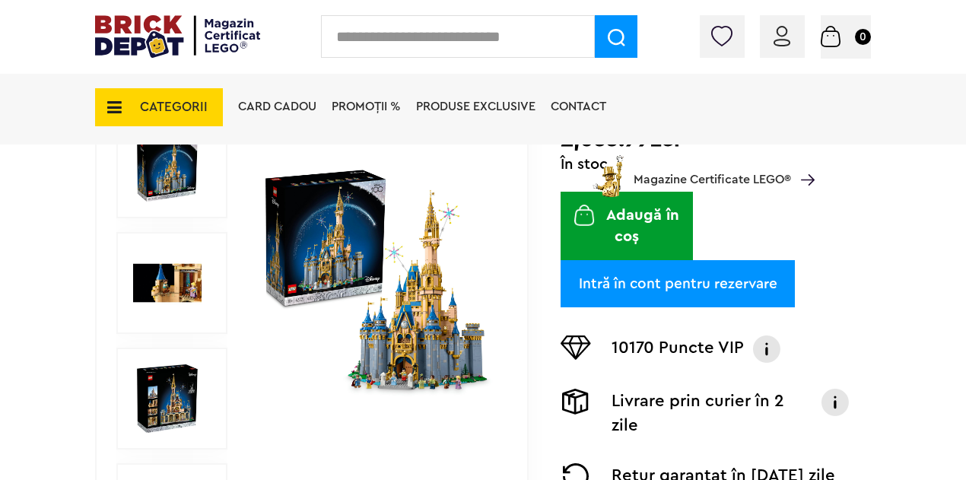
click at [366, 297] on img at bounding box center [377, 283] width 233 height 233
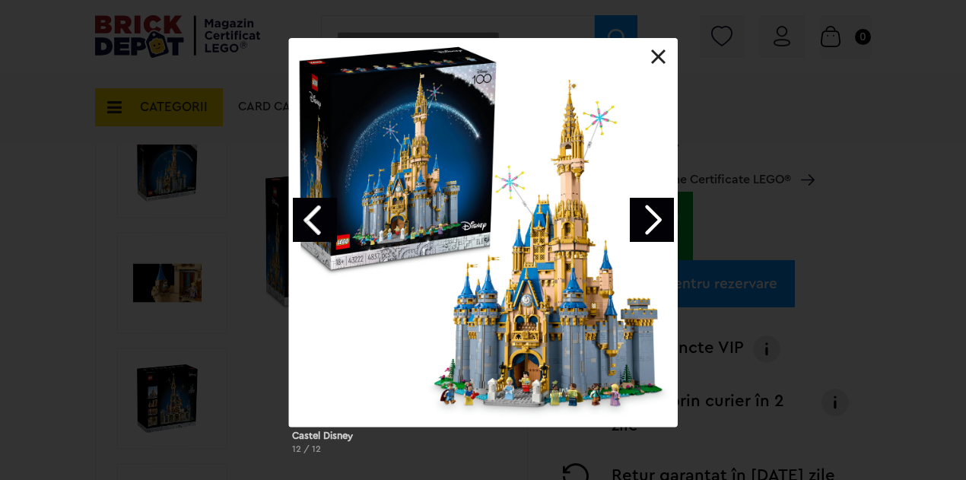
click at [890, 252] on div "Castel Disney 12 / 12" at bounding box center [483, 252] width 966 height 428
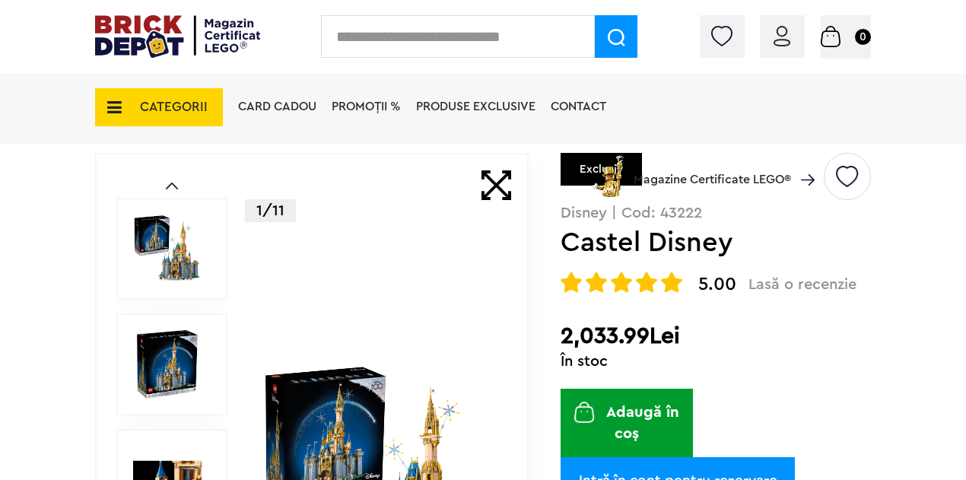
scroll to position [76, 0]
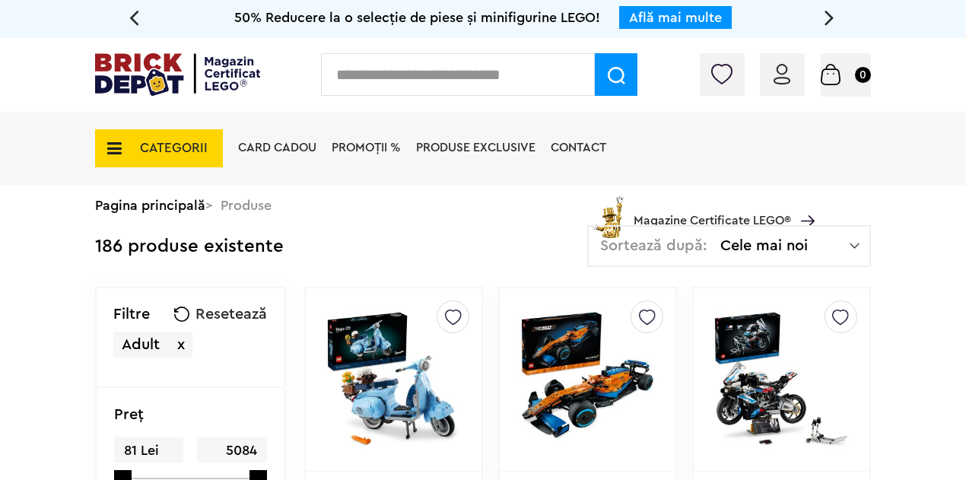
click at [139, 12] on div "Cadou VIP 40266 Cutie de bijuterii la achiziții de seturi LEGO Friends de minim…" at bounding box center [483, 19] width 966 height 38
click at [132, 12] on icon at bounding box center [134, 17] width 10 height 27
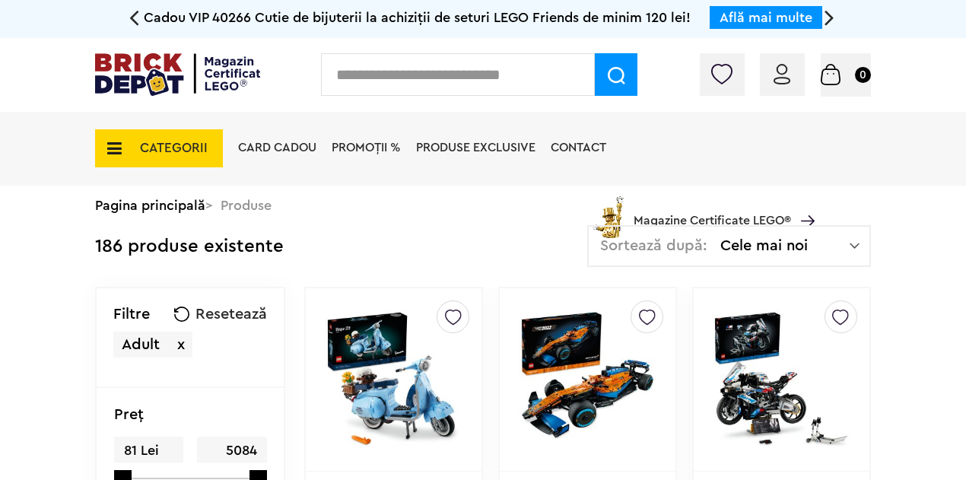
click at [829, 17] on icon at bounding box center [829, 17] width 10 height 27
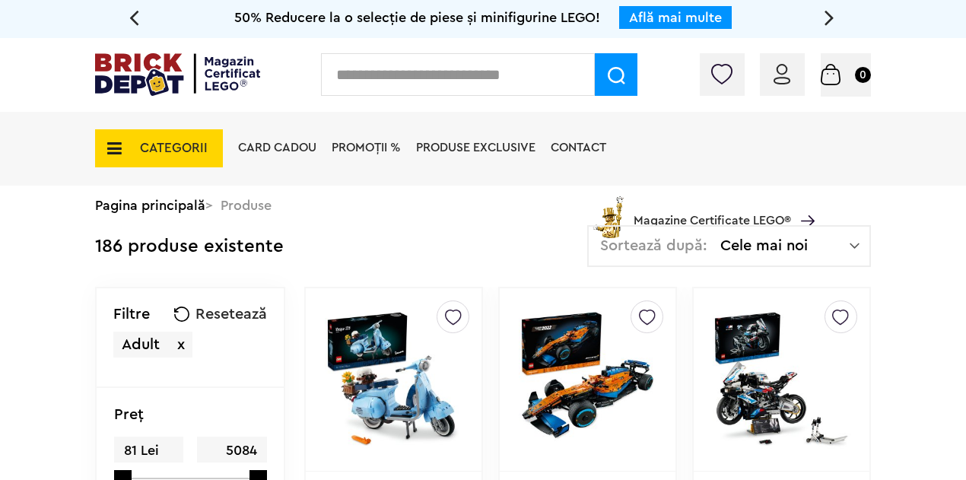
click at [829, 17] on icon at bounding box center [829, 17] width 10 height 27
click at [683, 21] on link "Explorează" at bounding box center [695, 18] width 69 height 14
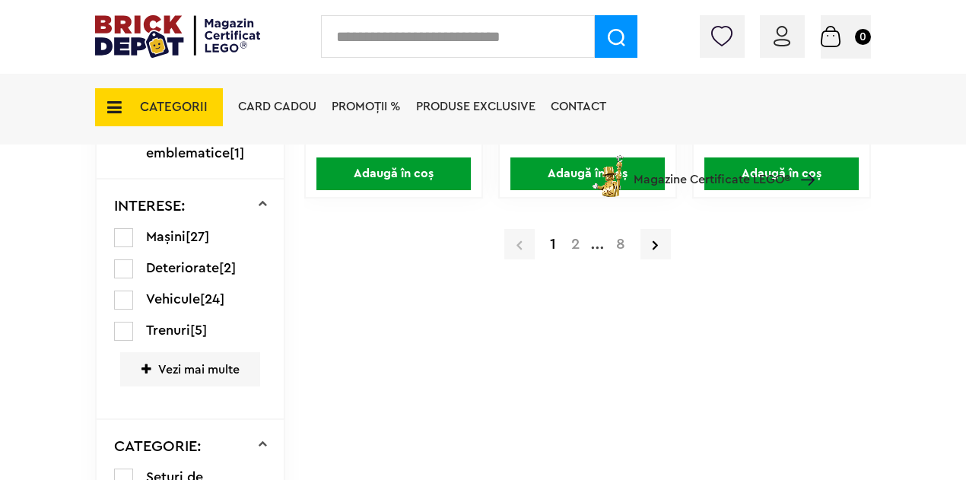
scroll to position [2889, 0]
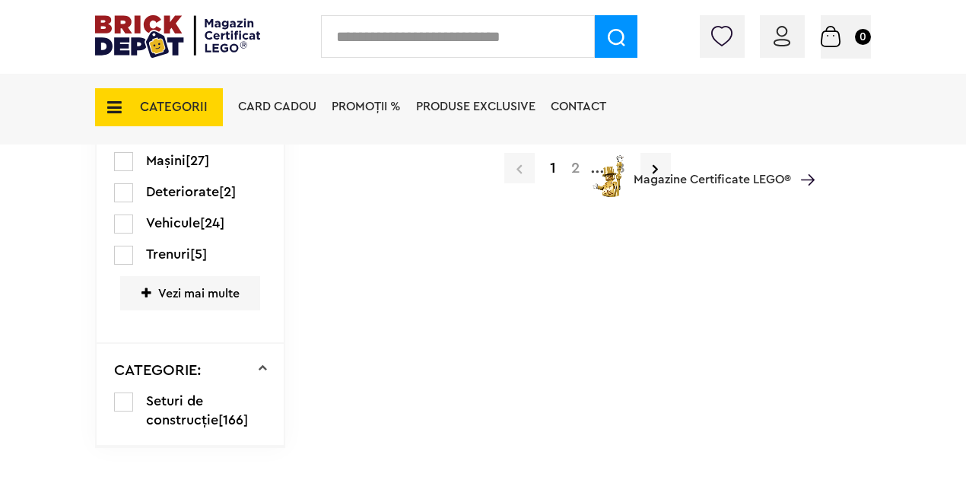
click at [570, 176] on a=LEGO%20Technic&lego=1&order=1&page=2"] "2" at bounding box center [575, 167] width 24 height 15
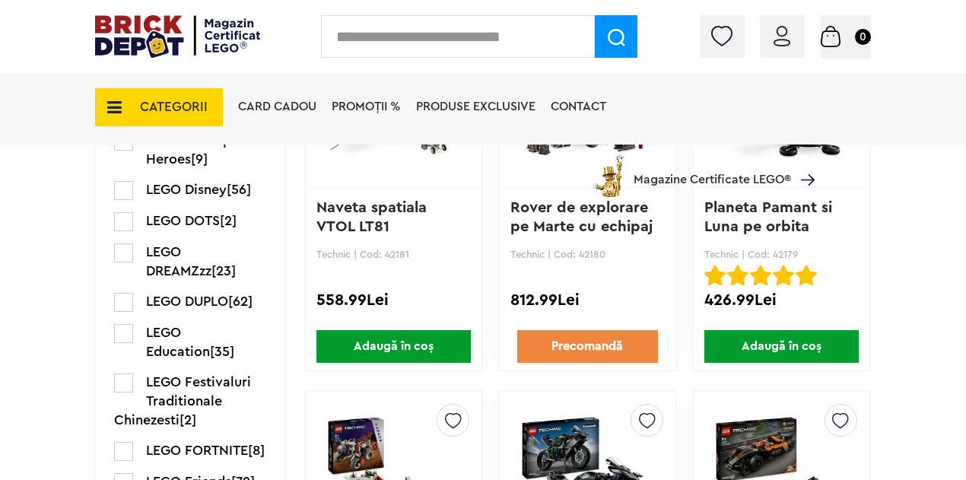
scroll to position [1445, 0]
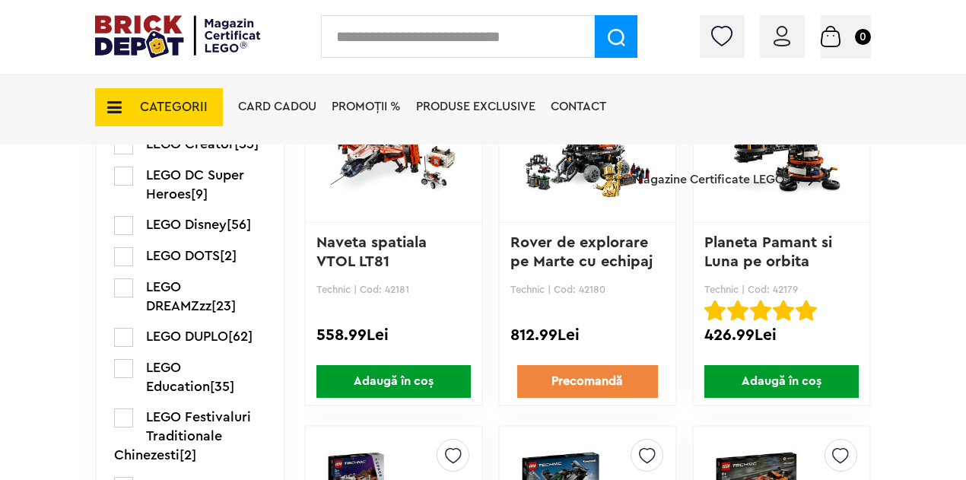
click at [122, 218] on label at bounding box center [123, 225] width 19 height 19
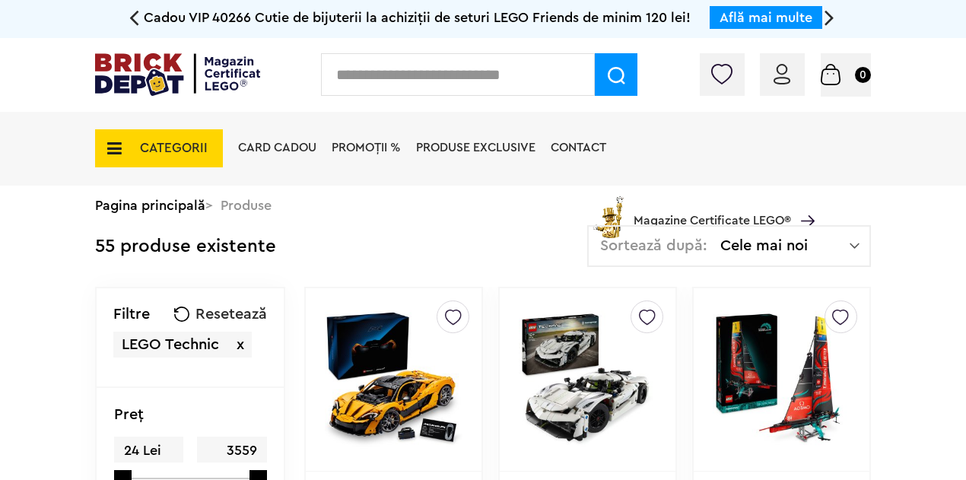
click at [824, 20] on icon at bounding box center [829, 17] width 10 height 27
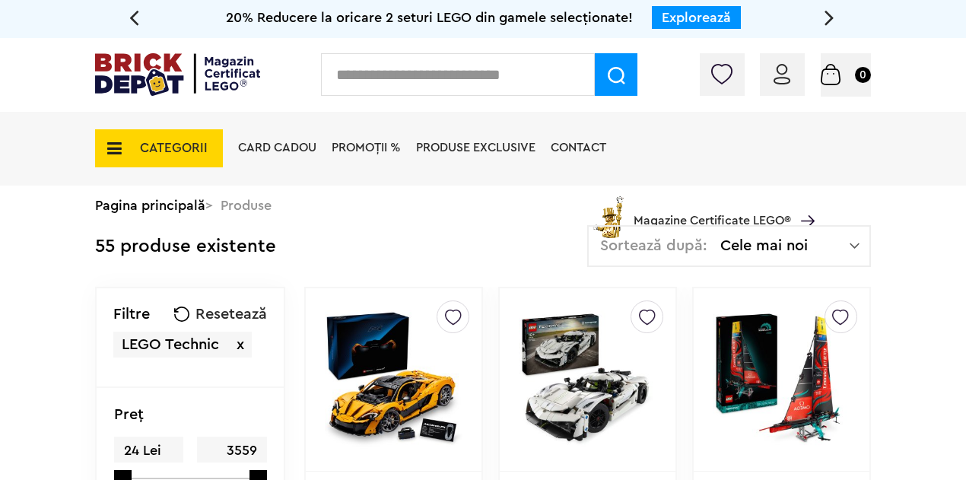
click at [712, 18] on link "Explorează" at bounding box center [695, 18] width 69 height 14
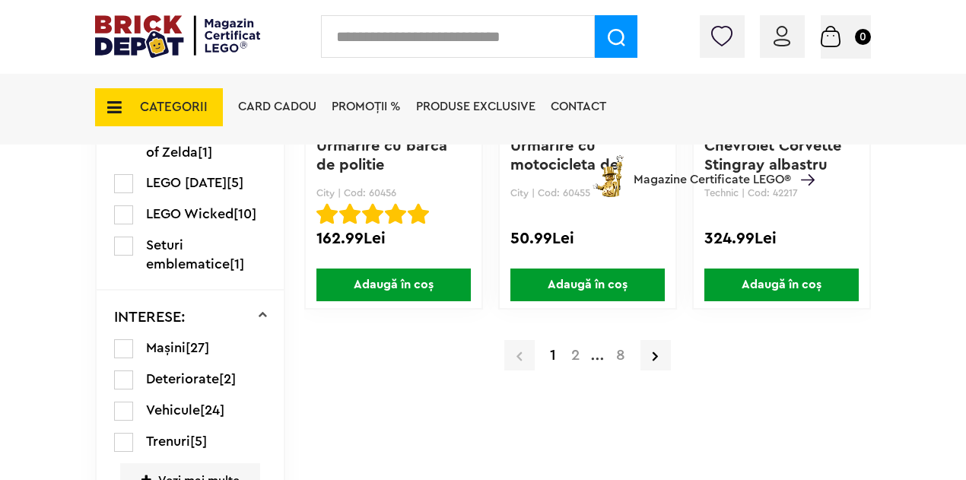
scroll to position [2737, 0]
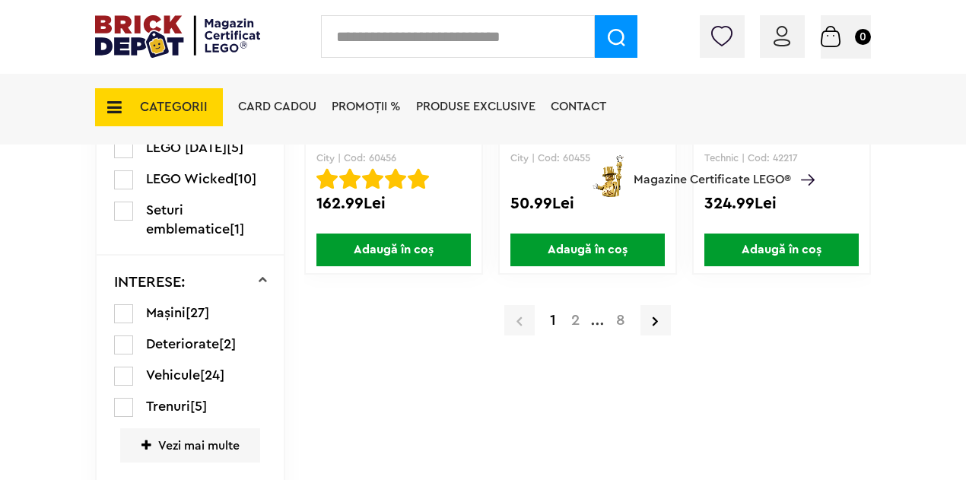
click at [576, 325] on a=LEGO%20Technic&lego=1&order=1&page=2"] "2" at bounding box center [575, 319] width 24 height 15
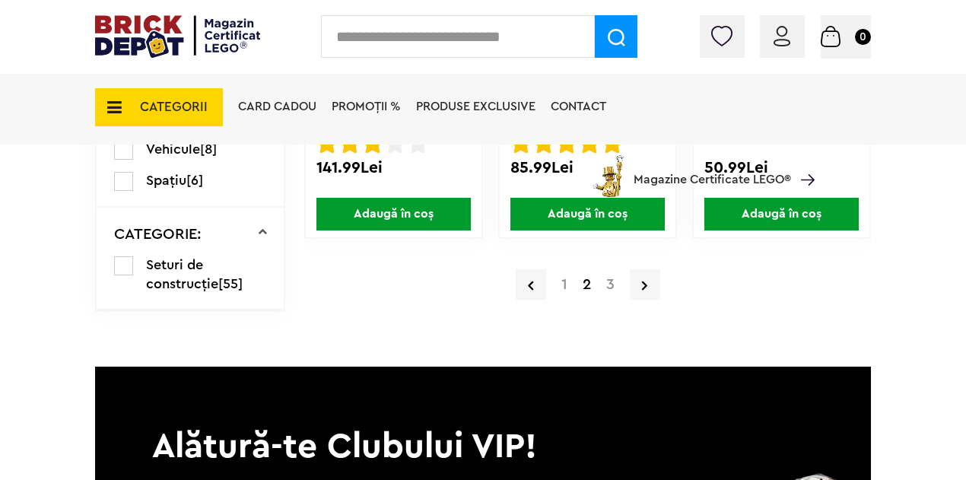
scroll to position [2766, 0]
